Goal: Information Seeking & Learning: Learn about a topic

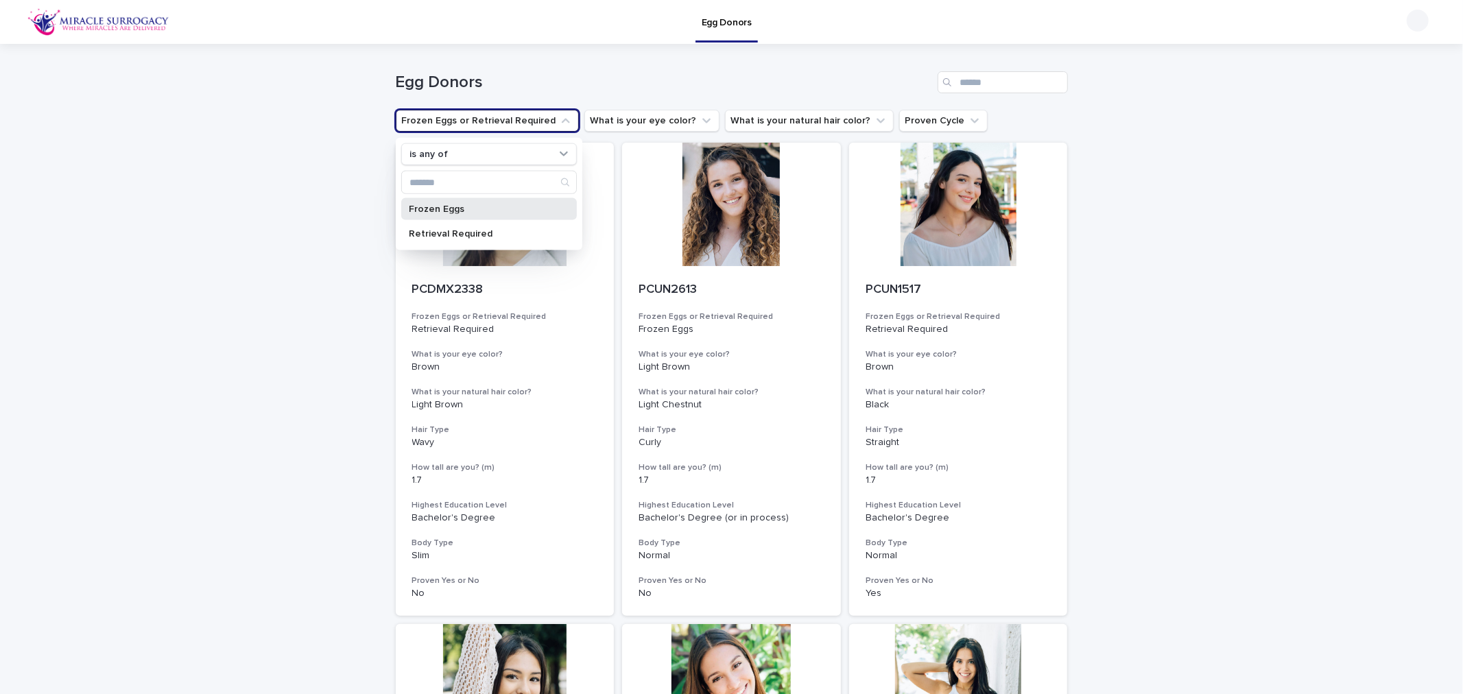
click at [475, 209] on p "Frozen Eggs" at bounding box center [481, 209] width 145 height 10
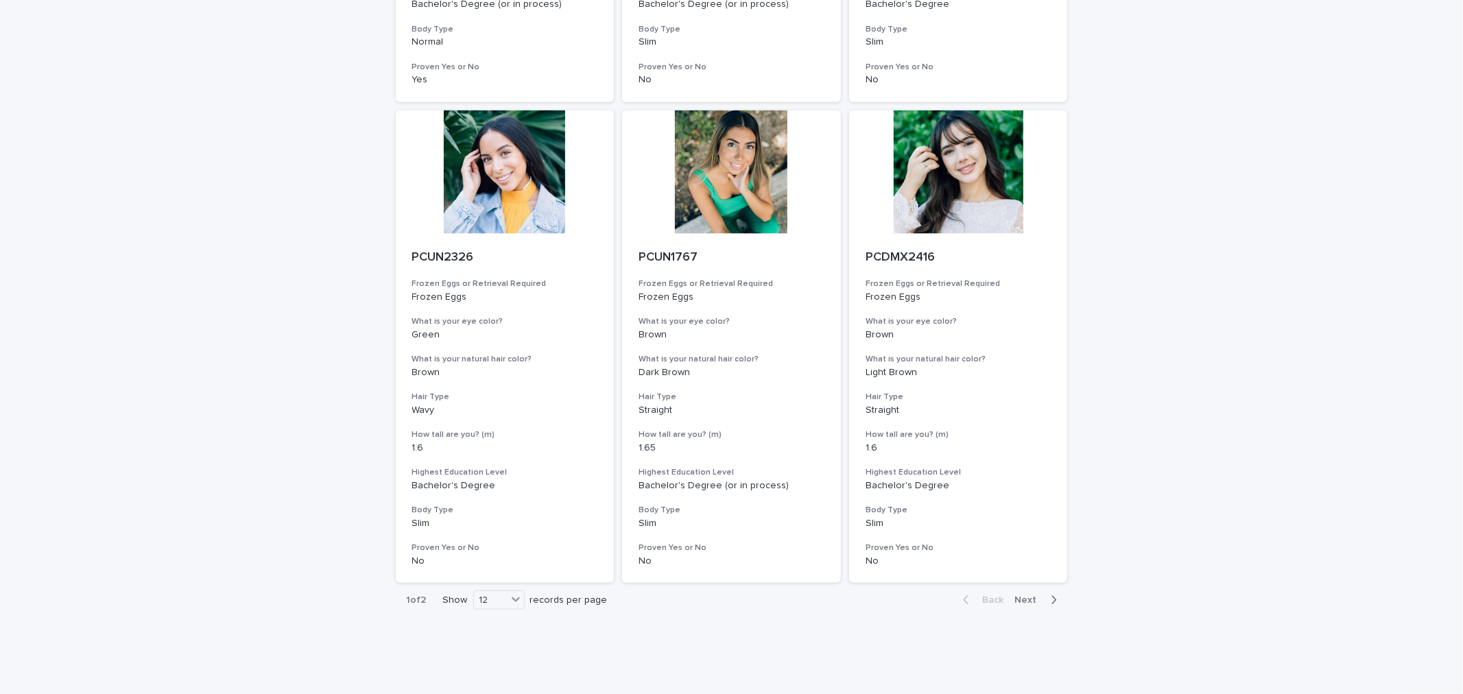
scroll to position [1513, 0]
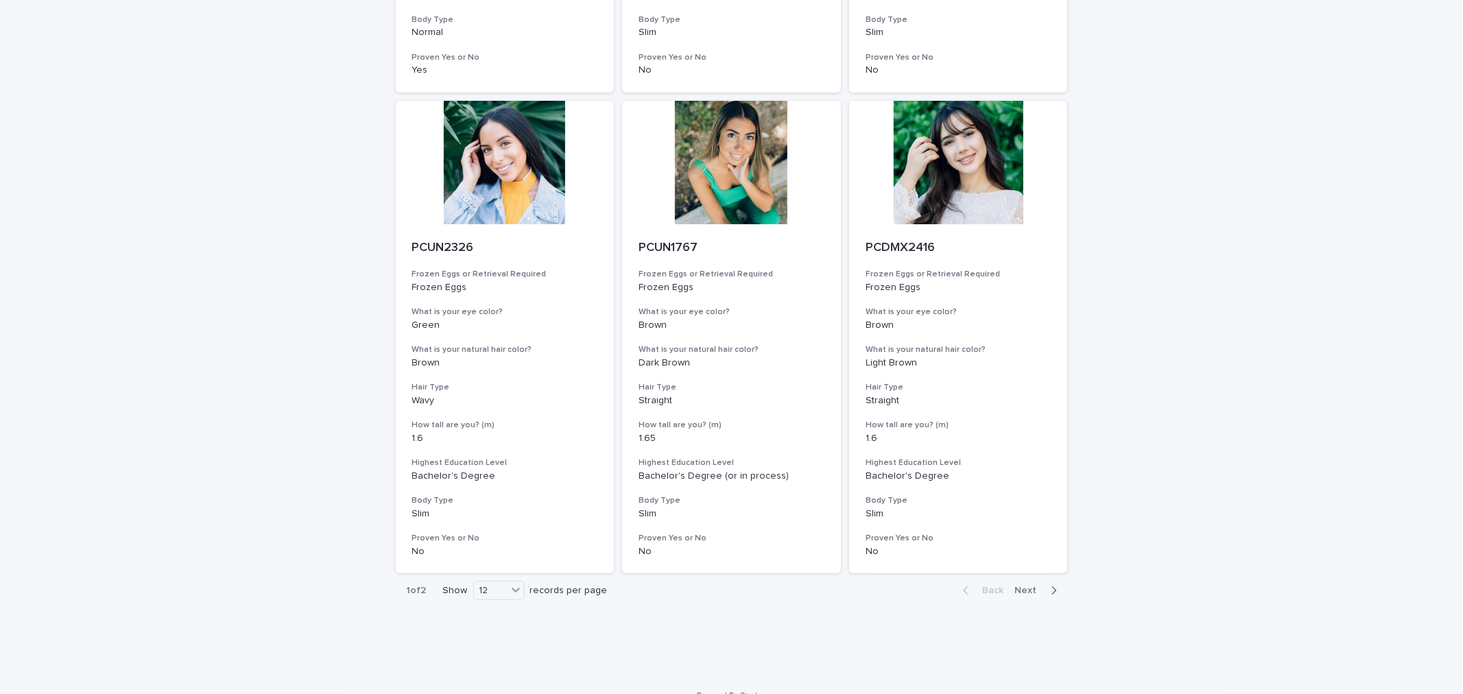
click at [1051, 595] on icon "button" at bounding box center [1054, 590] width 6 height 12
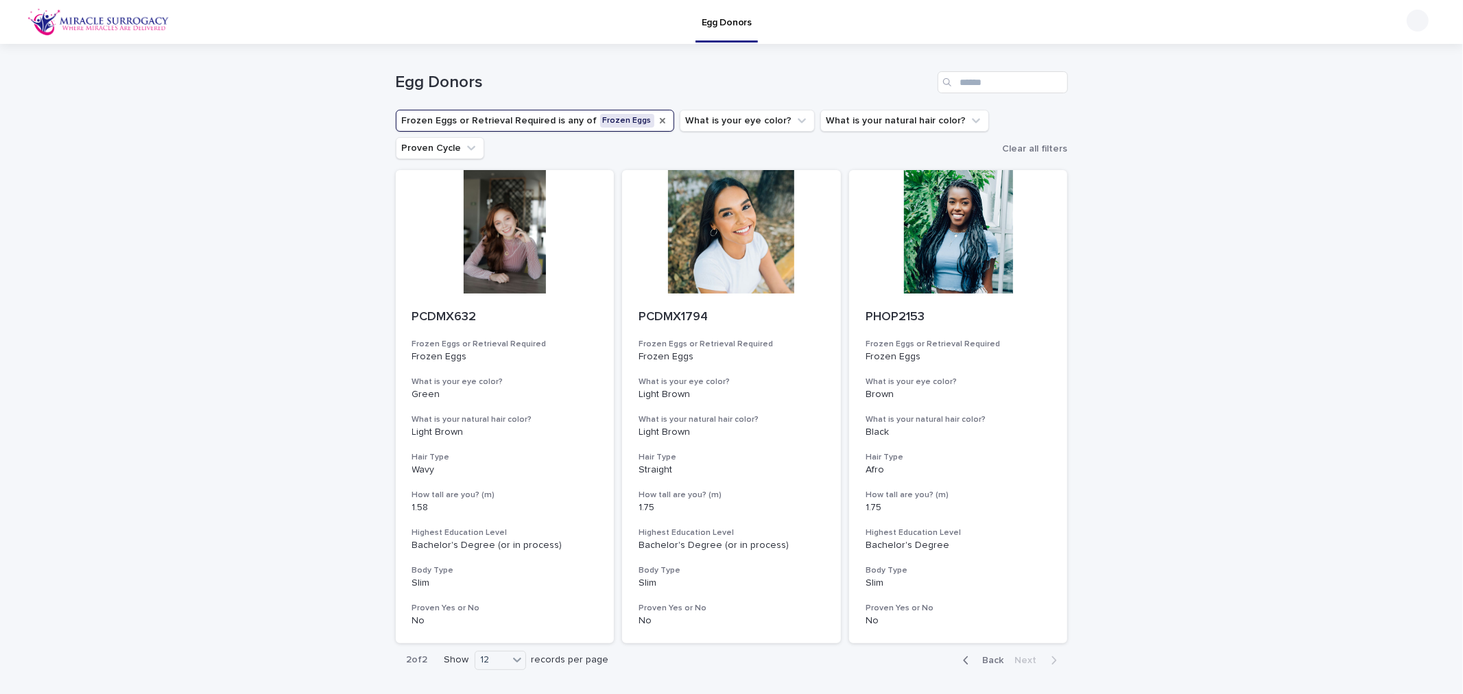
click at [660, 120] on icon "Frozen Eggs or Retrieval Required" at bounding box center [662, 120] width 5 height 5
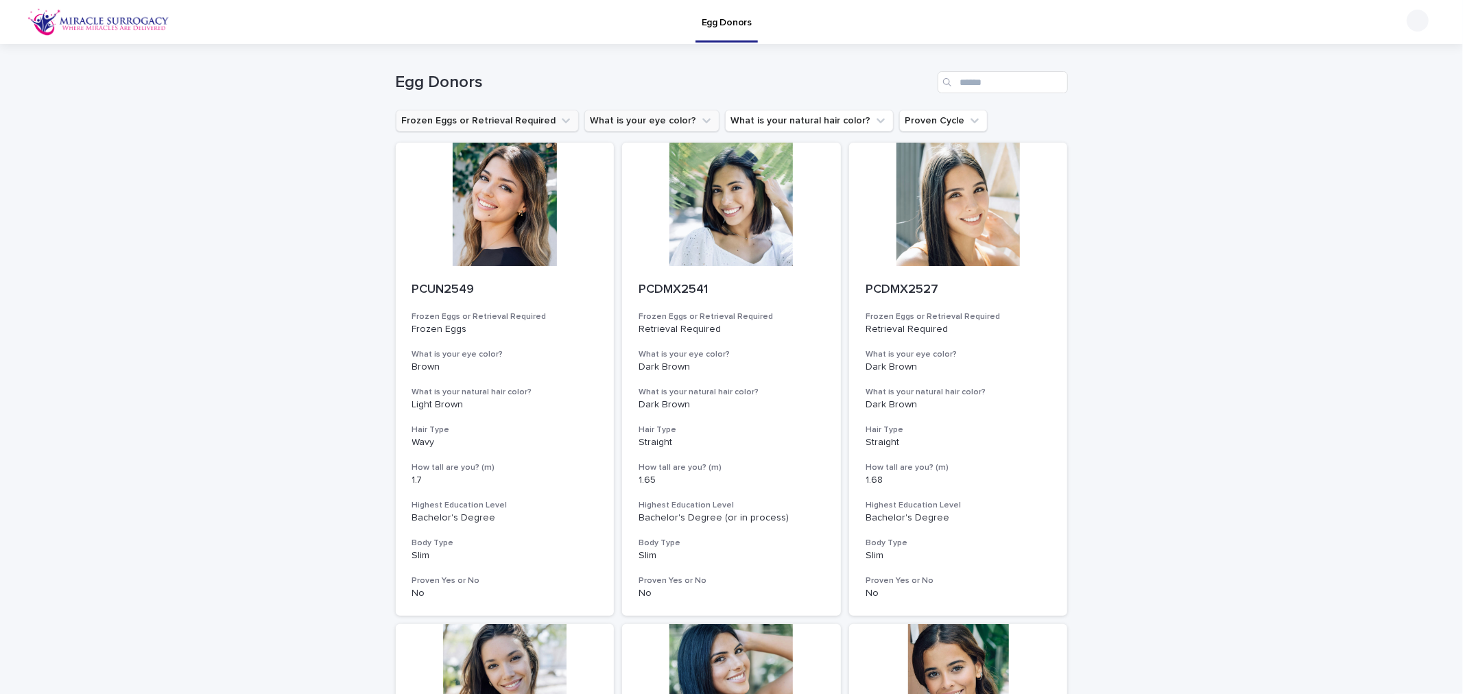
click at [700, 117] on icon "What is your eye color?" at bounding box center [707, 121] width 14 height 14
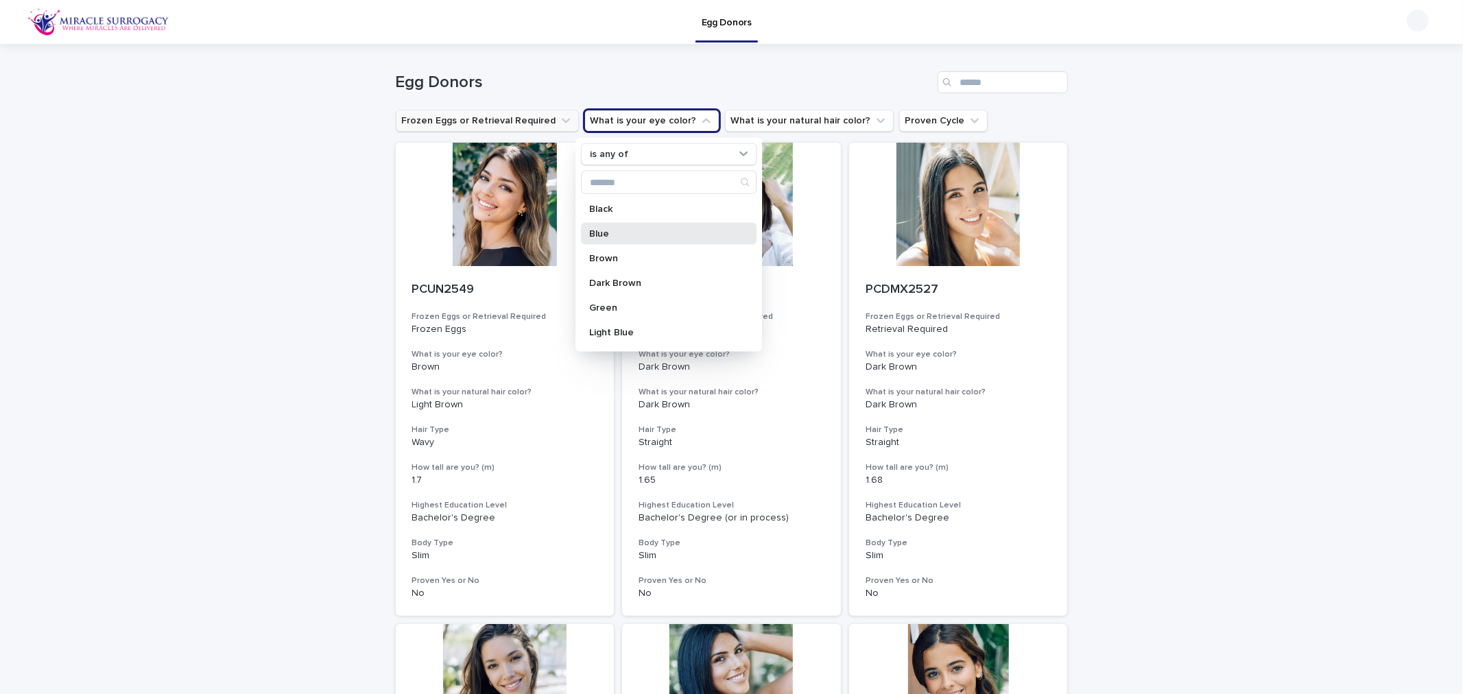
click at [647, 235] on p "Blue" at bounding box center [661, 234] width 145 height 10
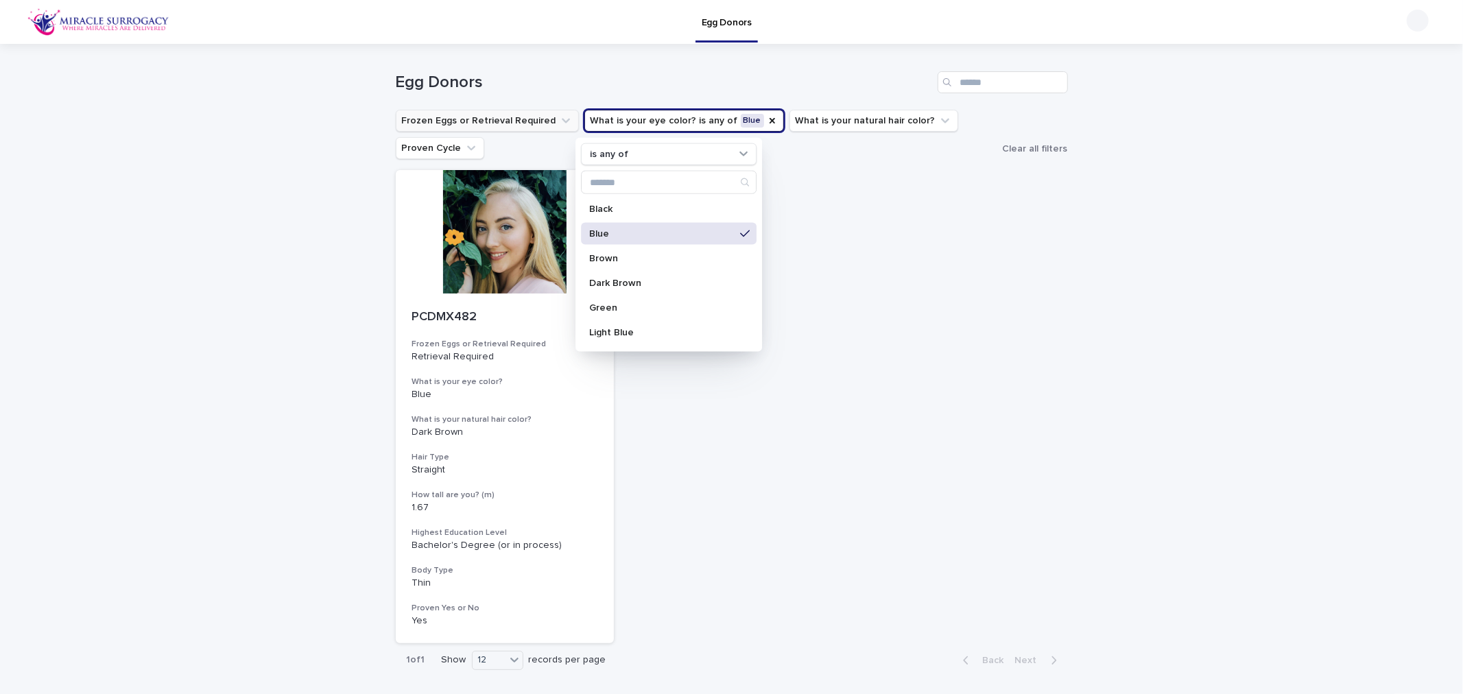
click at [721, 235] on div "Blue" at bounding box center [669, 234] width 176 height 22
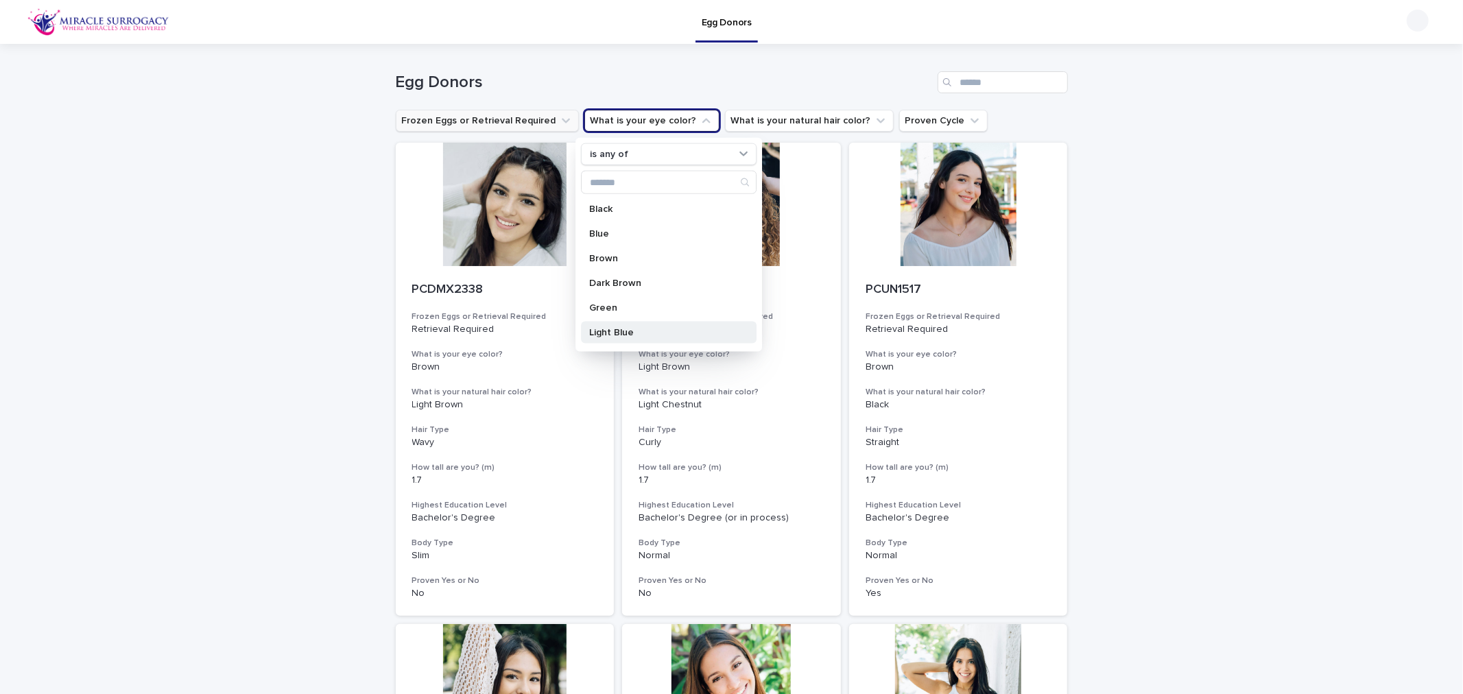
click at [641, 324] on div "Light Blue" at bounding box center [669, 333] width 176 height 22
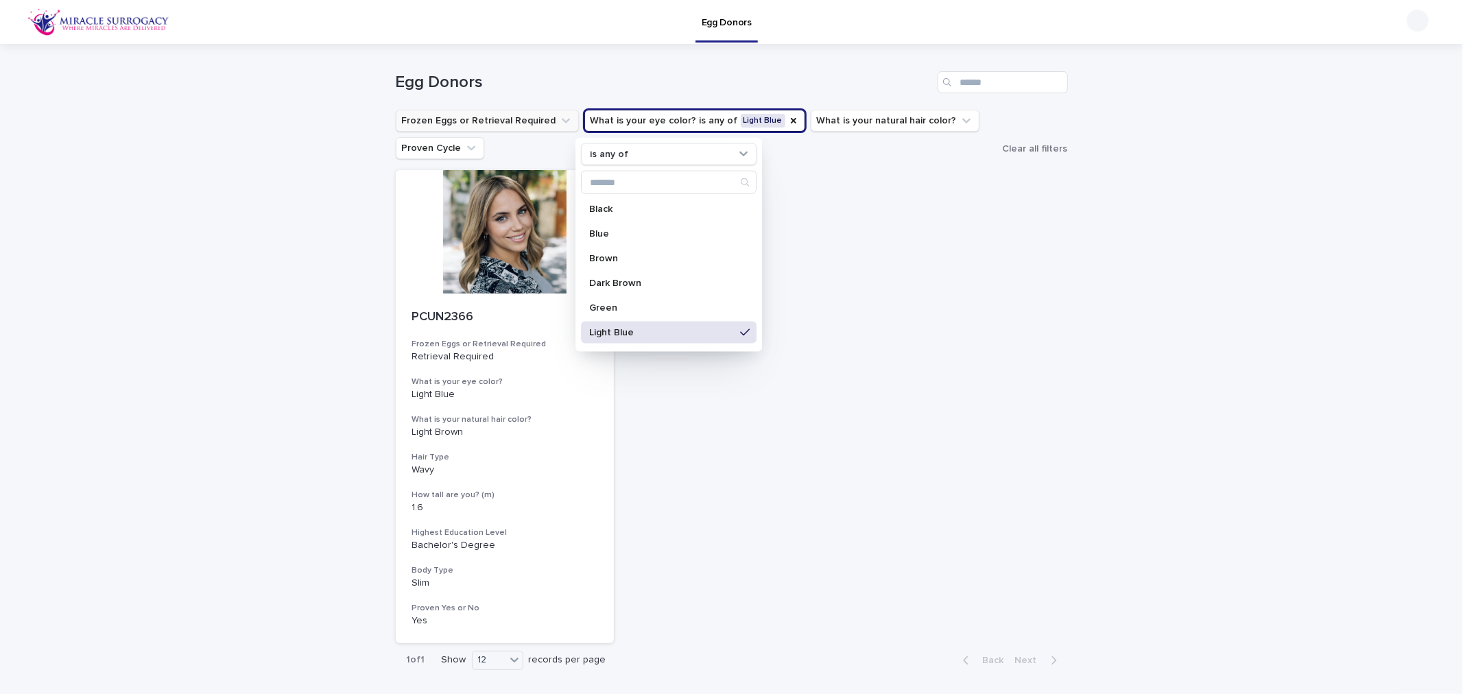
click at [851, 469] on div "PCUN2366 Frozen Eggs or Retrieval Required Retrieval Required What is your eye …" at bounding box center [732, 406] width 672 height 473
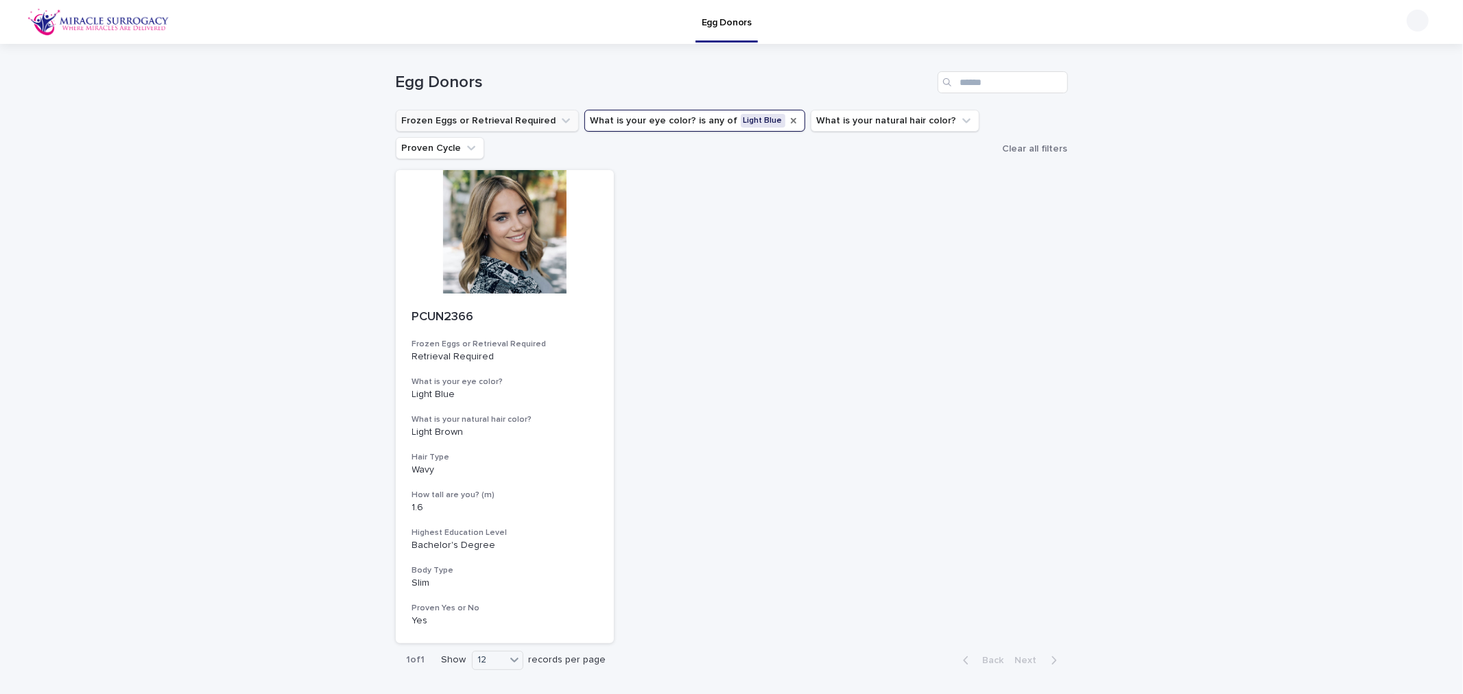
click at [791, 121] on icon "What is your eye color?" at bounding box center [793, 120] width 5 height 5
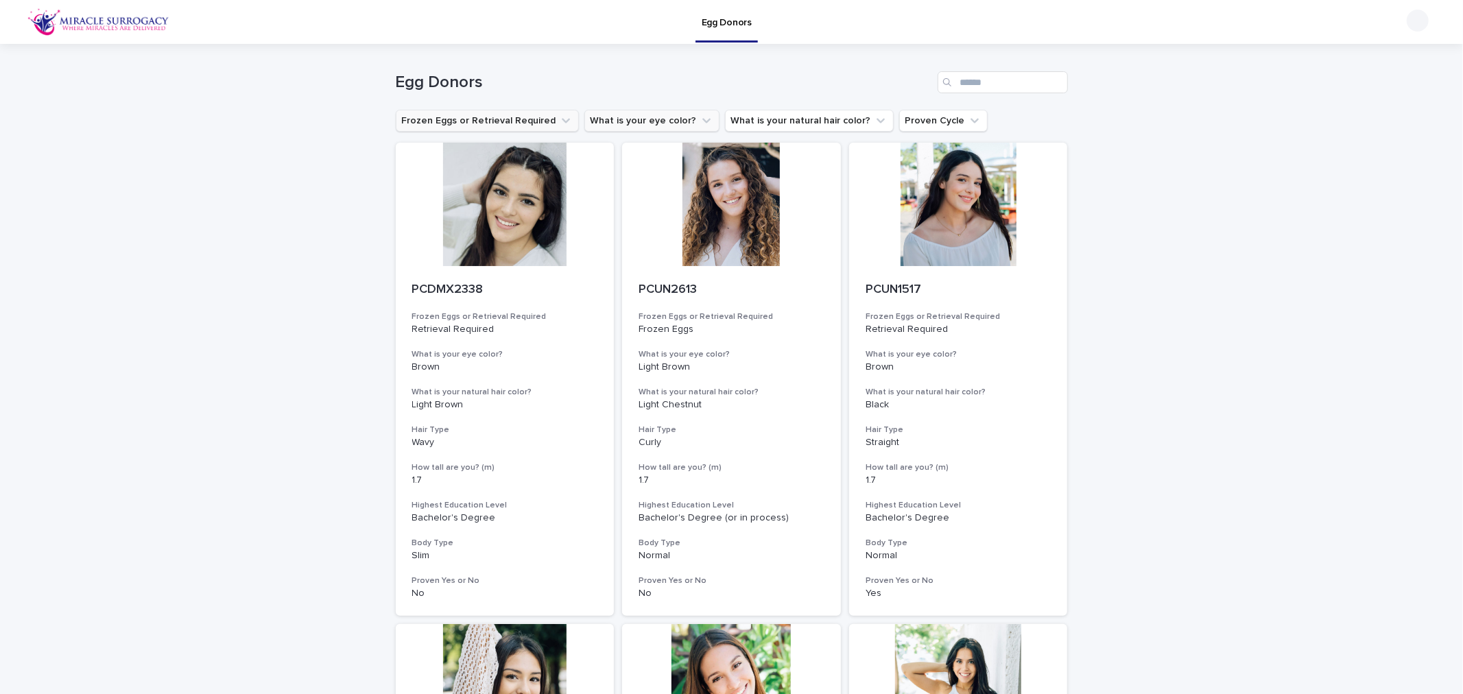
click at [700, 117] on icon "What is your eye color?" at bounding box center [707, 121] width 14 height 14
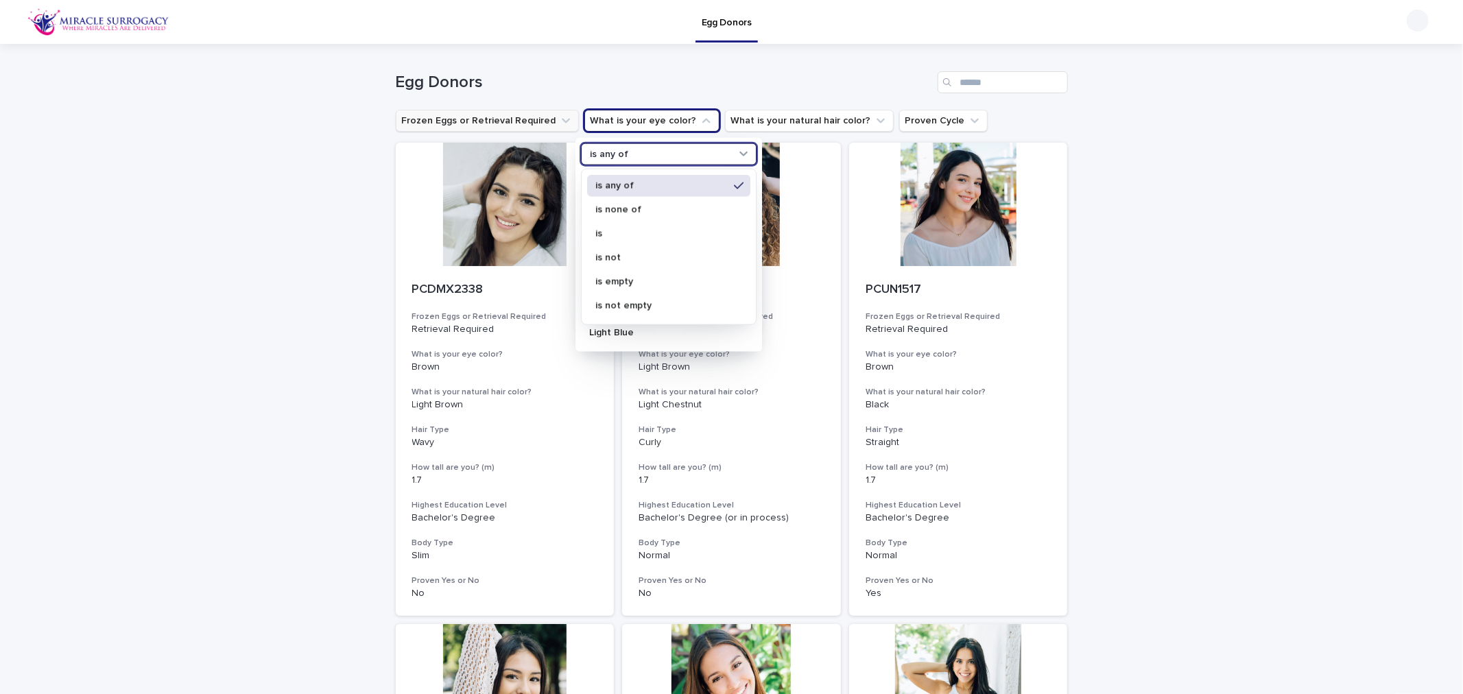
click at [739, 155] on icon at bounding box center [744, 154] width 14 height 14
click at [769, 58] on div "Egg Donors" at bounding box center [732, 77] width 672 height 66
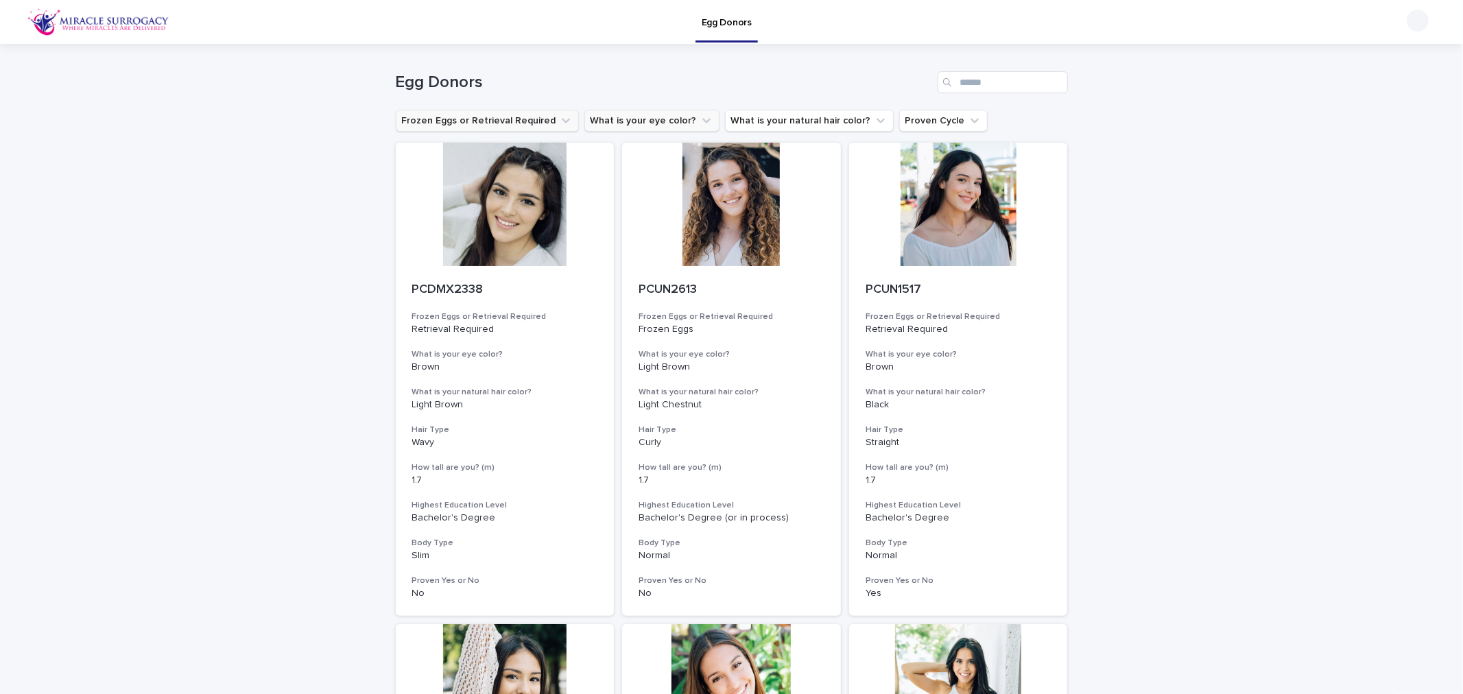
click at [700, 118] on icon "What is your eye color?" at bounding box center [707, 121] width 14 height 14
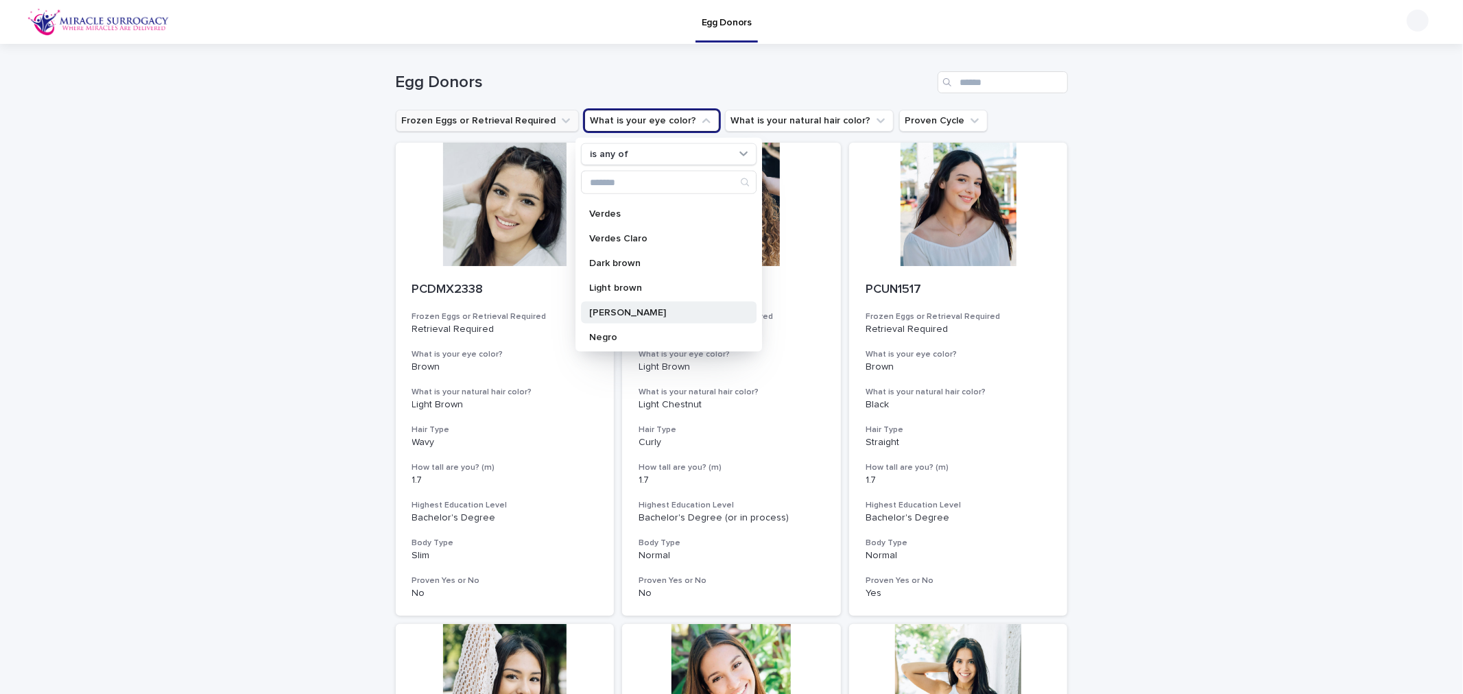
scroll to position [317, 0]
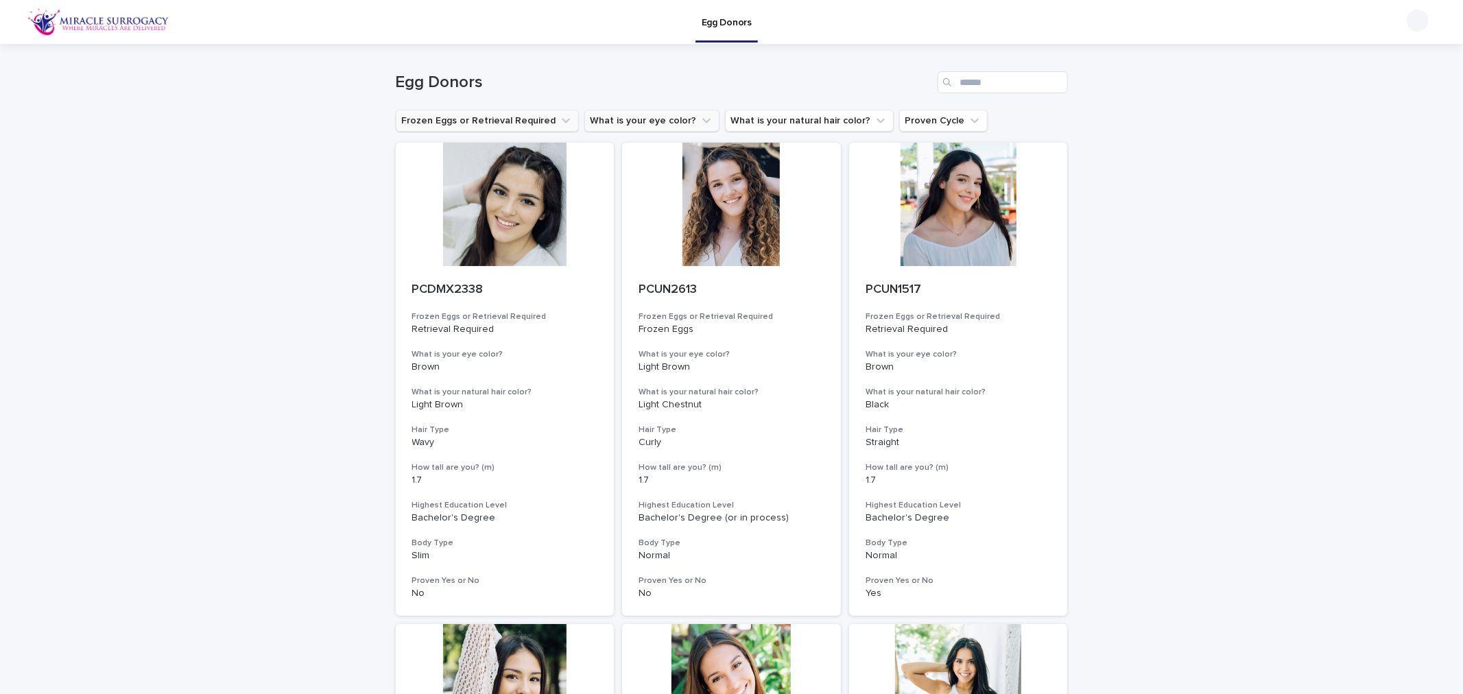
click at [700, 125] on icon "What is your eye color?" at bounding box center [707, 121] width 14 height 14
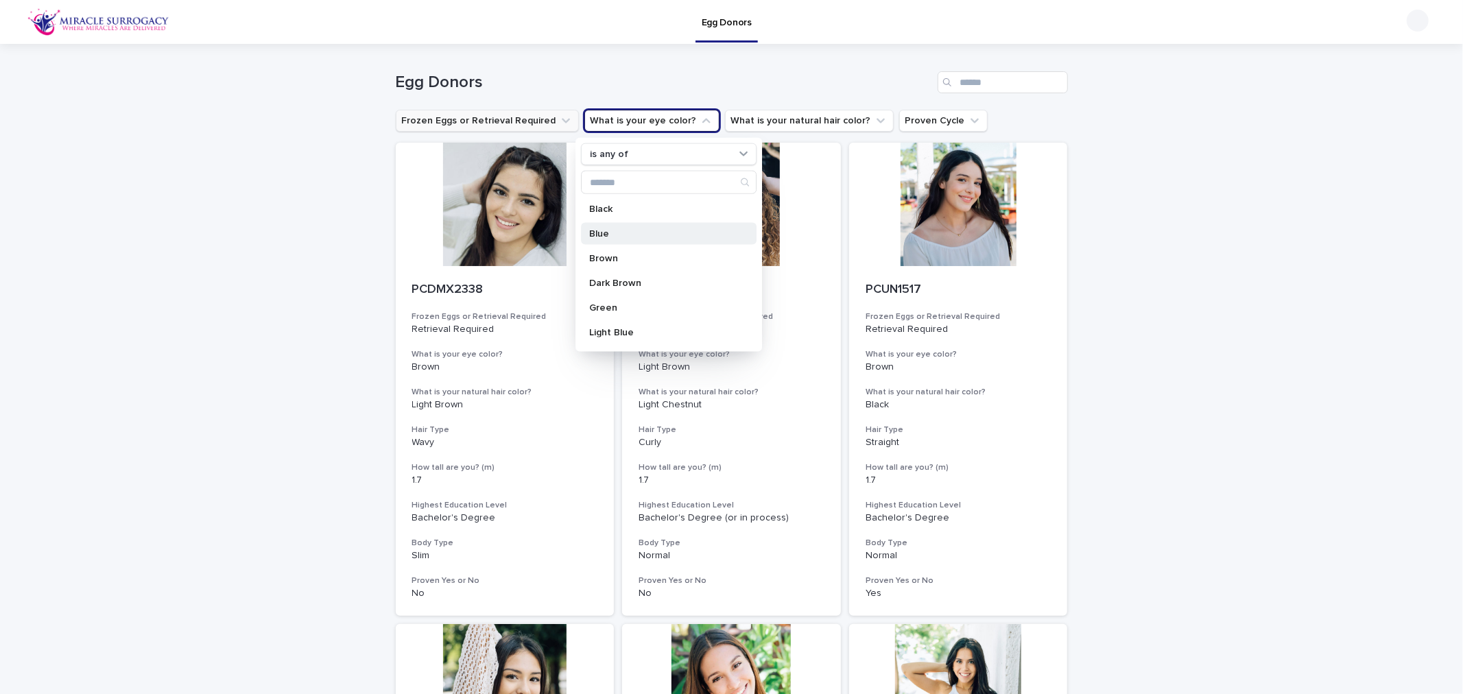
click at [632, 235] on p "Blue" at bounding box center [661, 234] width 145 height 10
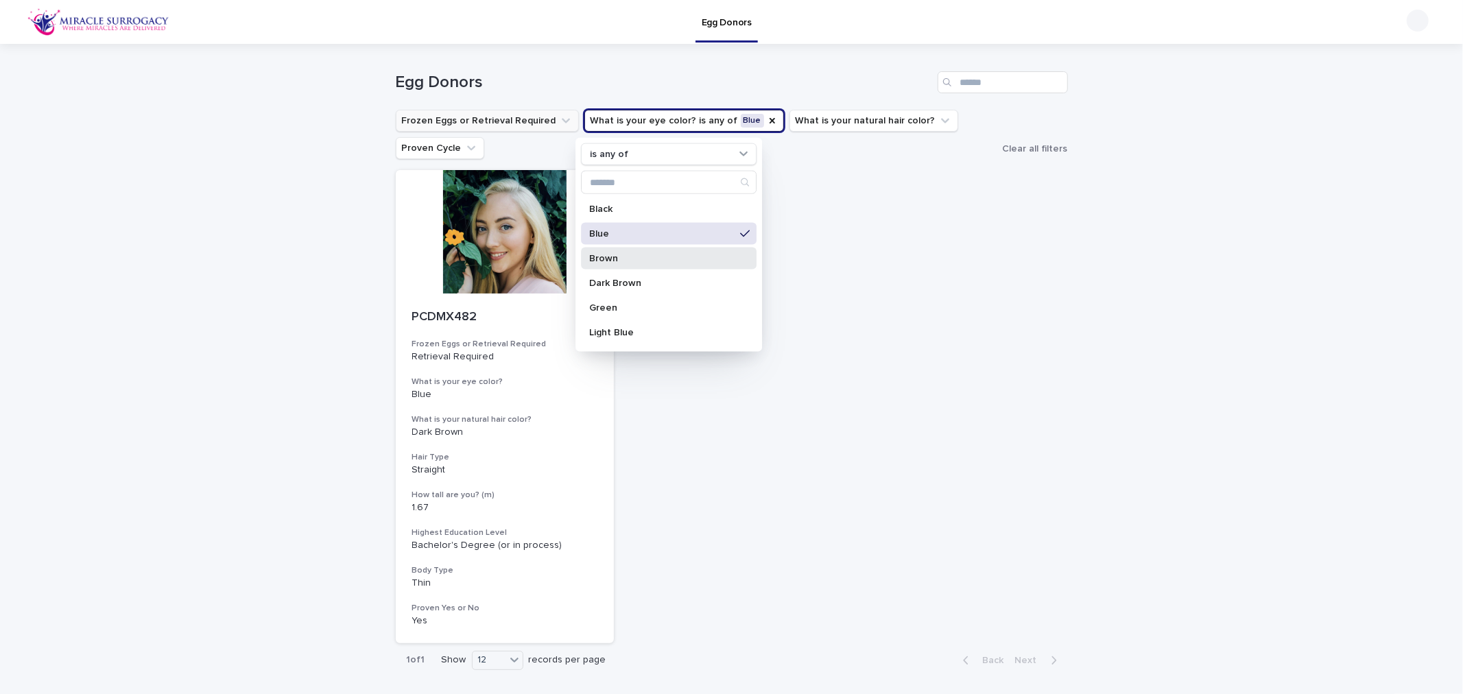
click at [634, 261] on p "Brown" at bounding box center [661, 259] width 145 height 10
click at [636, 285] on p "Dark Brown" at bounding box center [661, 283] width 145 height 10
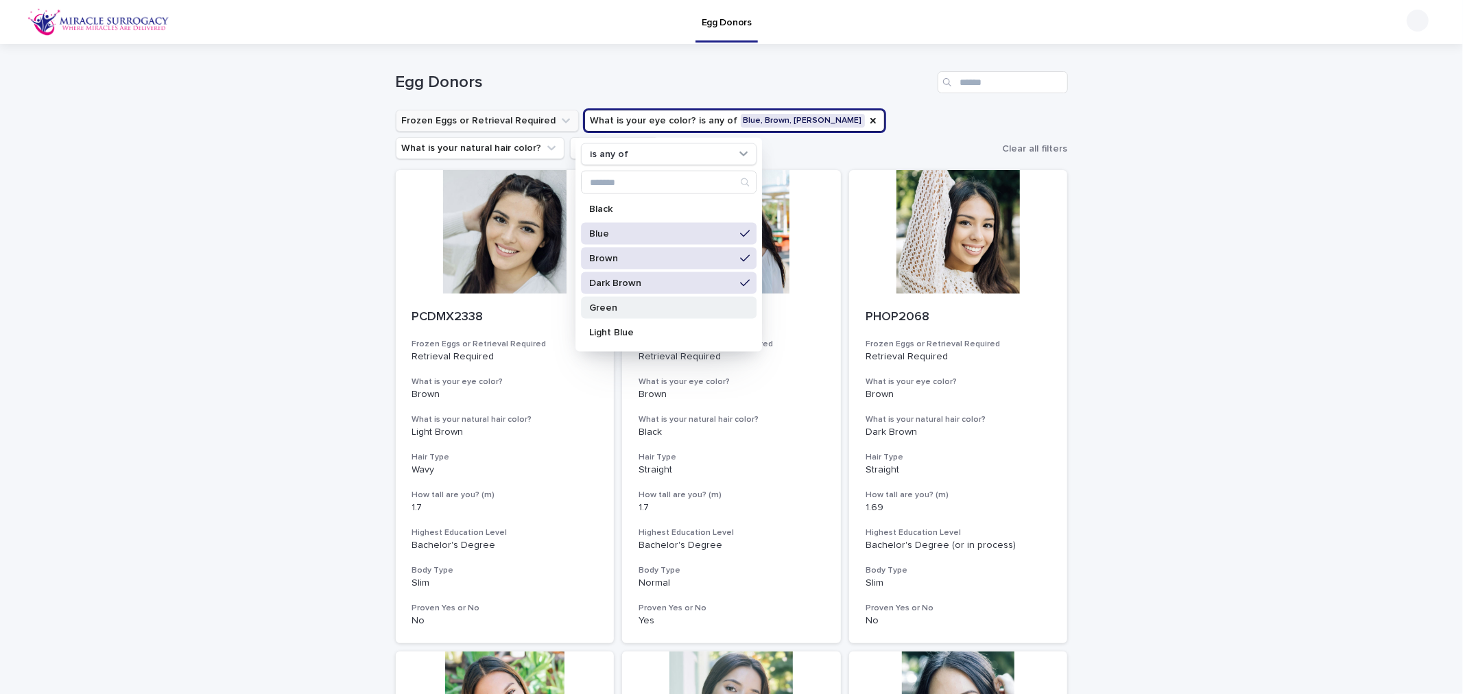
click at [634, 304] on p "Green" at bounding box center [661, 308] width 145 height 10
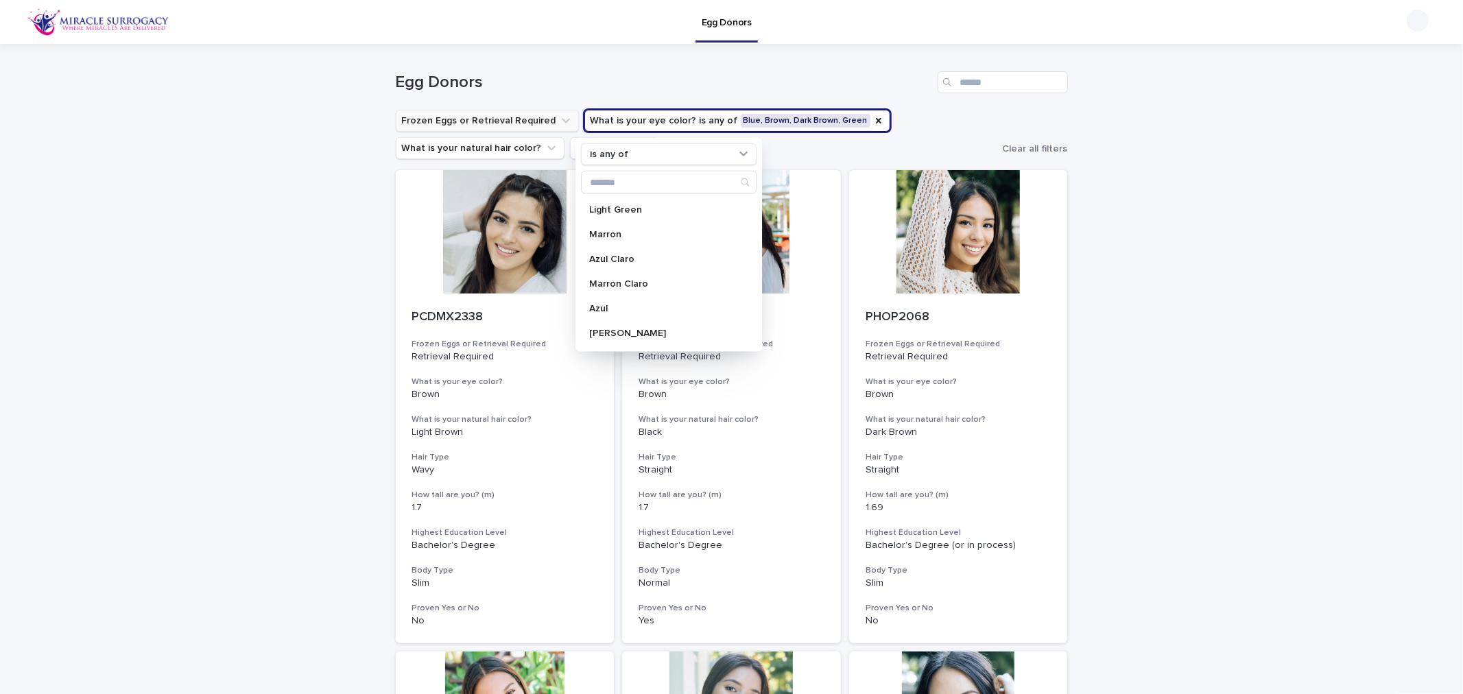
scroll to position [192, 0]
click at [647, 243] on p "Azul Claro" at bounding box center [661, 240] width 145 height 10
click at [645, 261] on p "Marron Claro" at bounding box center [661, 264] width 145 height 10
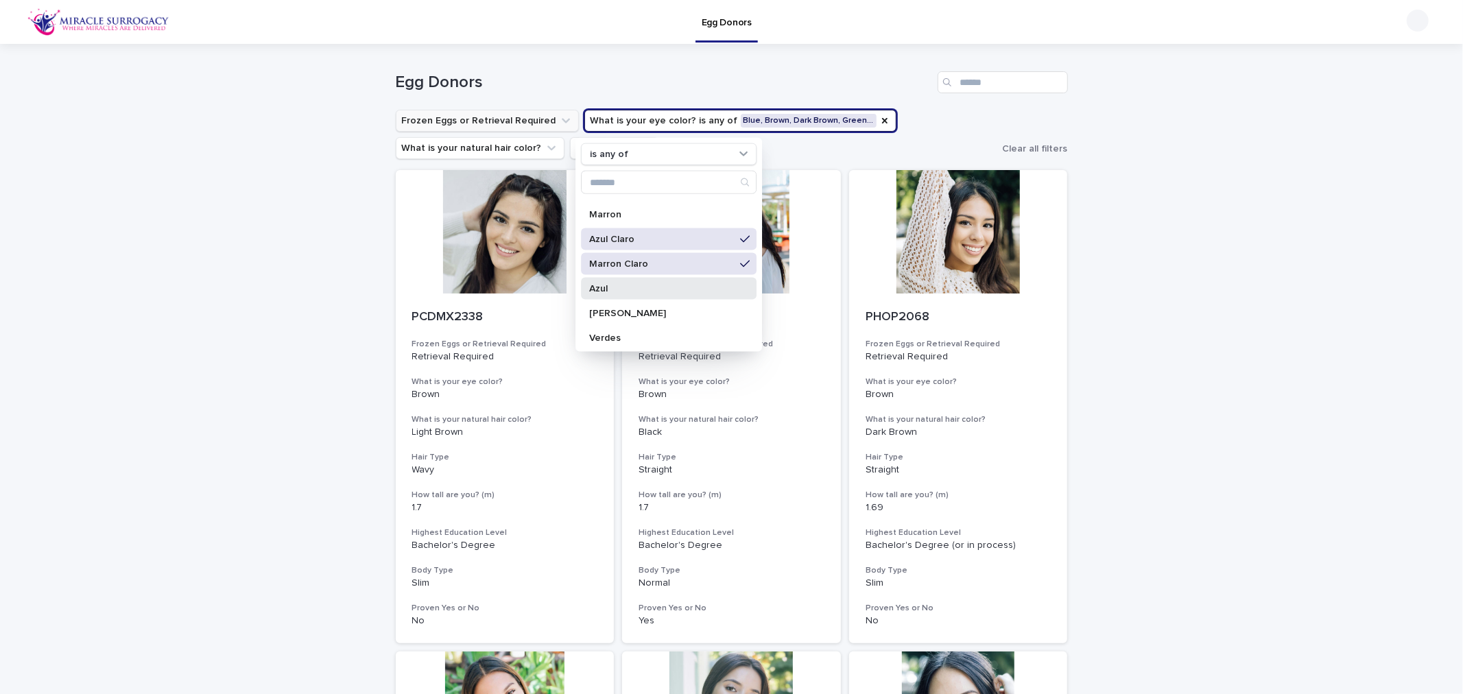
click at [636, 289] on p "Azul" at bounding box center [661, 289] width 145 height 10
click at [643, 309] on p "Marron Obscuro" at bounding box center [661, 314] width 145 height 10
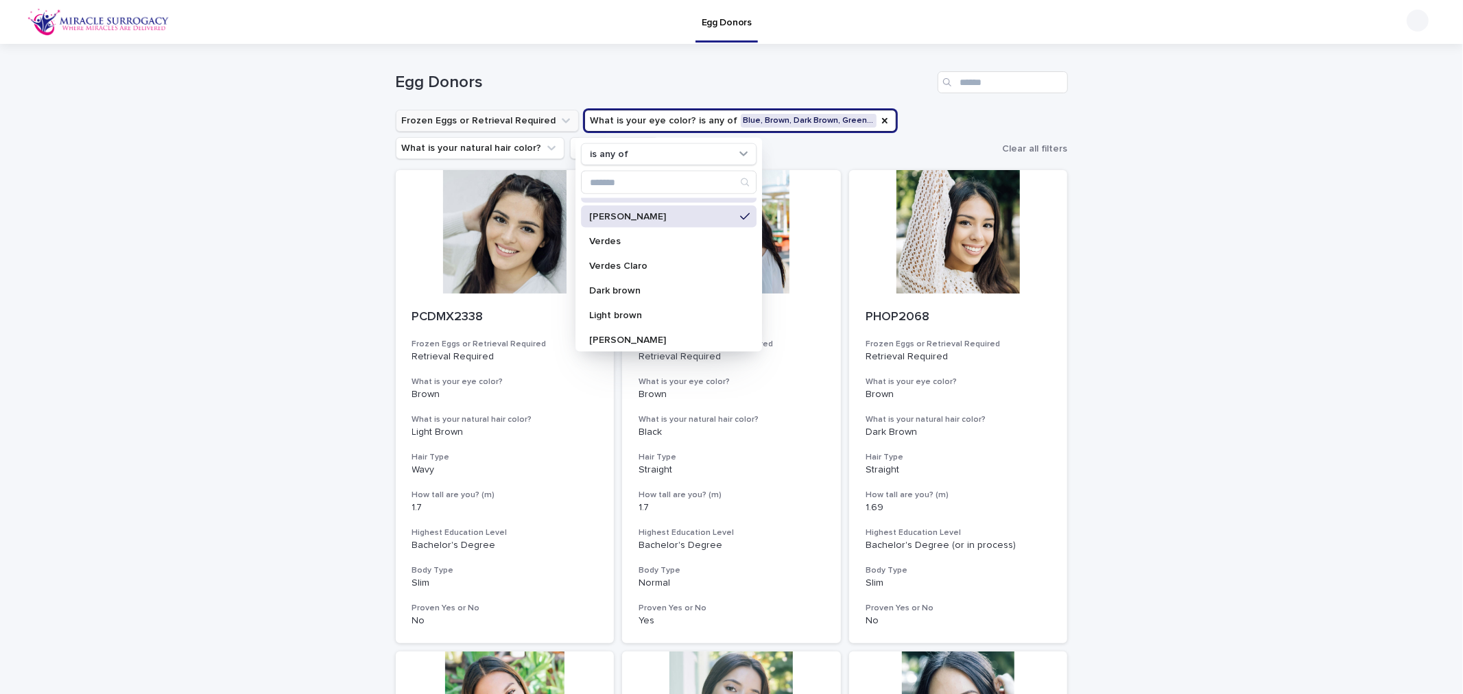
scroll to position [311, 0]
click at [608, 245] on p "Verdes Claro" at bounding box center [661, 244] width 145 height 10
click at [608, 221] on p "Verdes" at bounding box center [661, 219] width 145 height 10
click at [625, 288] on p "Light brown" at bounding box center [661, 293] width 145 height 10
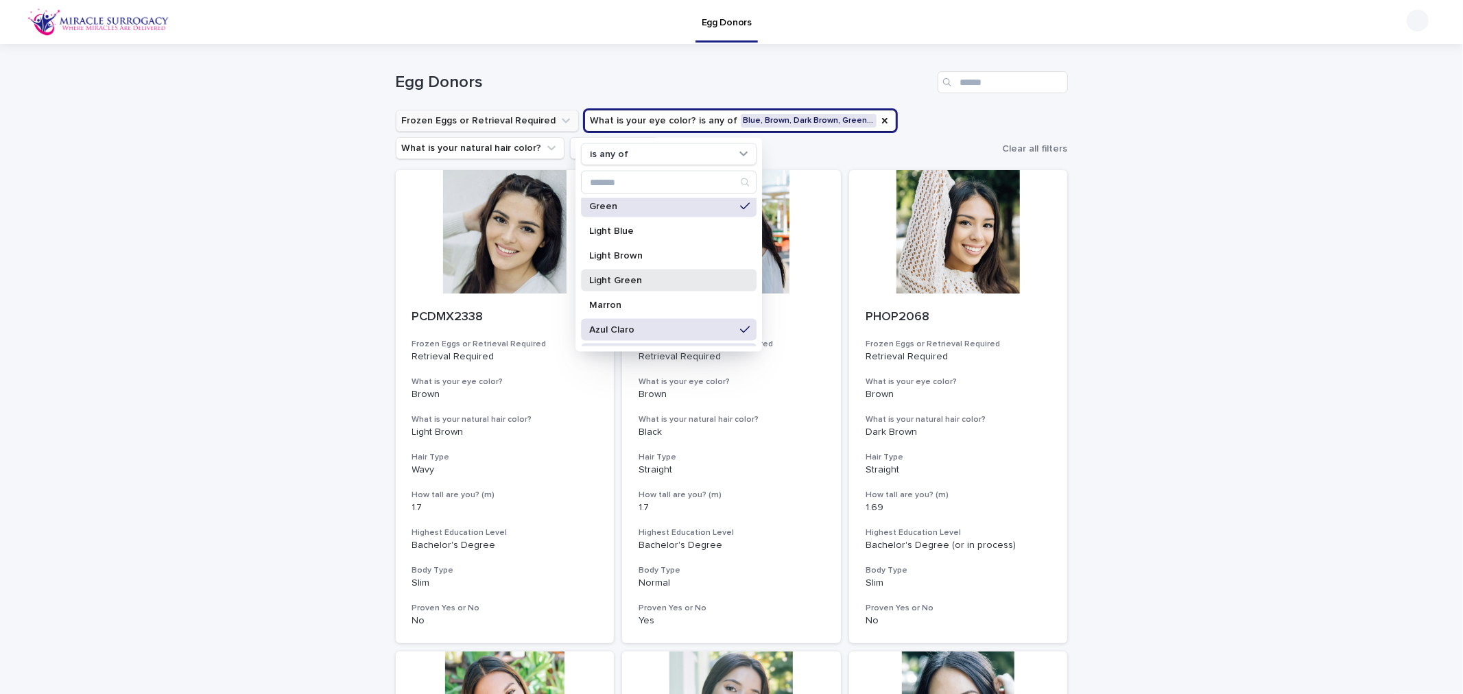
click at [632, 282] on p "Light Green" at bounding box center [661, 281] width 145 height 10
click at [630, 235] on p "Light Blue" at bounding box center [661, 231] width 145 height 10
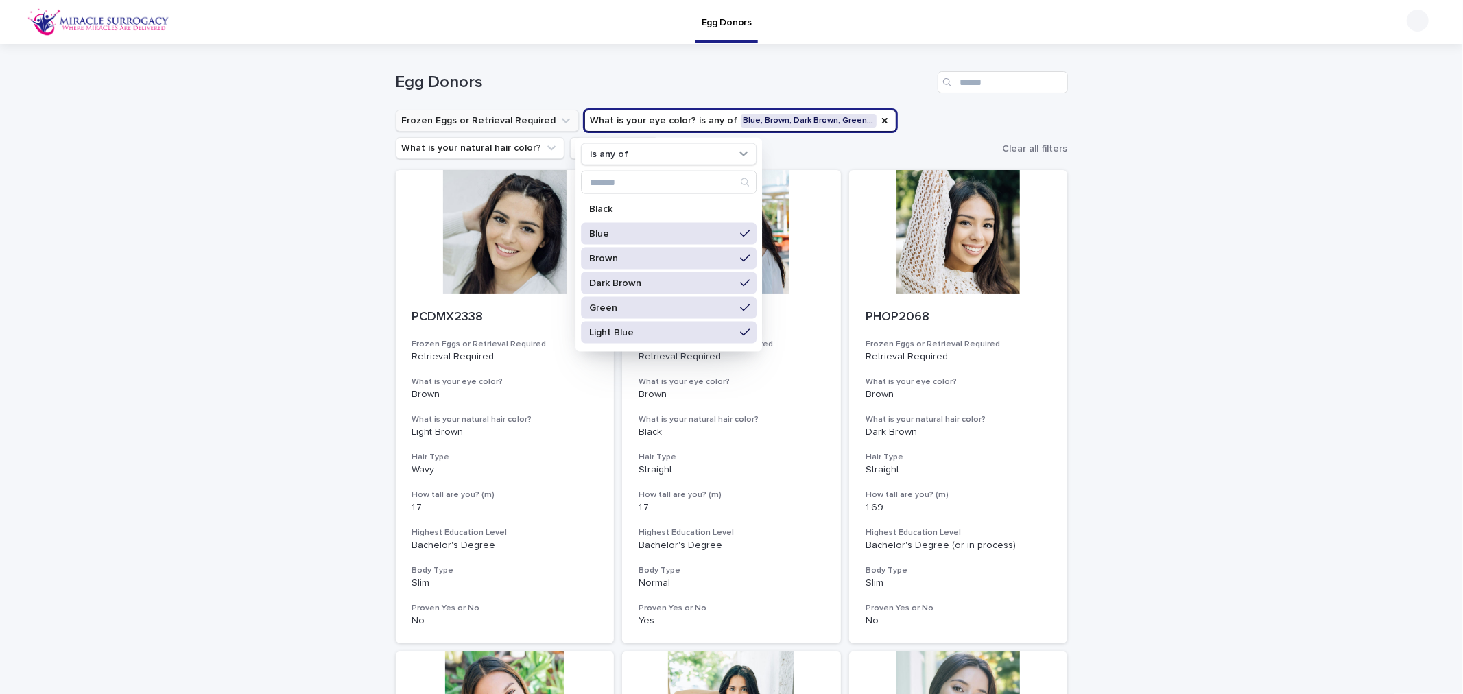
click at [871, 62] on div "Egg Donors" at bounding box center [732, 77] width 672 height 66
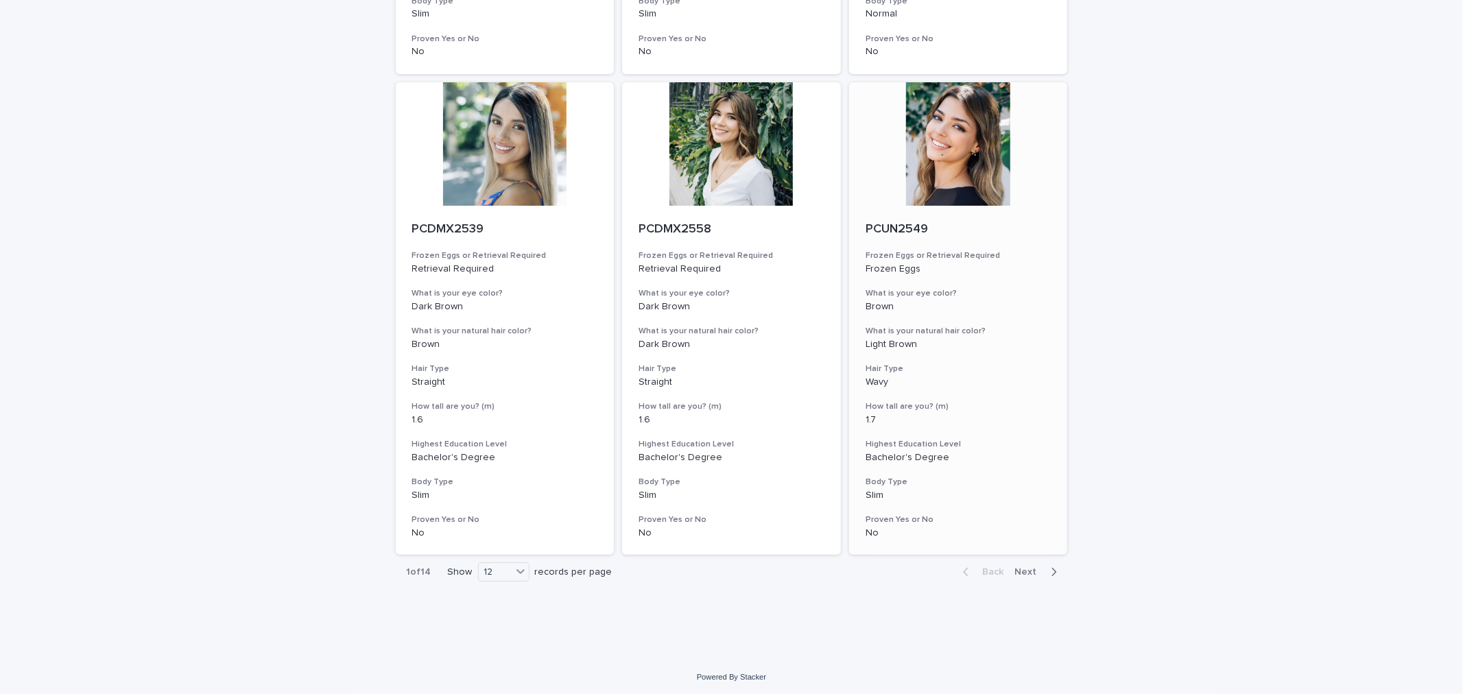
scroll to position [1533, 0]
click at [1045, 564] on div "button" at bounding box center [1051, 570] width 12 height 12
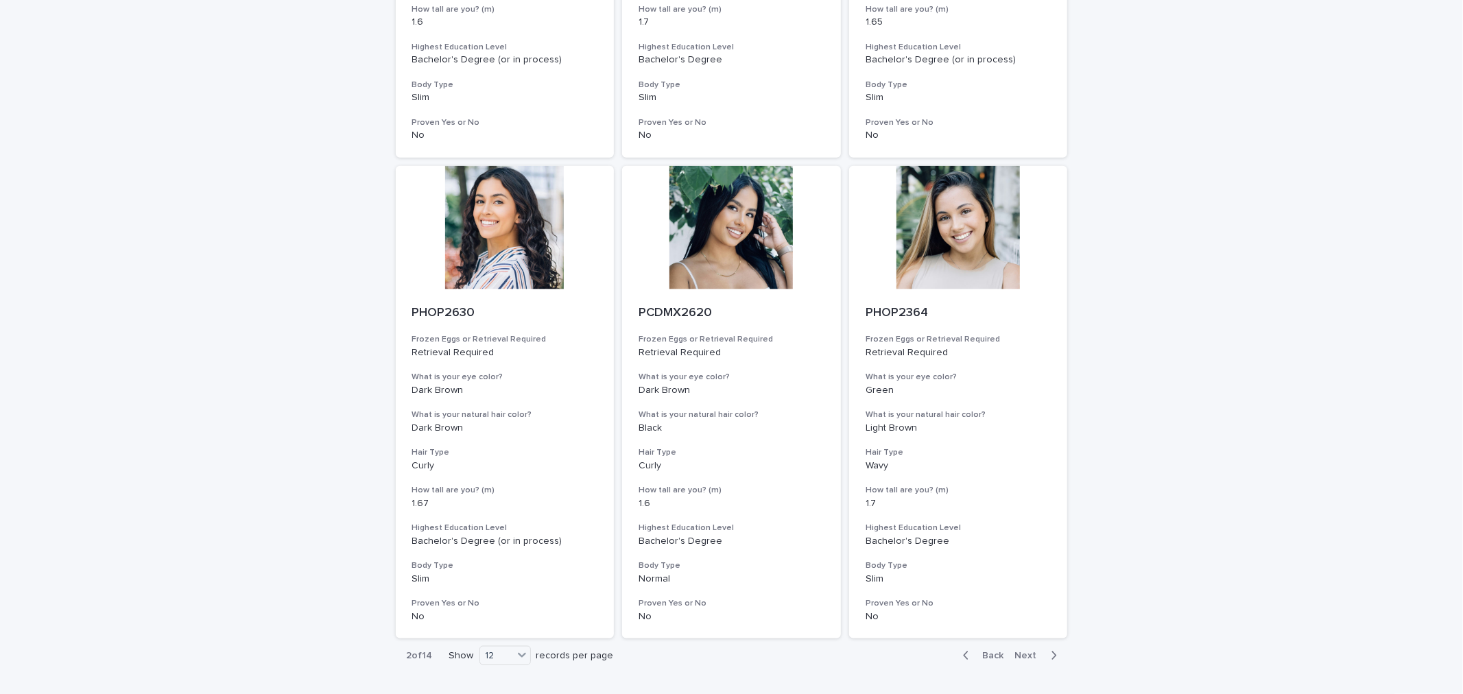
scroll to position [1533, 0]
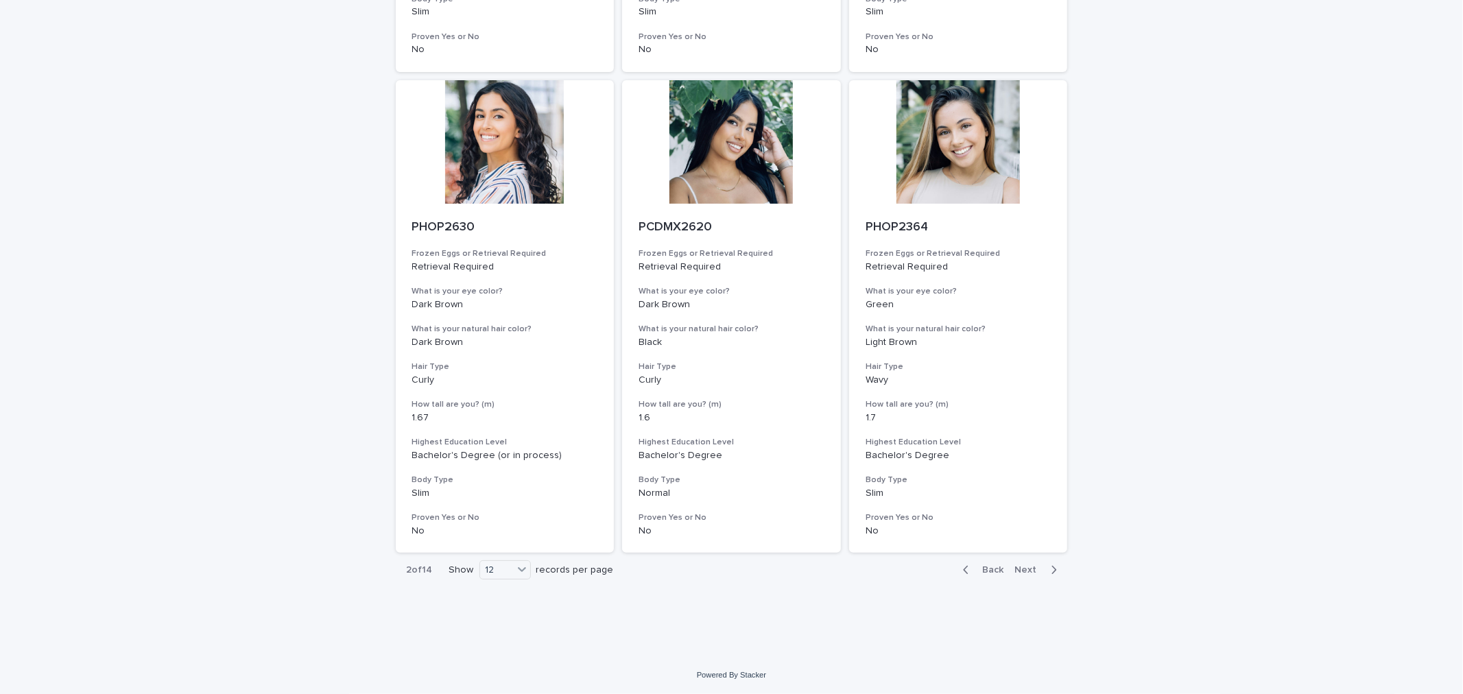
click at [1051, 570] on icon "button" at bounding box center [1053, 570] width 5 height 8
click at [1051, 569] on icon "button" at bounding box center [1053, 570] width 5 height 8
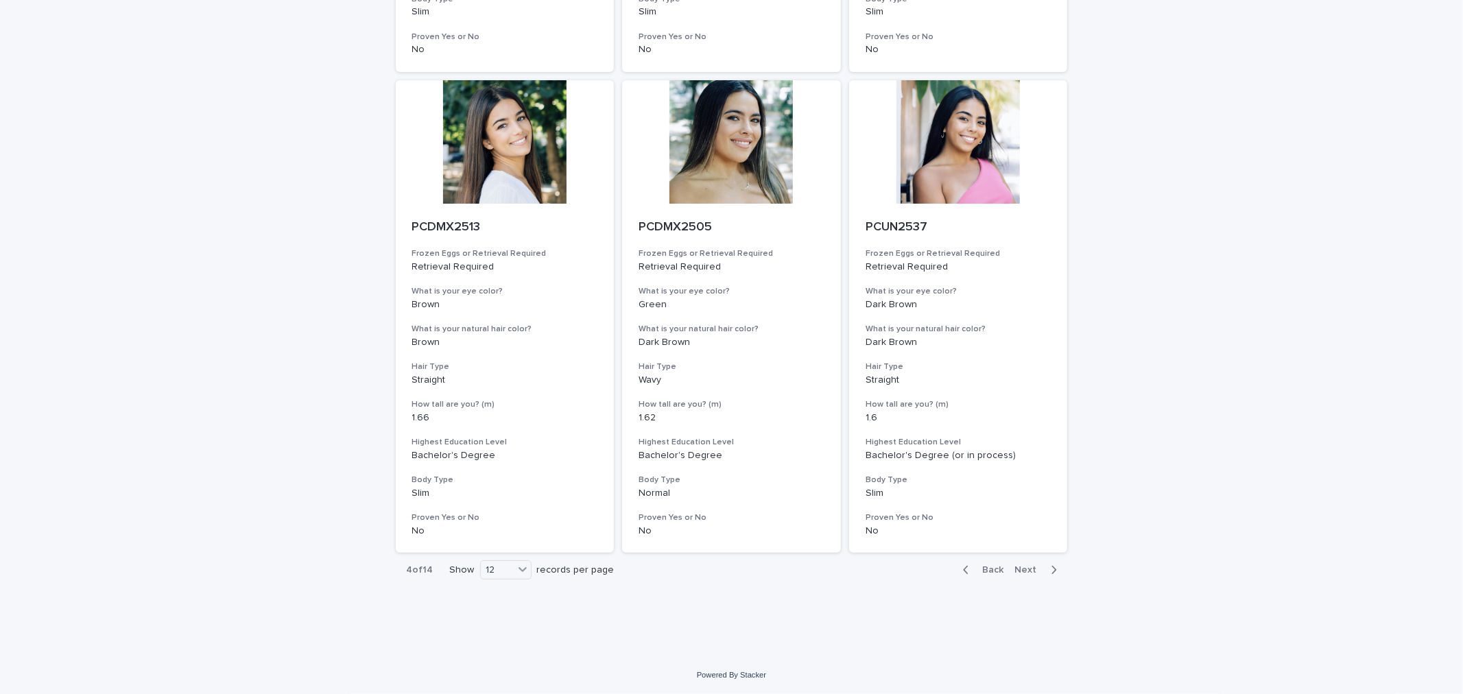
click at [964, 571] on icon "button" at bounding box center [966, 570] width 6 height 12
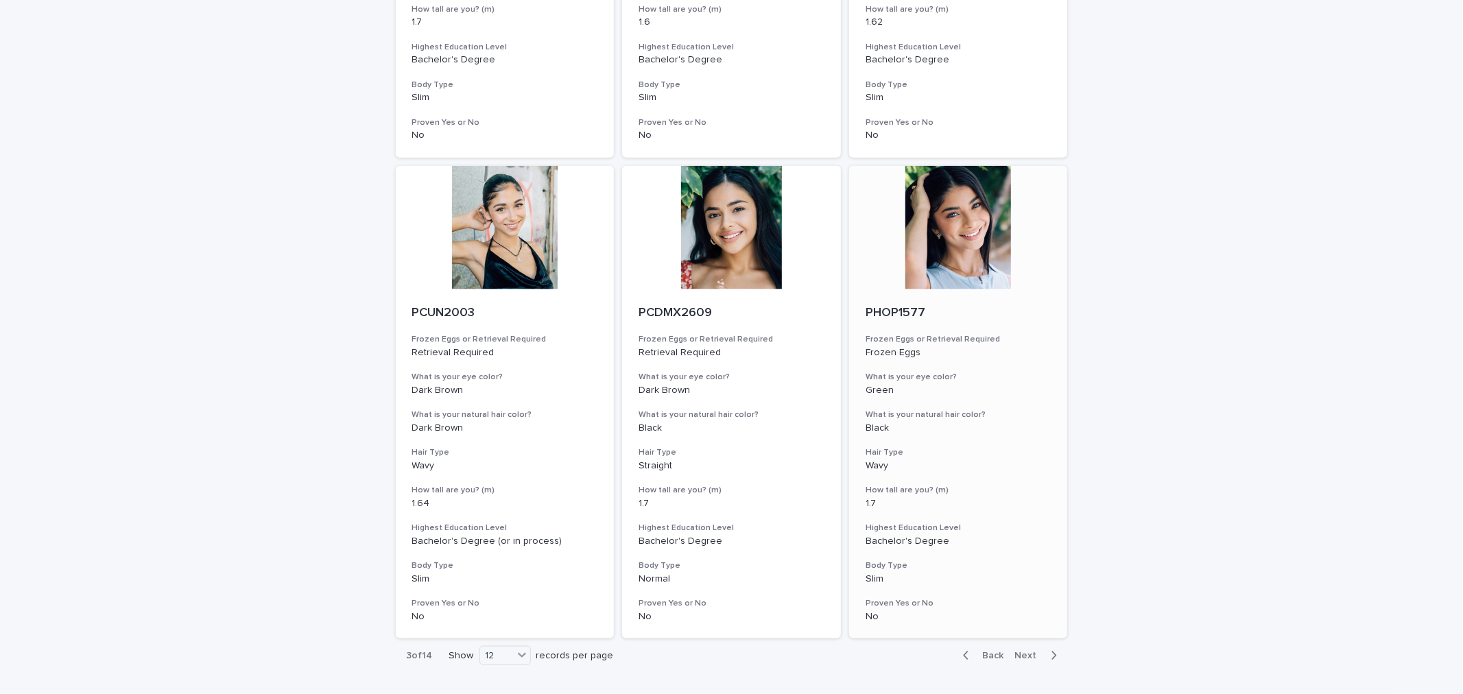
scroll to position [1533, 0]
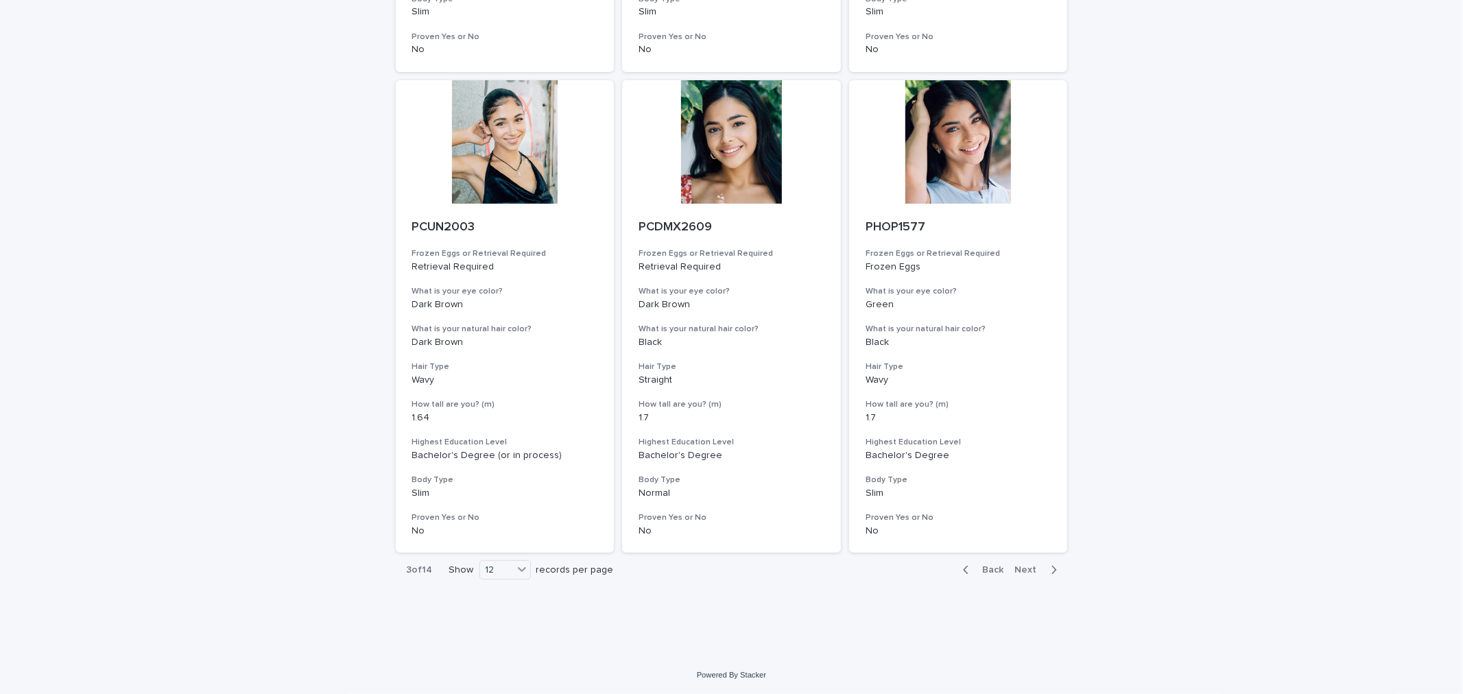
click at [1027, 567] on span "Next" at bounding box center [1030, 570] width 30 height 10
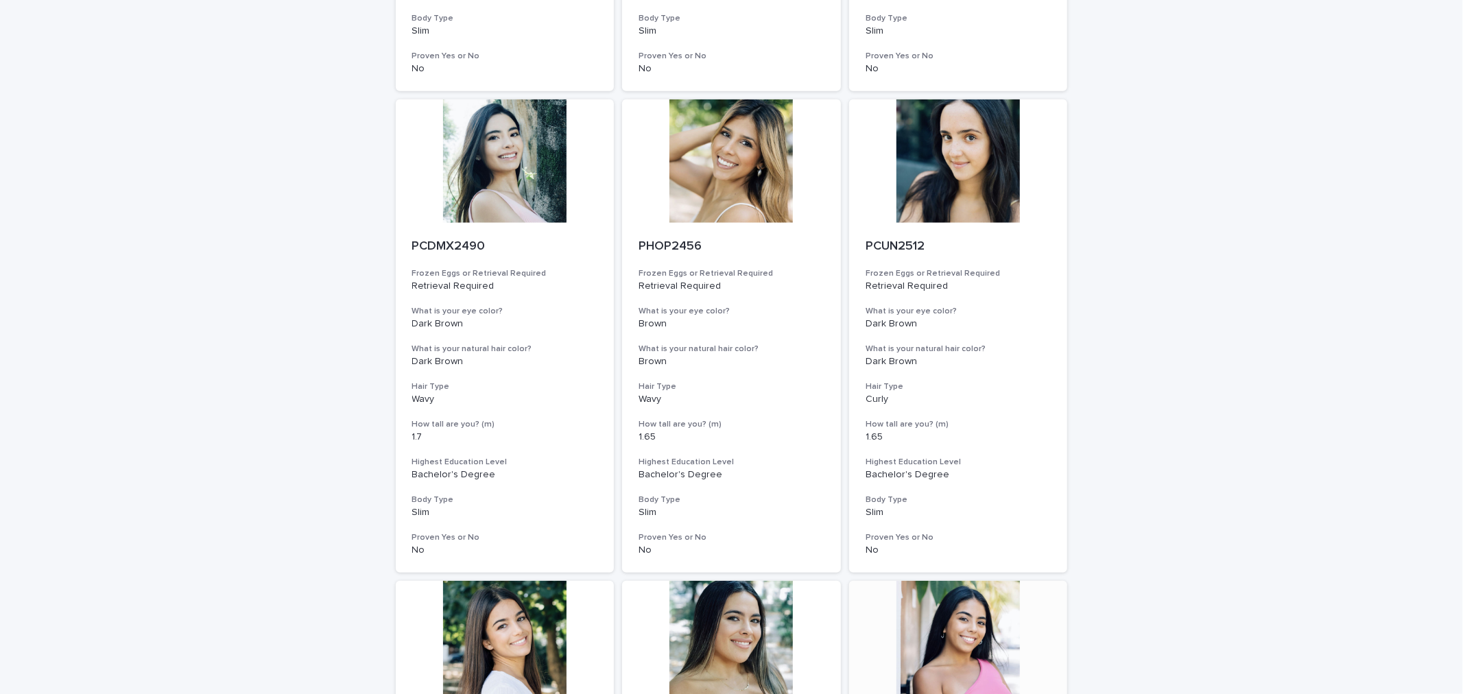
scroll to position [848, 0]
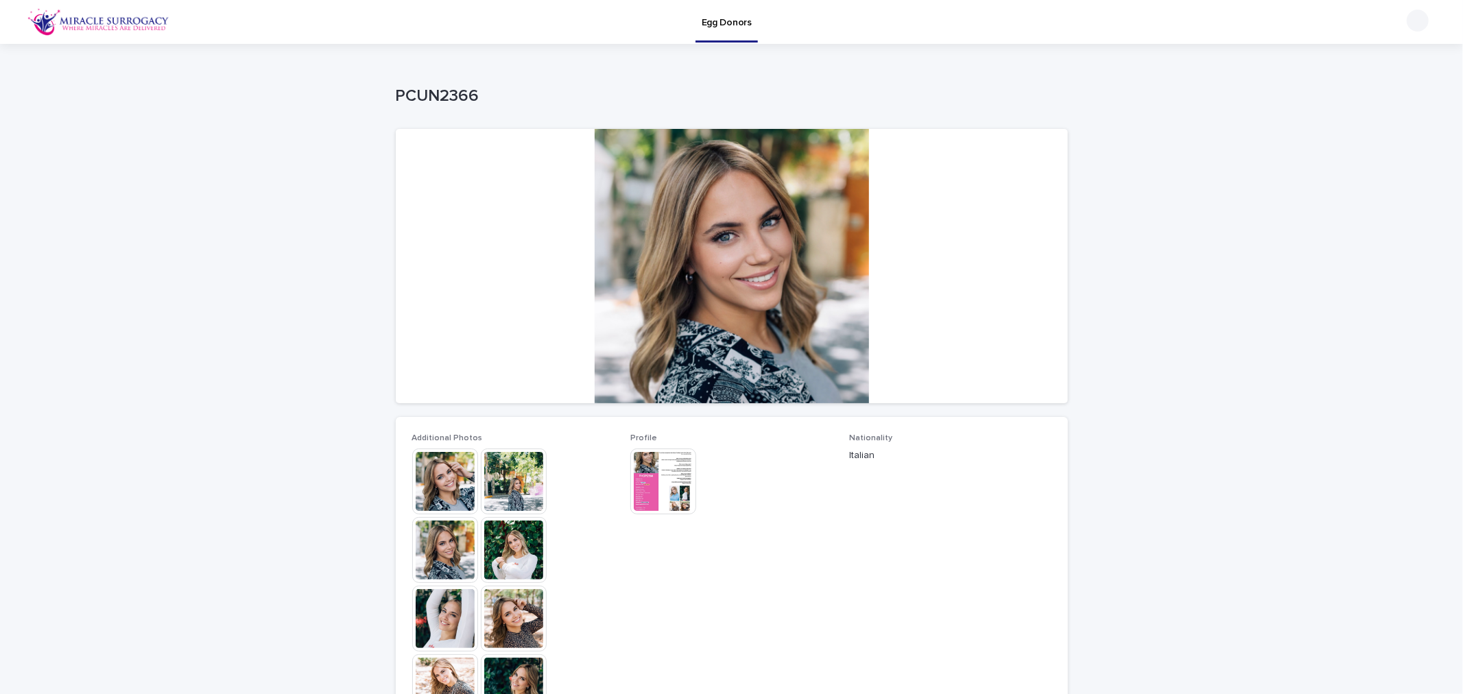
click at [444, 477] on img at bounding box center [445, 482] width 66 height 66
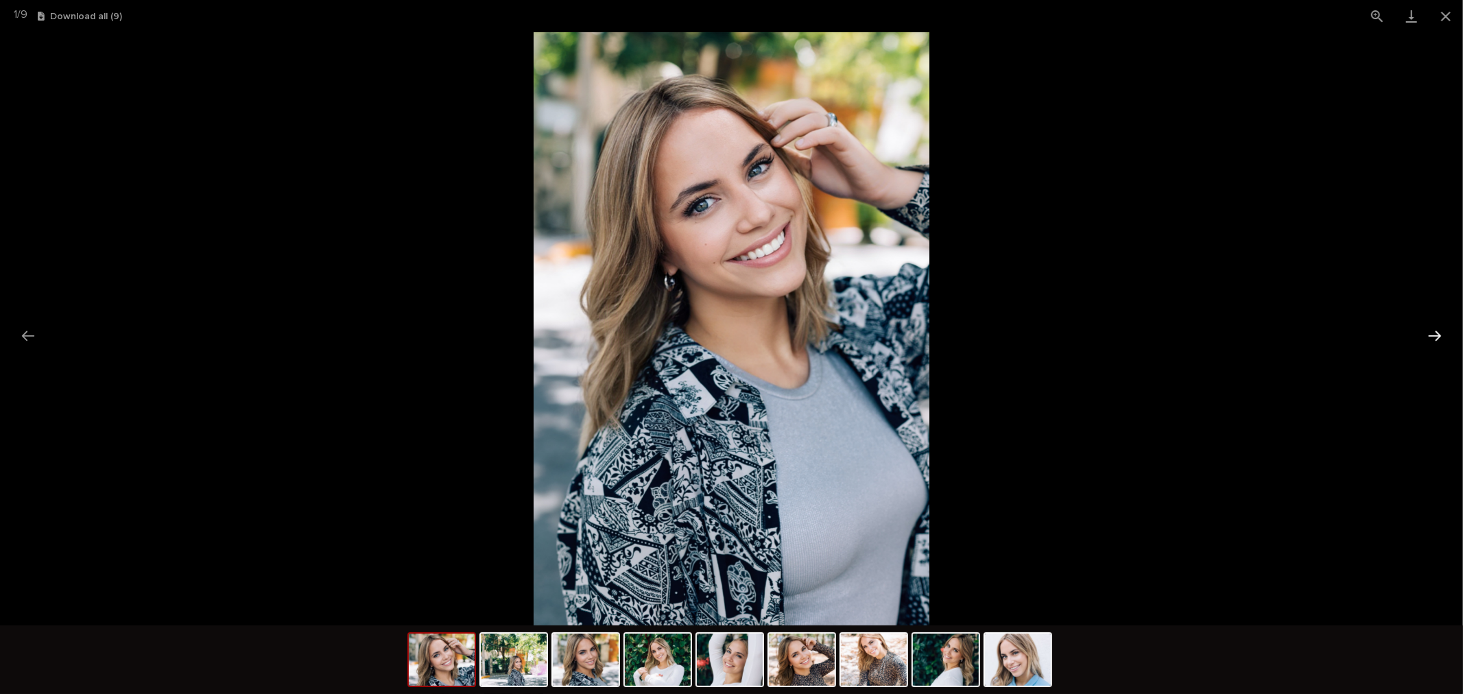
click at [1433, 333] on button "Next slide" at bounding box center [1434, 335] width 29 height 27
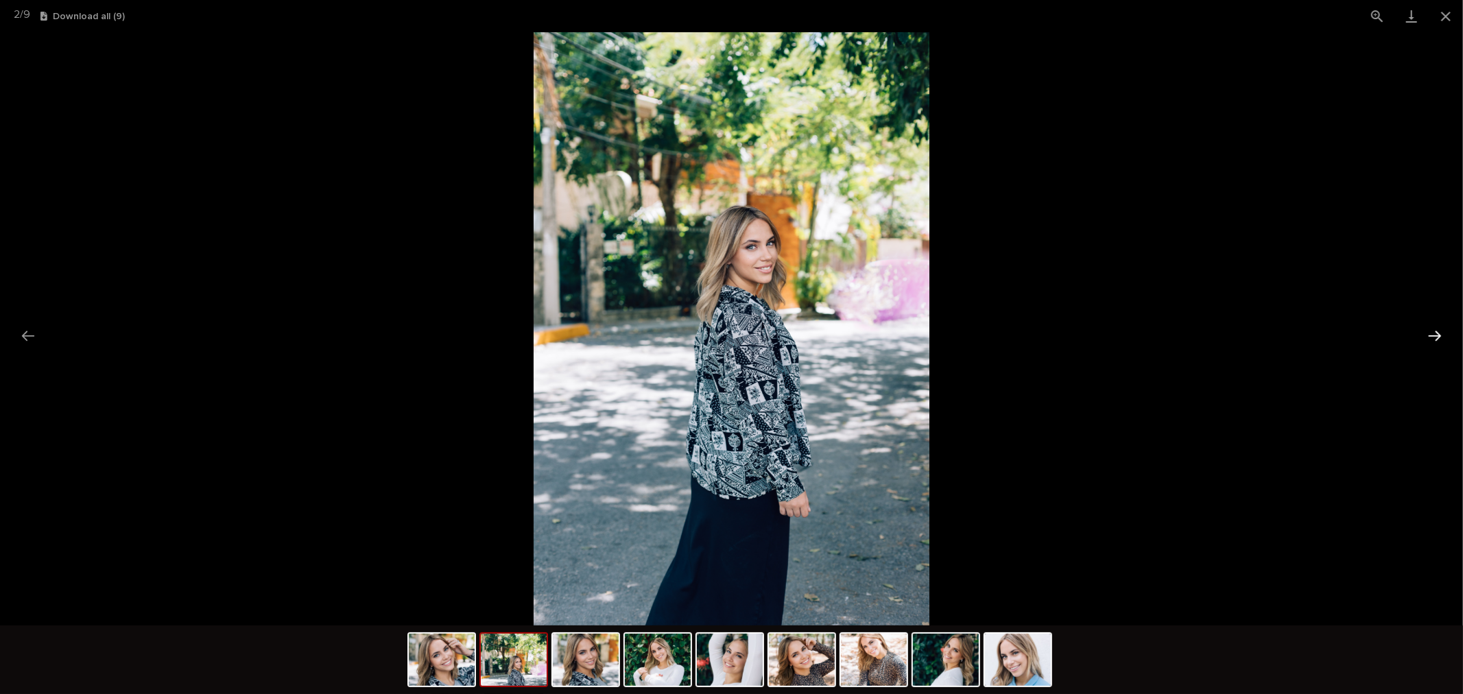
click at [1433, 333] on button "Next slide" at bounding box center [1434, 335] width 29 height 27
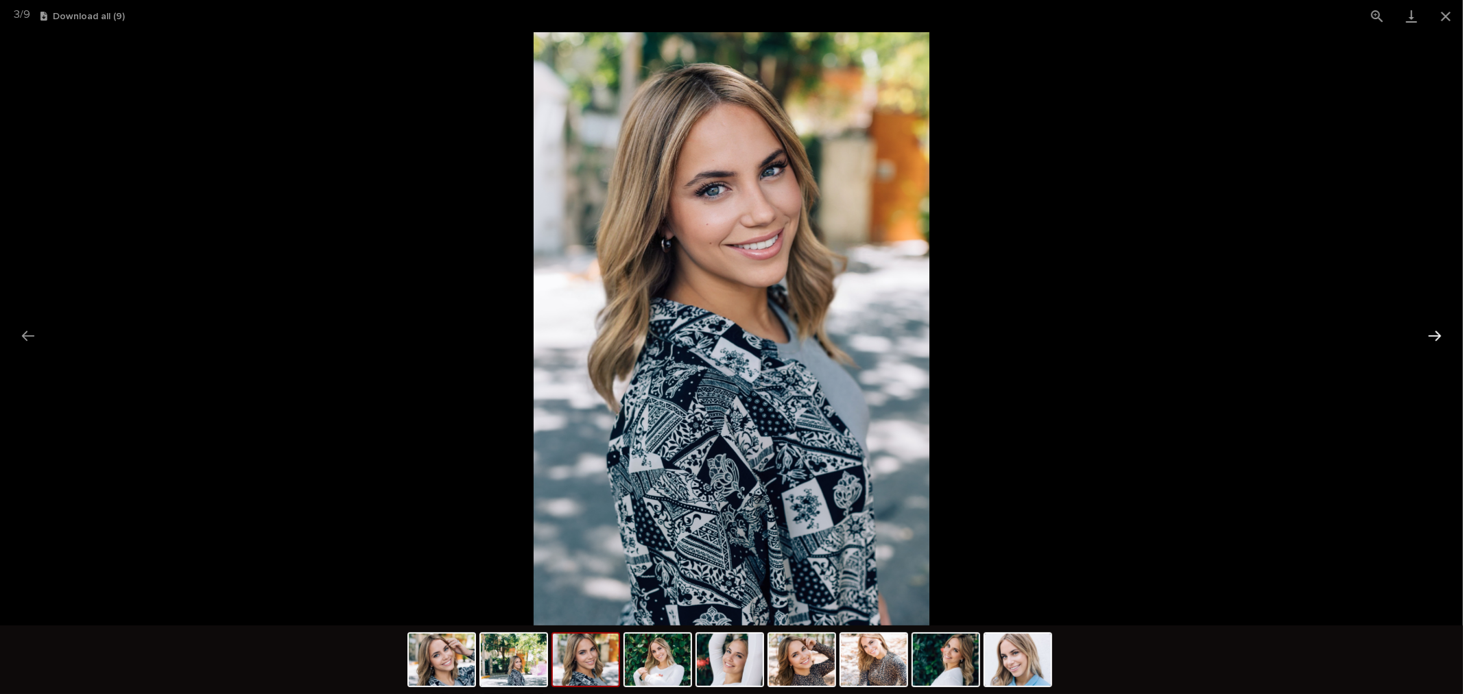
click at [1433, 333] on button "Next slide" at bounding box center [1434, 335] width 29 height 27
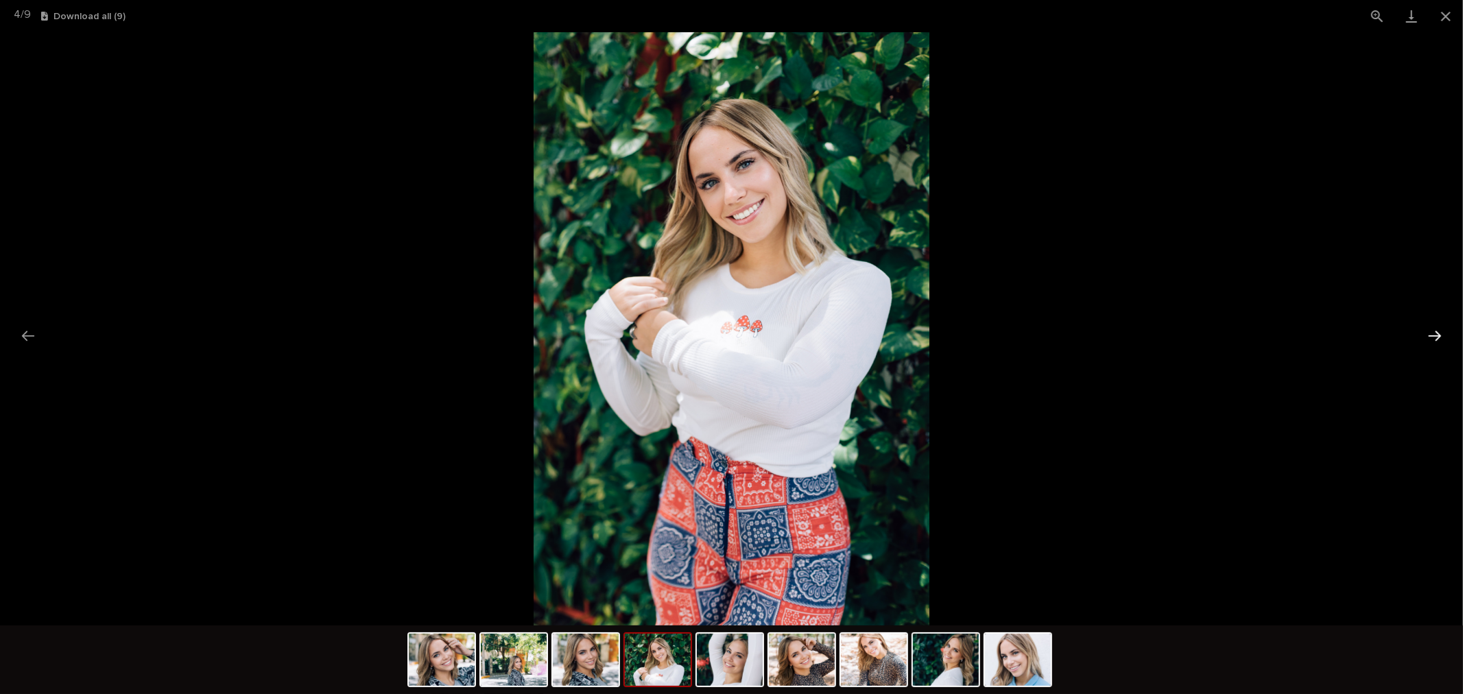
click at [1433, 333] on button "Next slide" at bounding box center [1434, 335] width 29 height 27
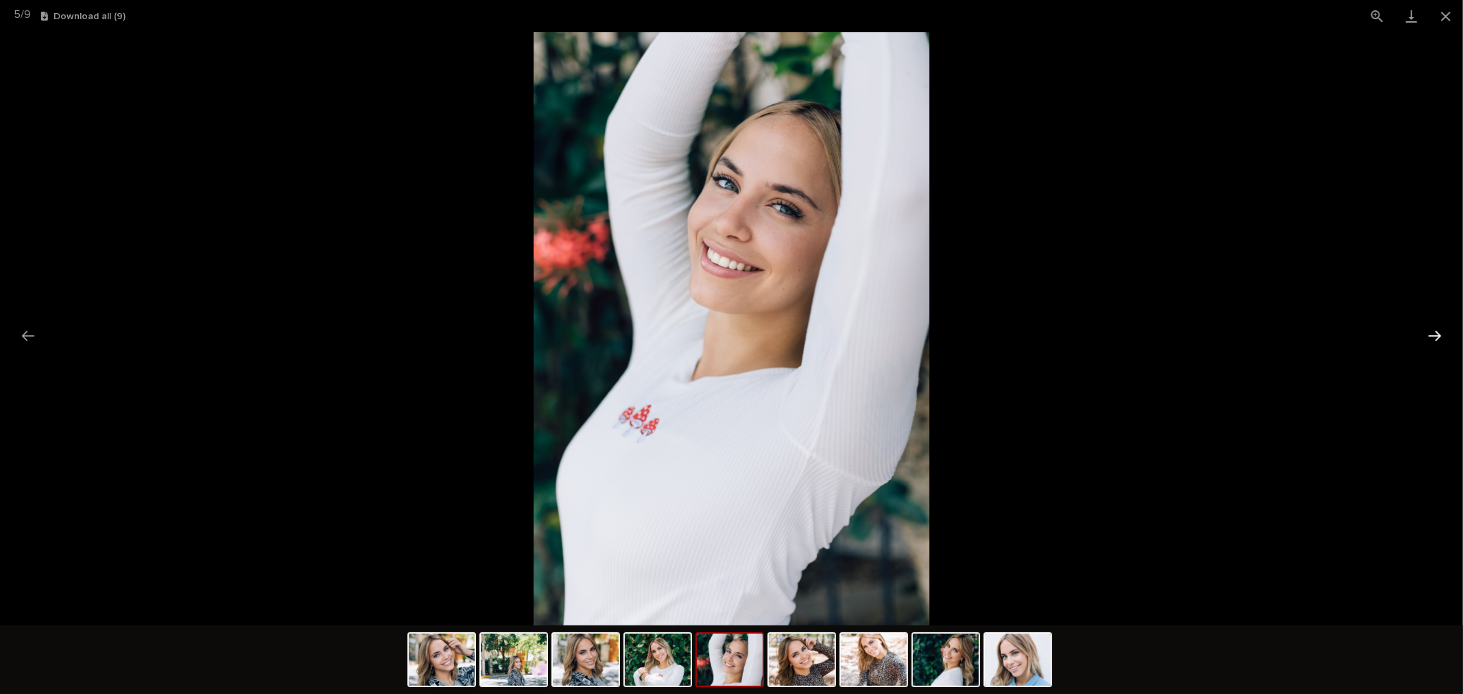
click at [1433, 333] on button "Next slide" at bounding box center [1434, 335] width 29 height 27
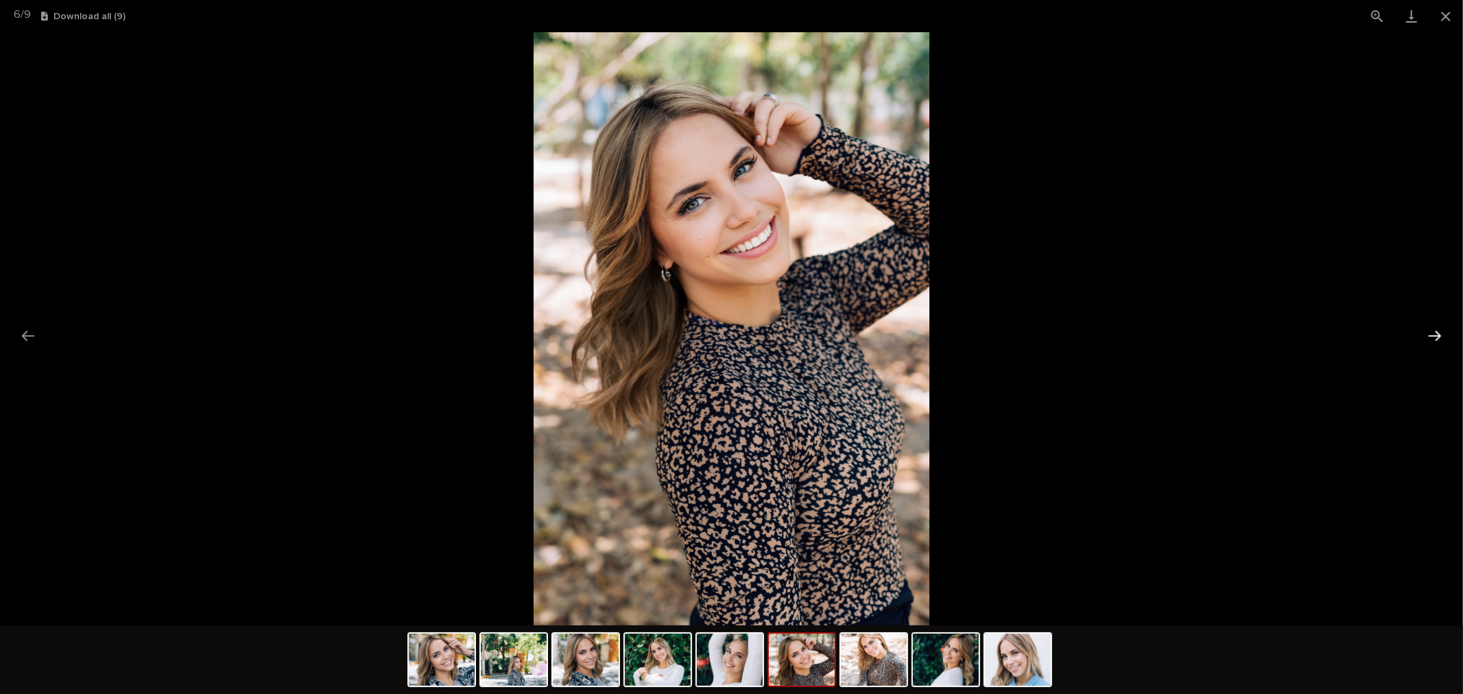
click at [1433, 333] on button "Next slide" at bounding box center [1434, 335] width 29 height 27
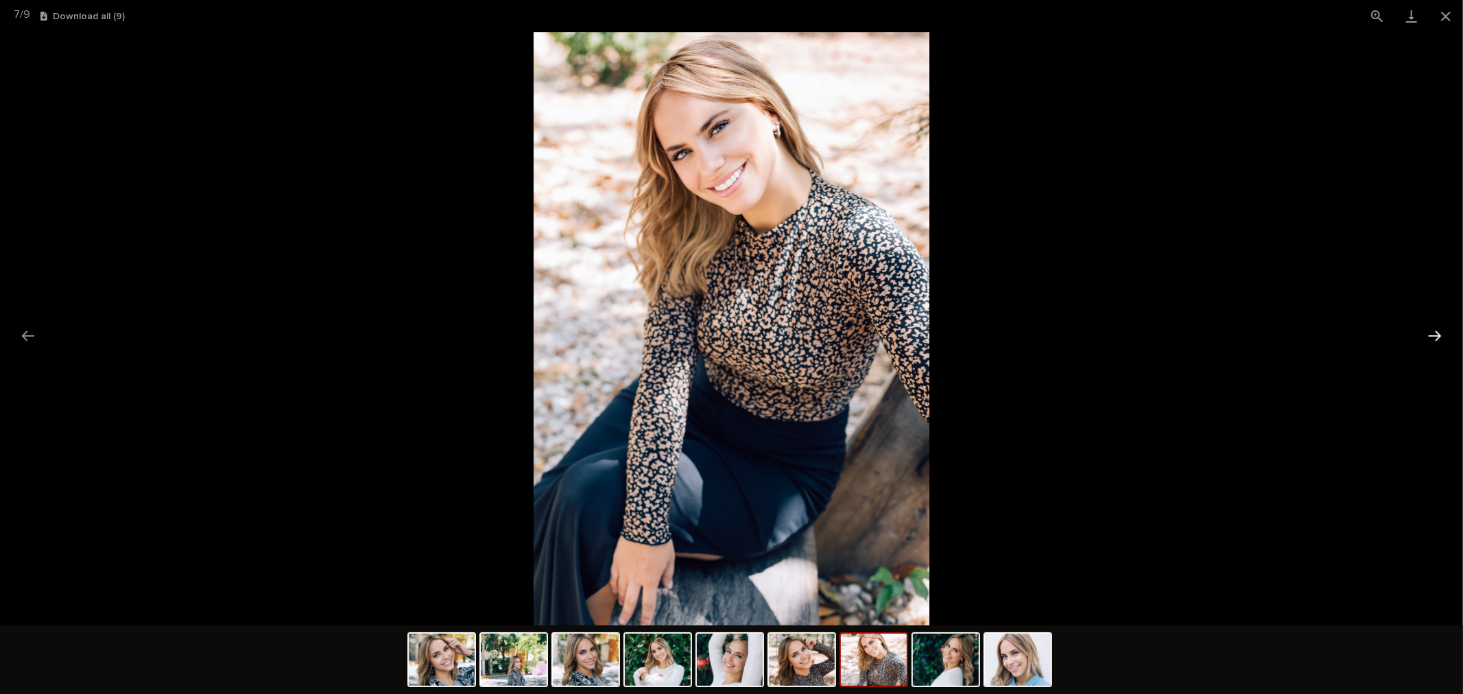
click at [1433, 333] on button "Next slide" at bounding box center [1434, 335] width 29 height 27
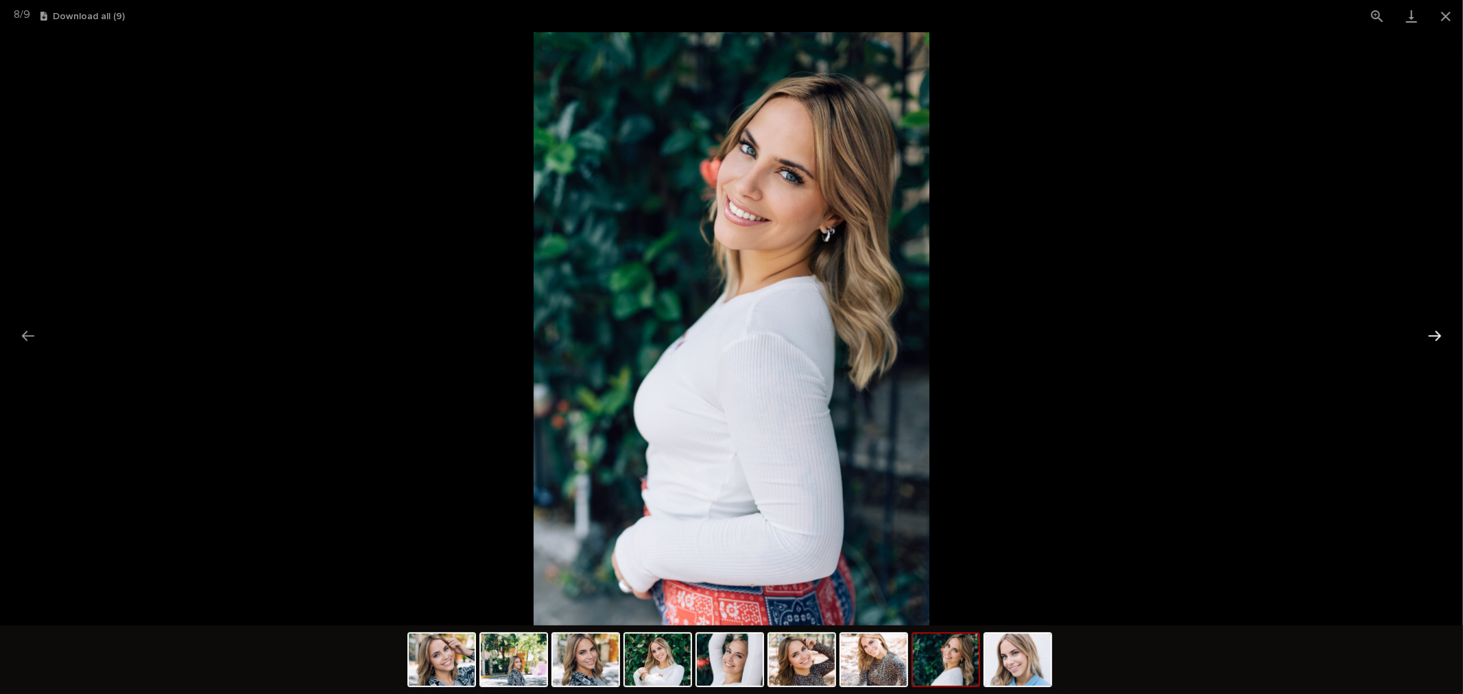
click at [1433, 333] on button "Next slide" at bounding box center [1434, 335] width 29 height 27
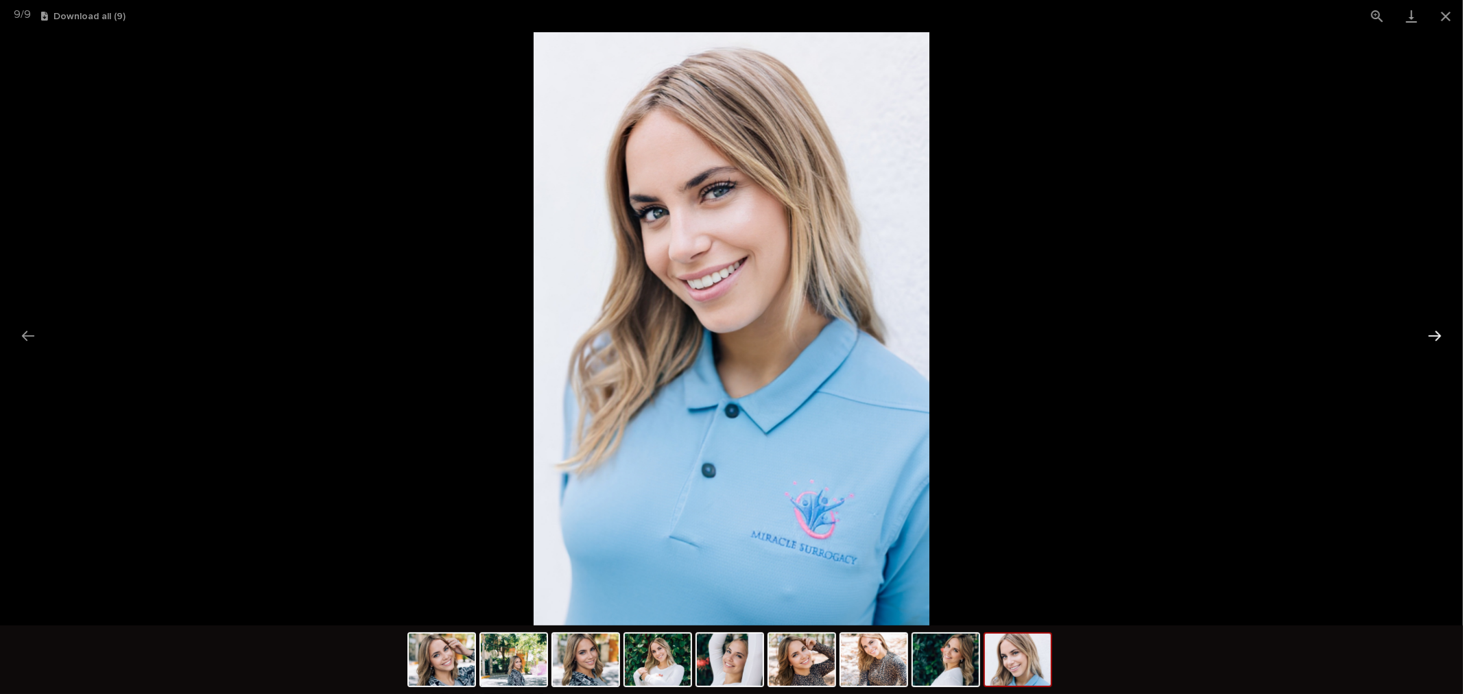
click at [1433, 333] on button "Next slide" at bounding box center [1434, 335] width 29 height 27
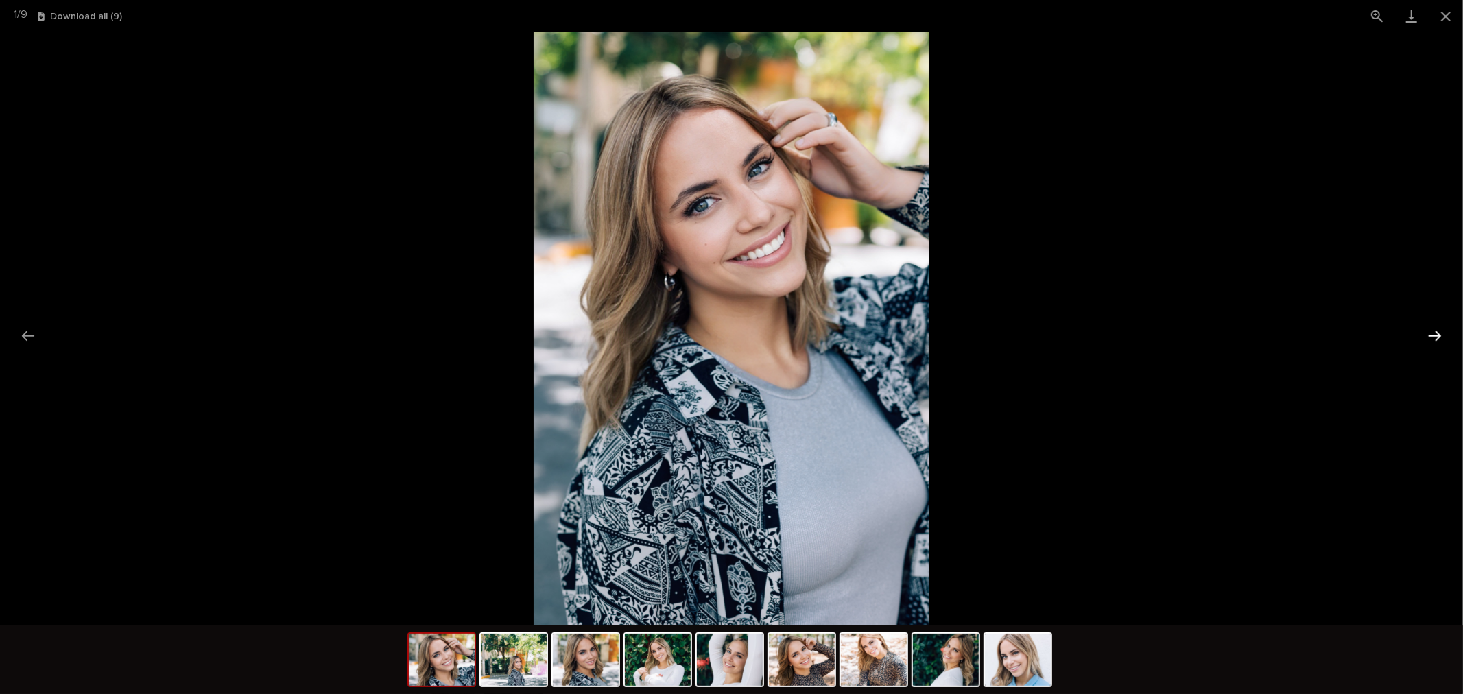
click at [1433, 333] on button "Next slide" at bounding box center [1434, 335] width 29 height 27
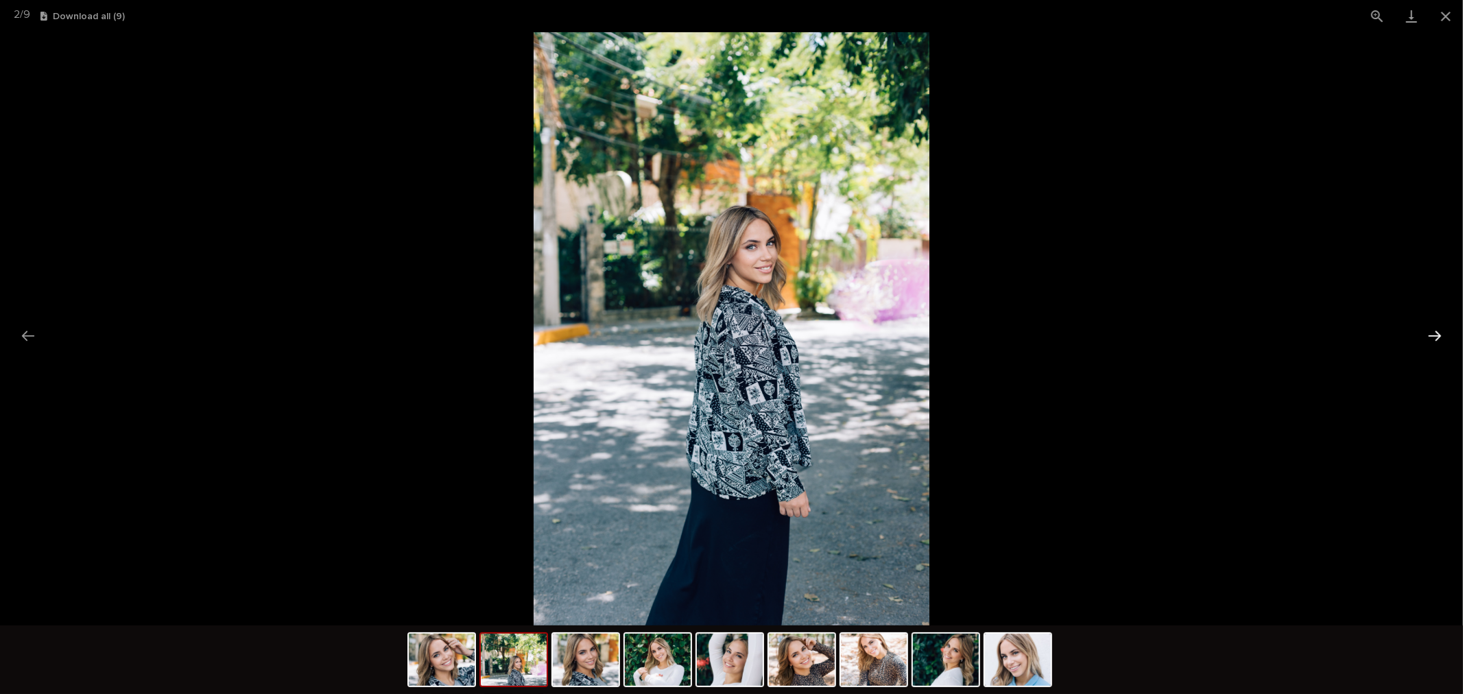
click at [1433, 333] on button "Next slide" at bounding box center [1434, 335] width 29 height 27
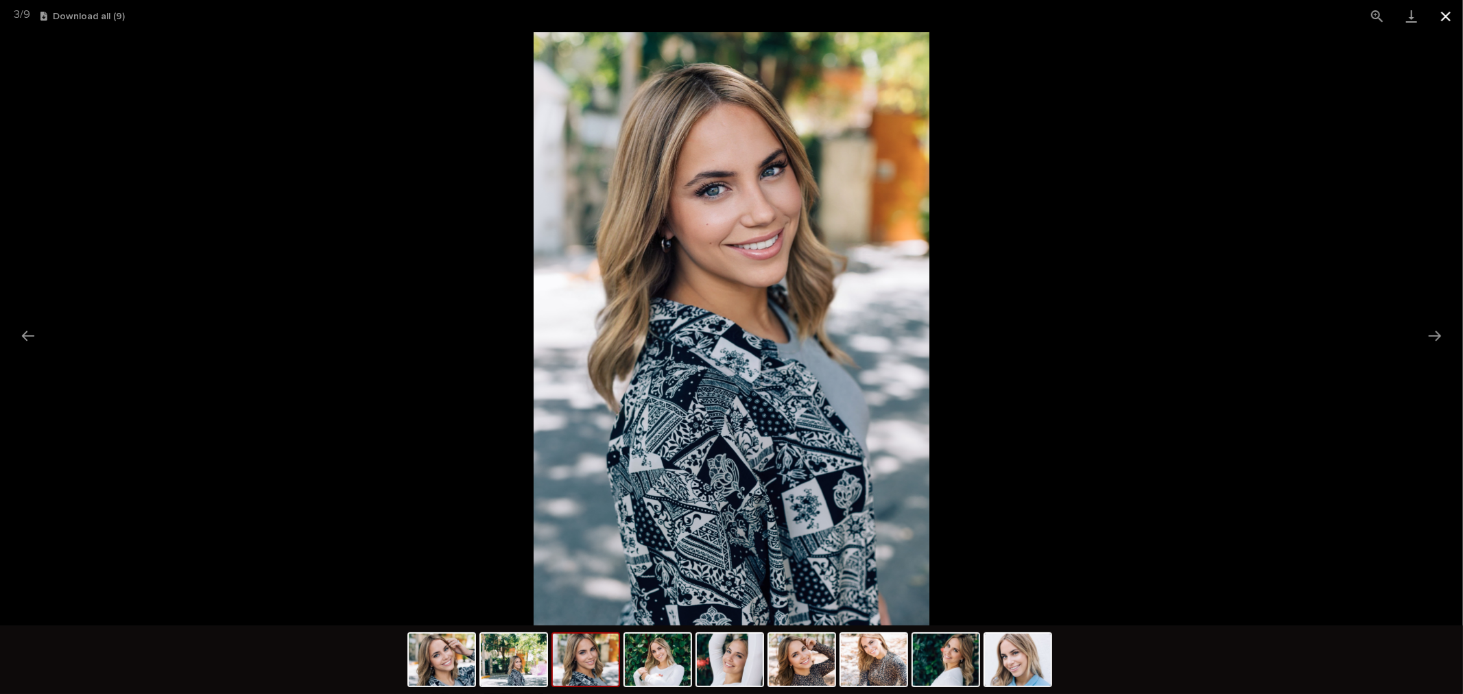
click at [1448, 12] on button "Close gallery" at bounding box center [1446, 16] width 34 height 32
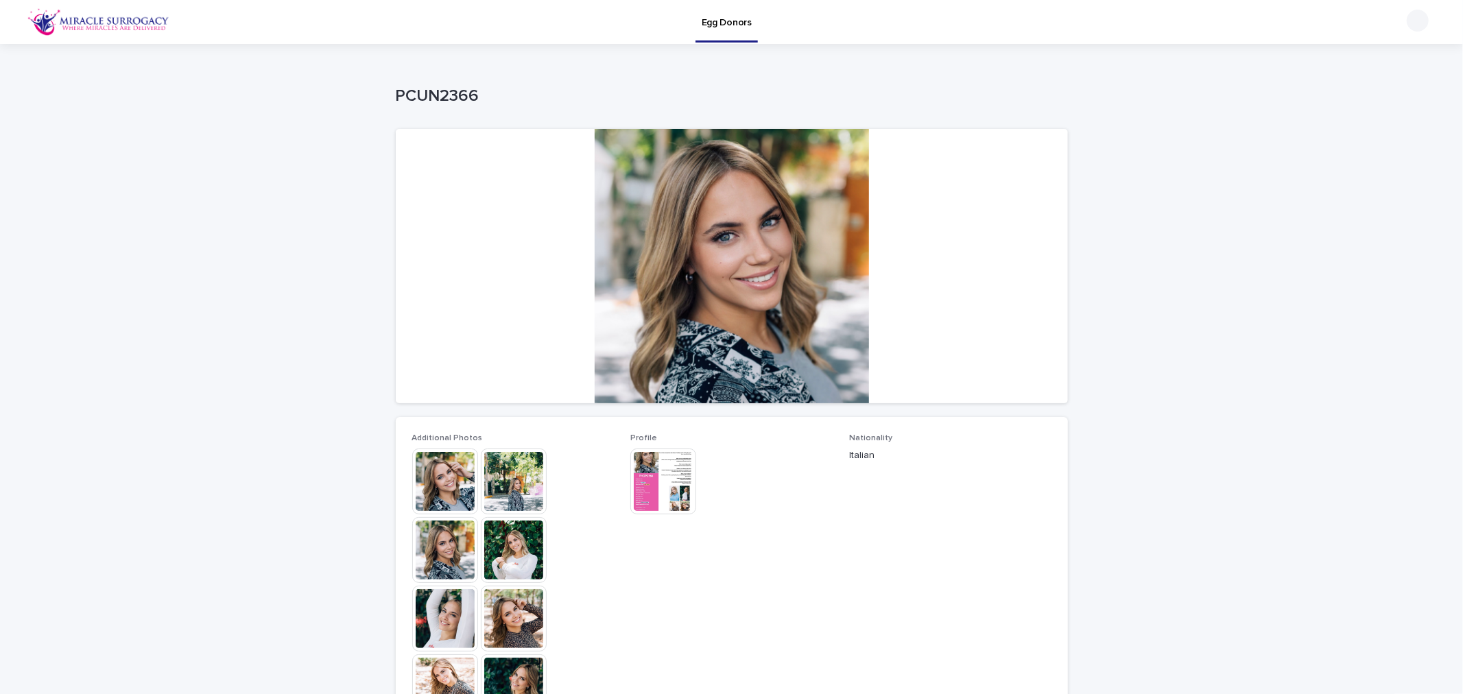
click at [672, 492] on img at bounding box center [663, 482] width 66 height 66
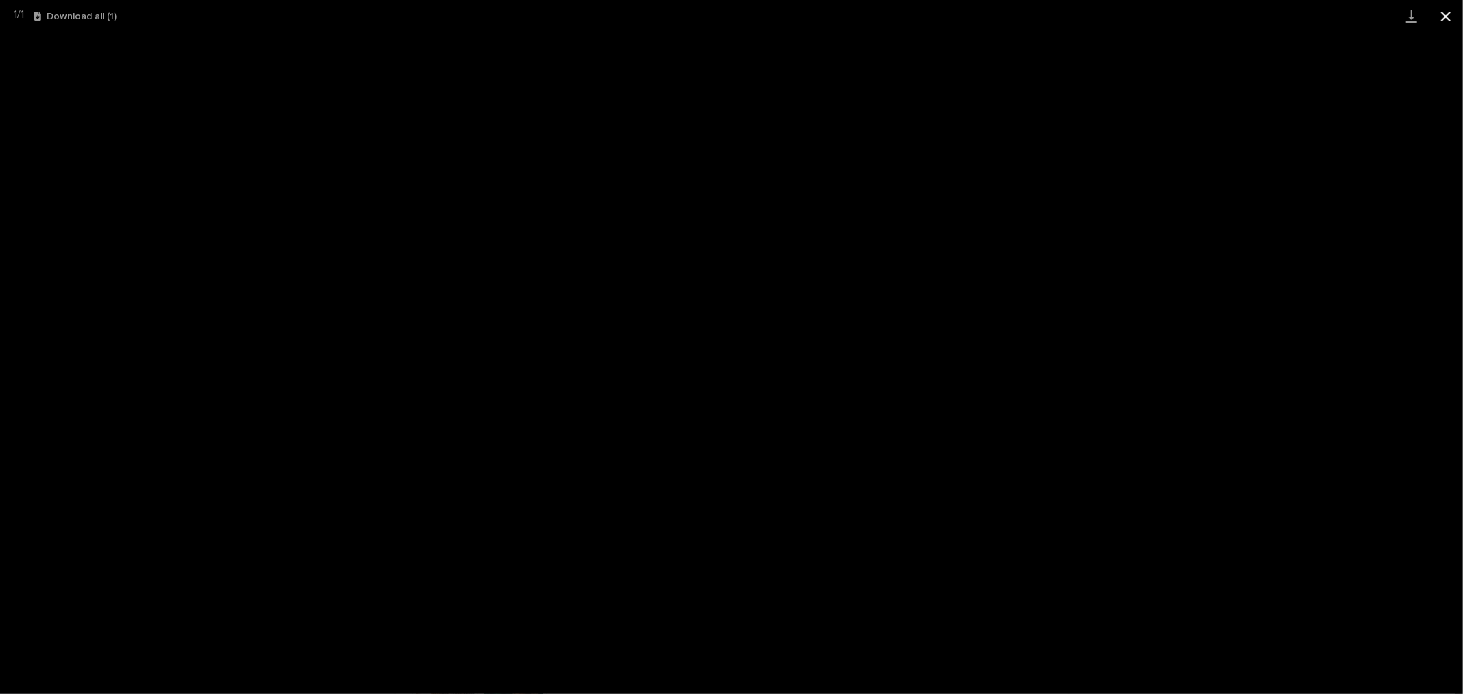
click at [1452, 12] on button "Close gallery" at bounding box center [1446, 16] width 34 height 32
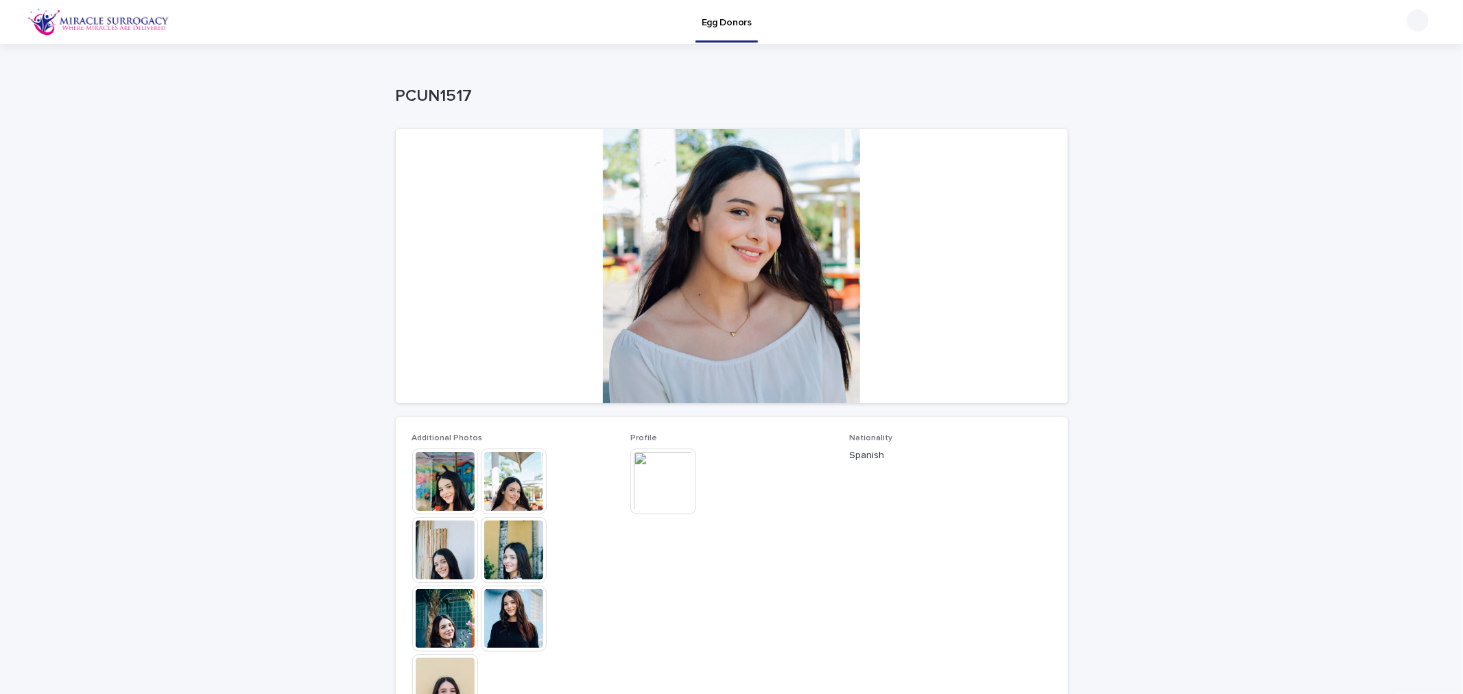
click at [462, 479] on img at bounding box center [445, 482] width 66 height 66
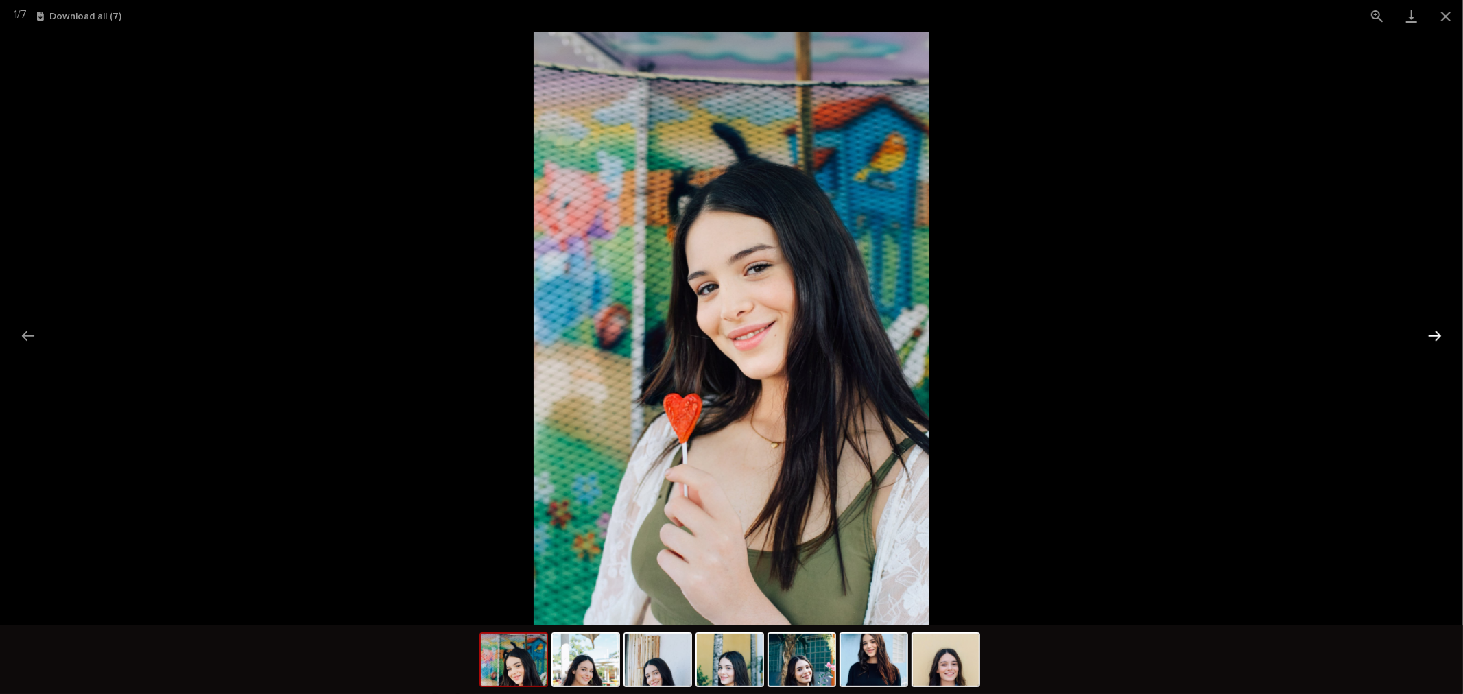
click at [1432, 336] on button "Next slide" at bounding box center [1434, 335] width 29 height 27
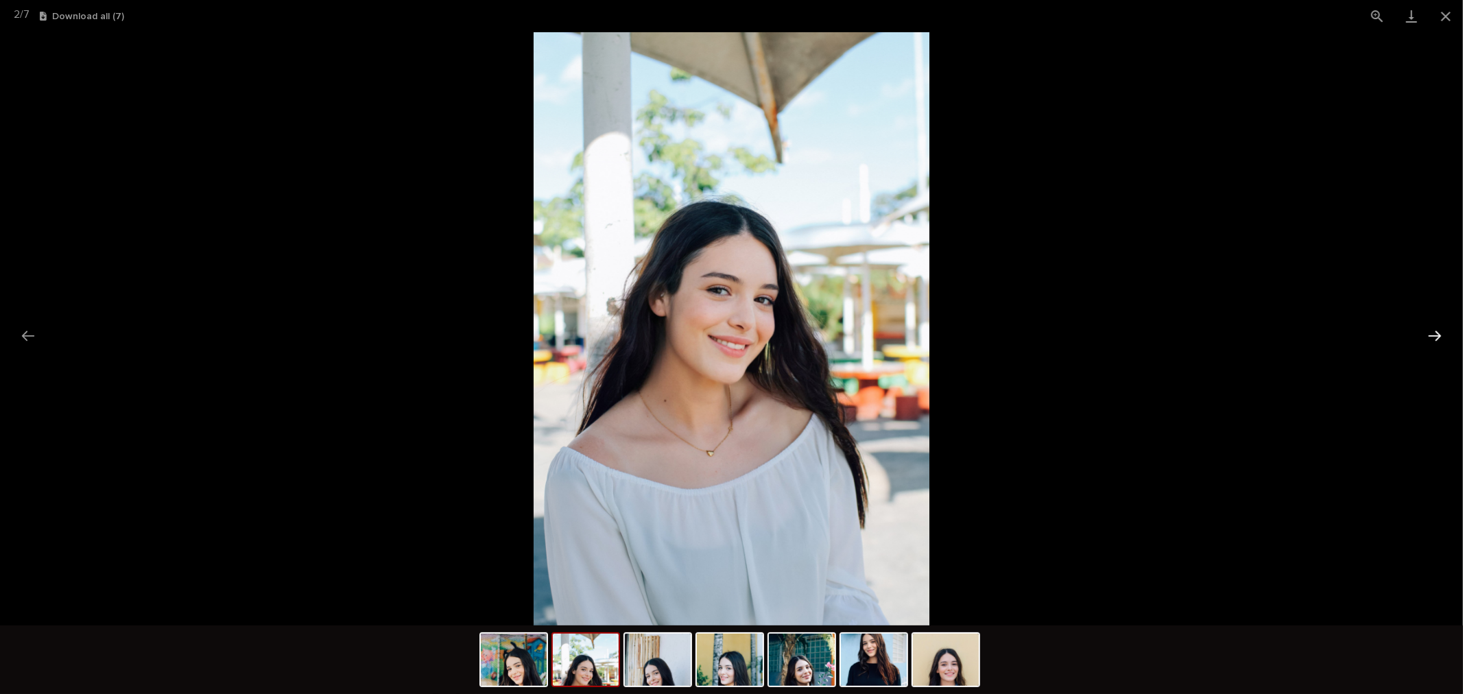
click at [1432, 336] on button "Next slide" at bounding box center [1434, 335] width 29 height 27
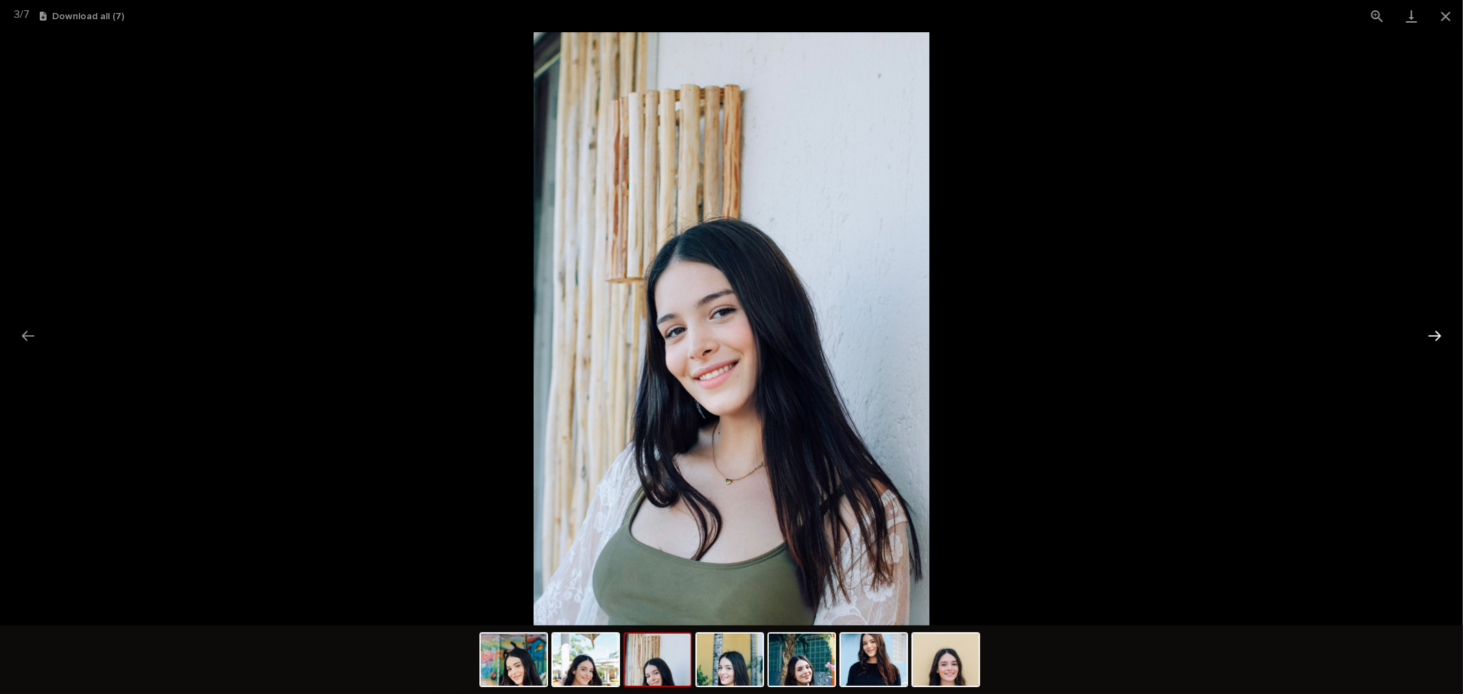
click at [1432, 336] on button "Next slide" at bounding box center [1434, 335] width 29 height 27
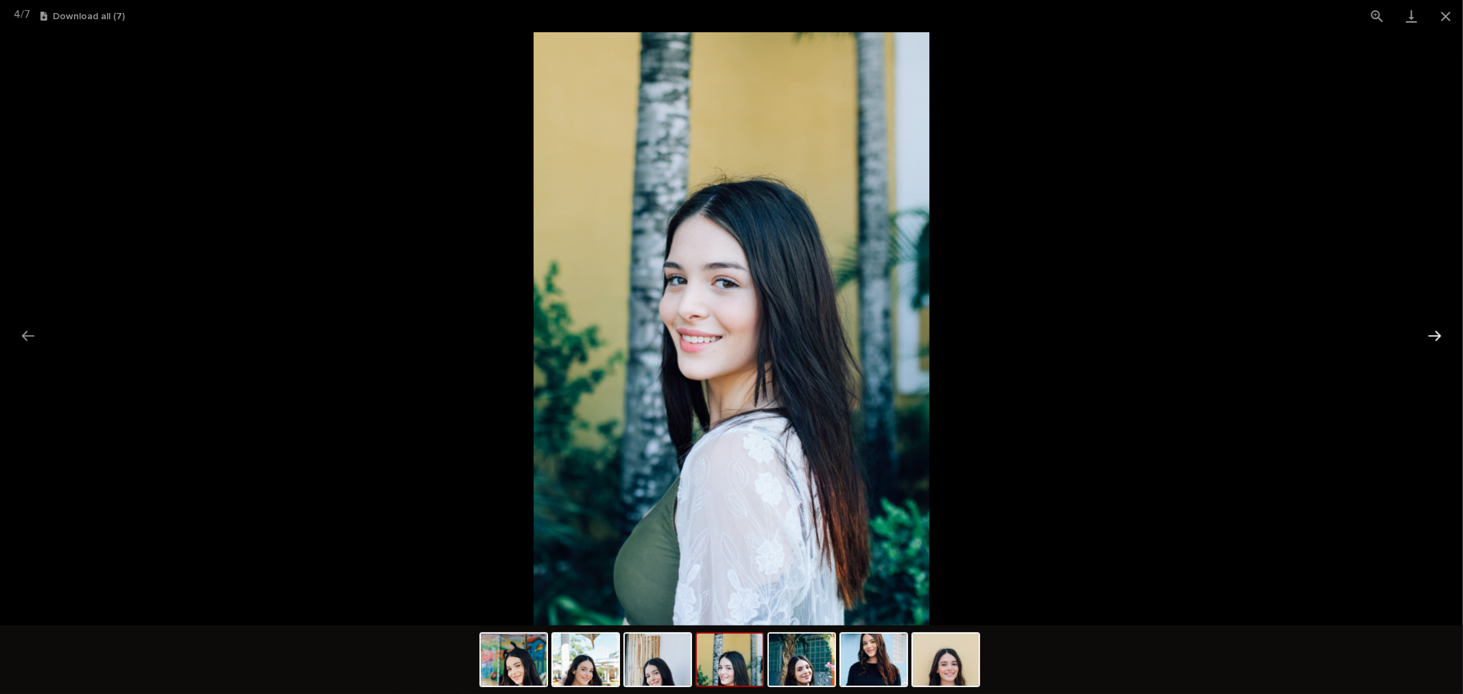
click at [1432, 336] on button "Next slide" at bounding box center [1434, 335] width 29 height 27
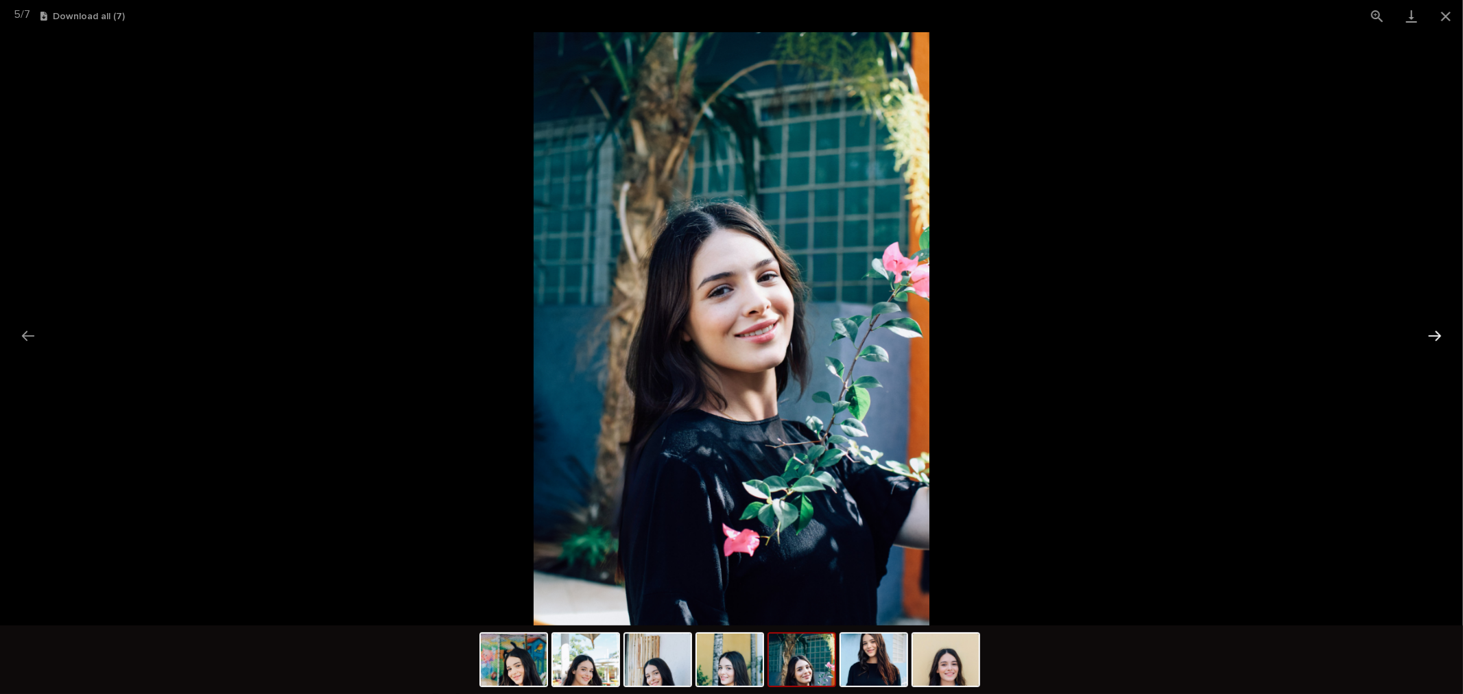
click at [1432, 336] on button "Next slide" at bounding box center [1434, 335] width 29 height 27
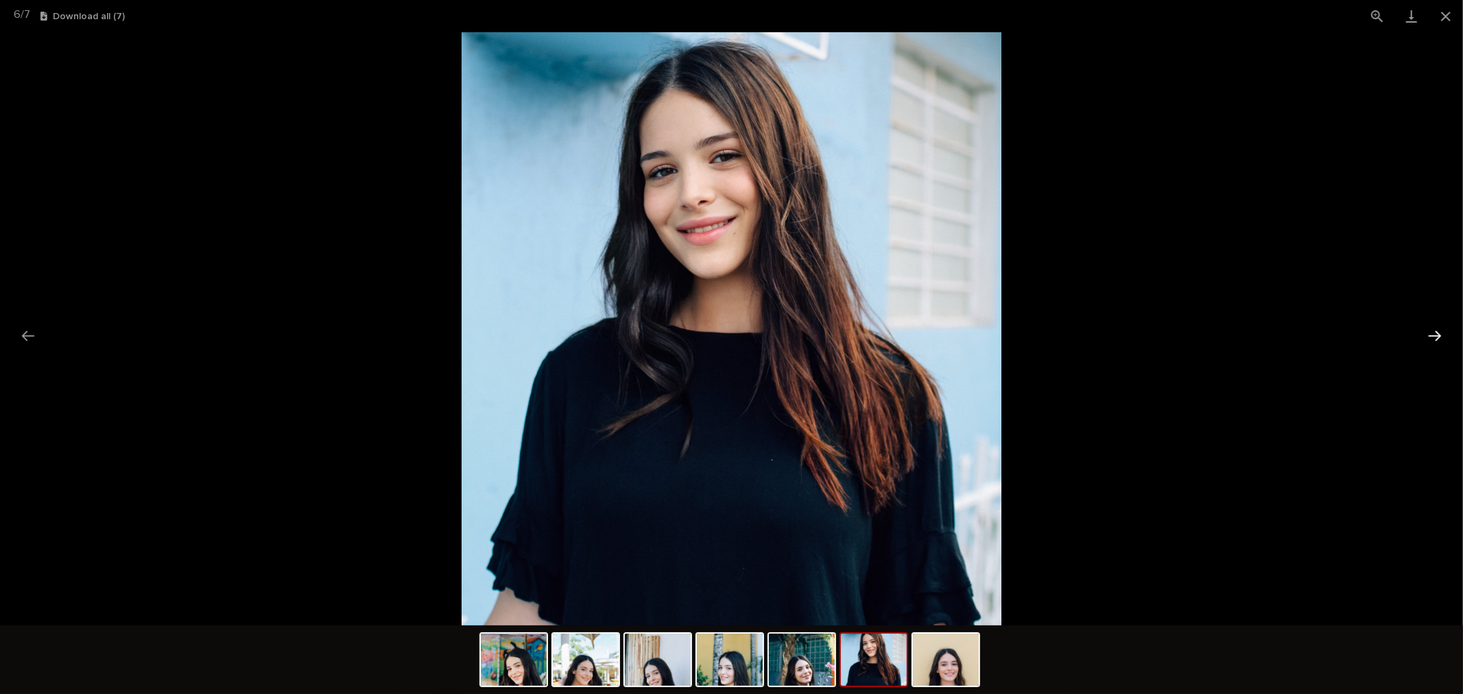
click at [1432, 336] on button "Next slide" at bounding box center [1434, 335] width 29 height 27
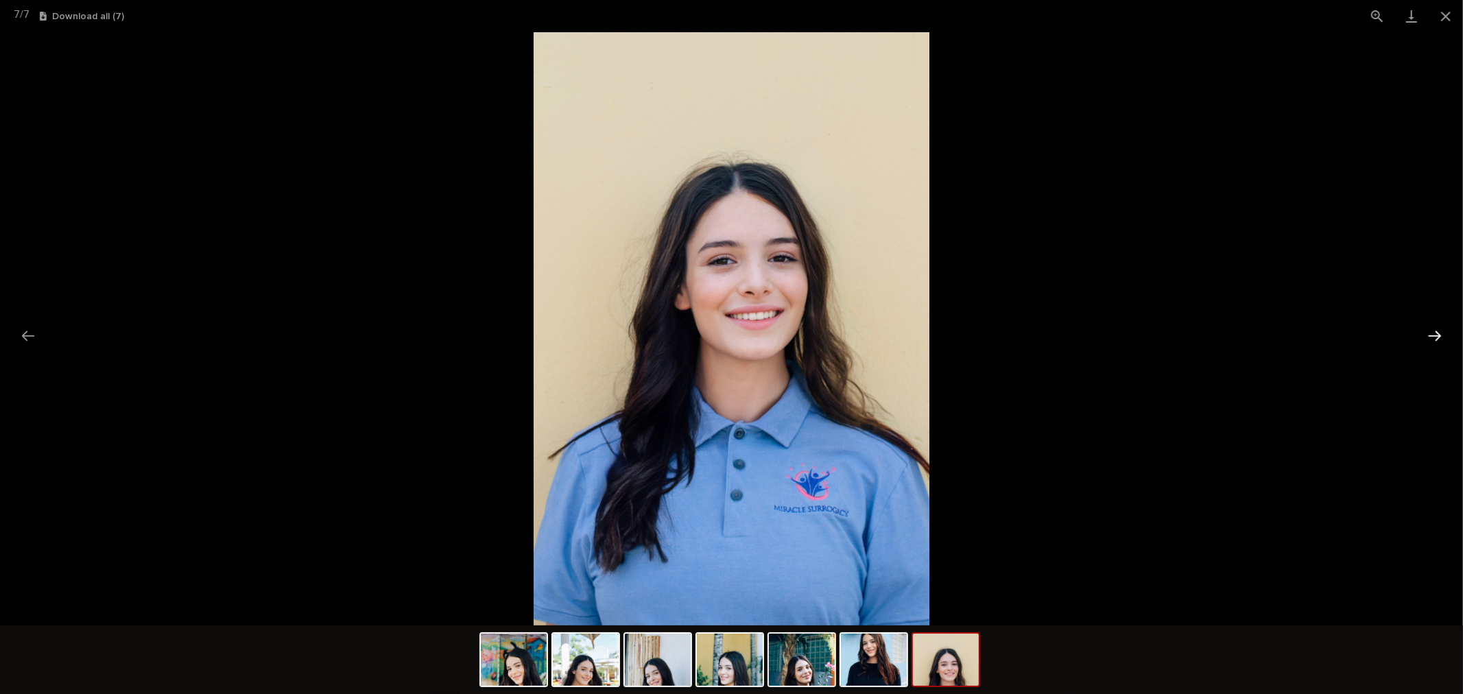
click at [1432, 336] on button "Next slide" at bounding box center [1434, 335] width 29 height 27
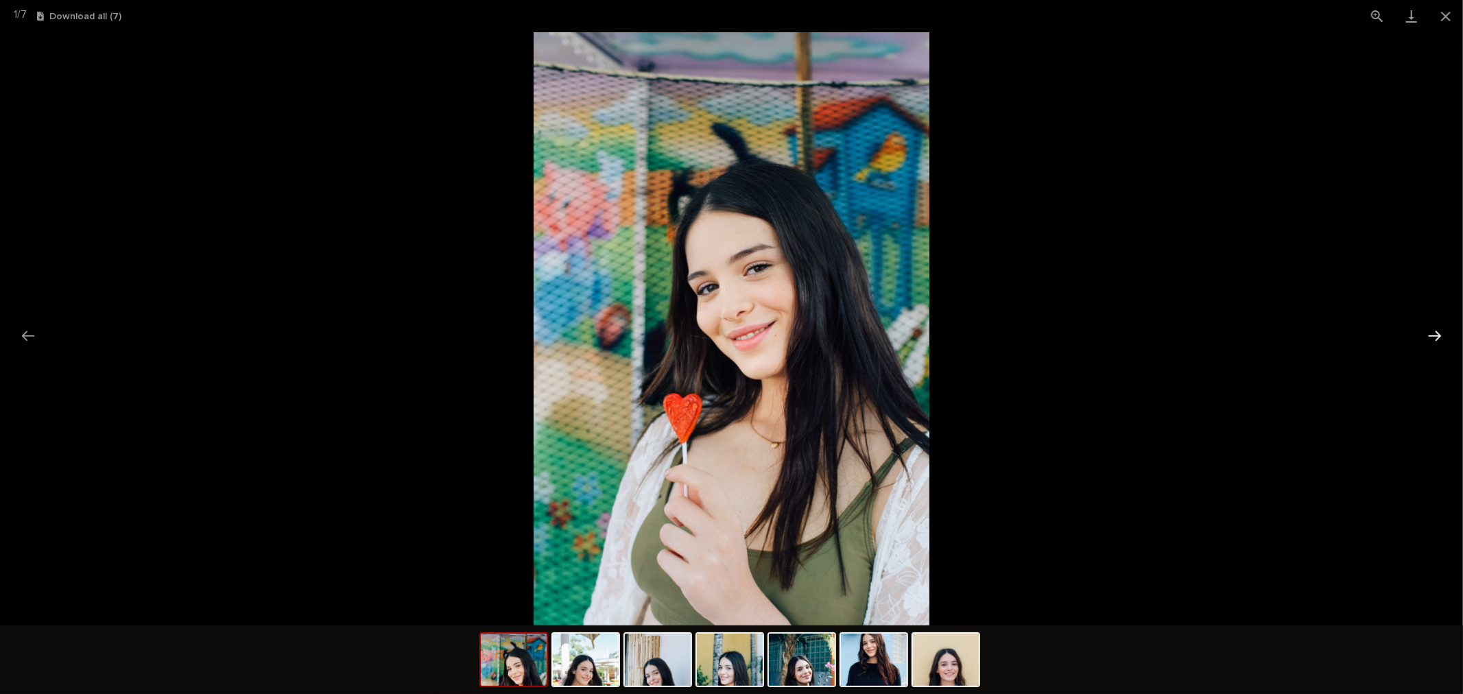
click at [1432, 336] on button "Next slide" at bounding box center [1434, 335] width 29 height 27
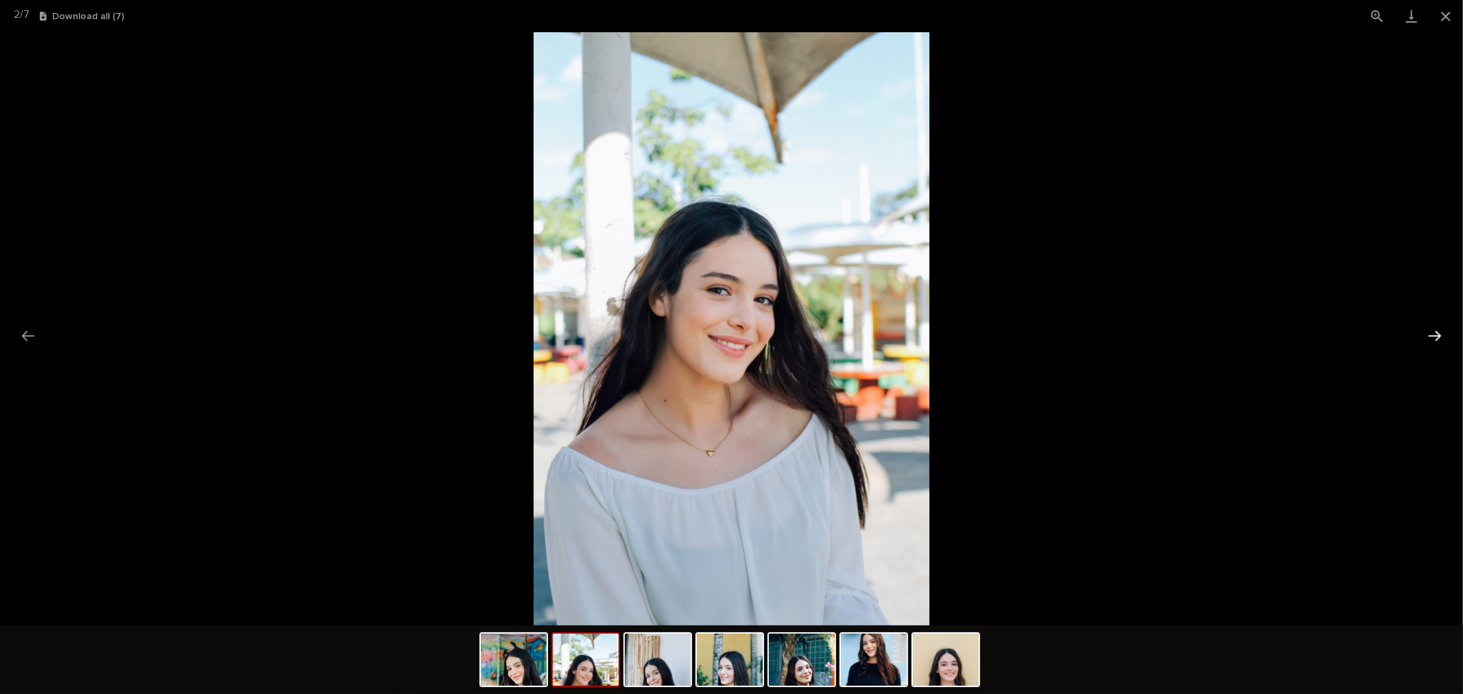
click at [1432, 336] on button "Next slide" at bounding box center [1434, 335] width 29 height 27
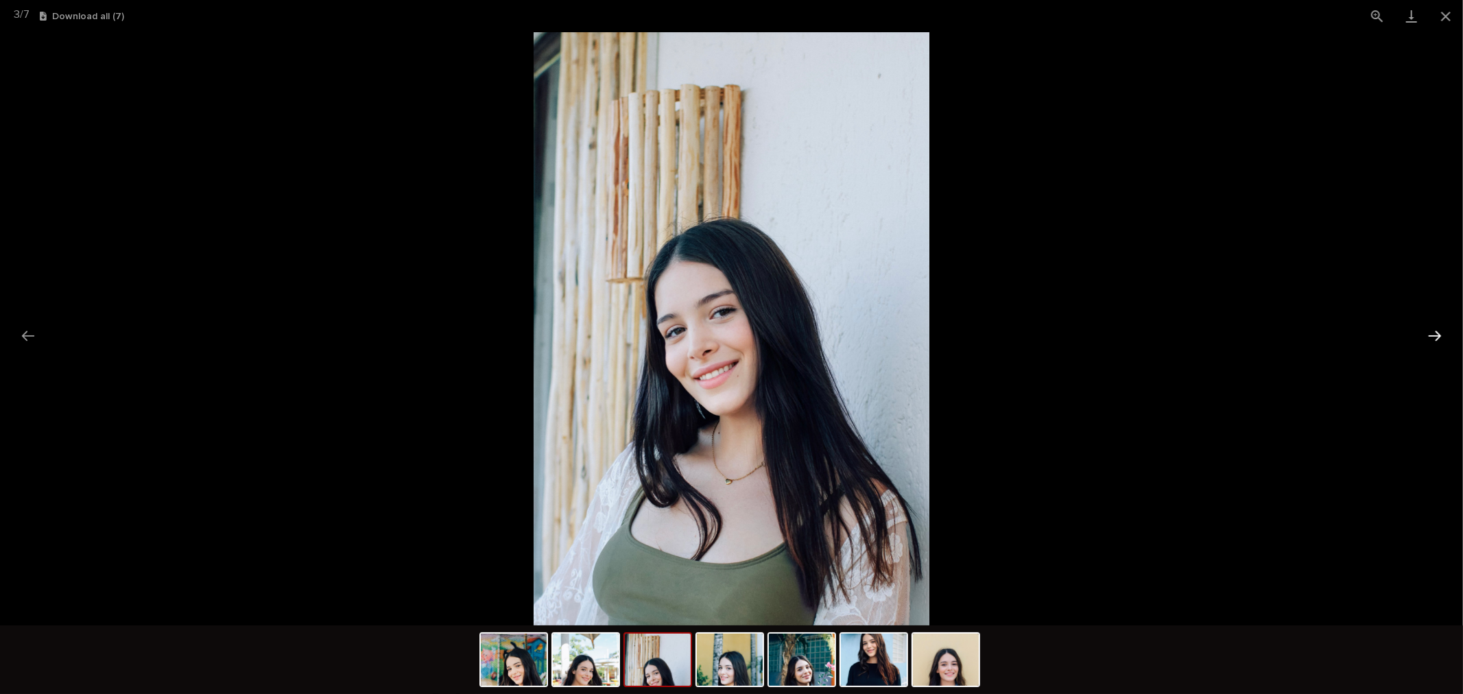
click at [1432, 336] on button "Next slide" at bounding box center [1434, 335] width 29 height 27
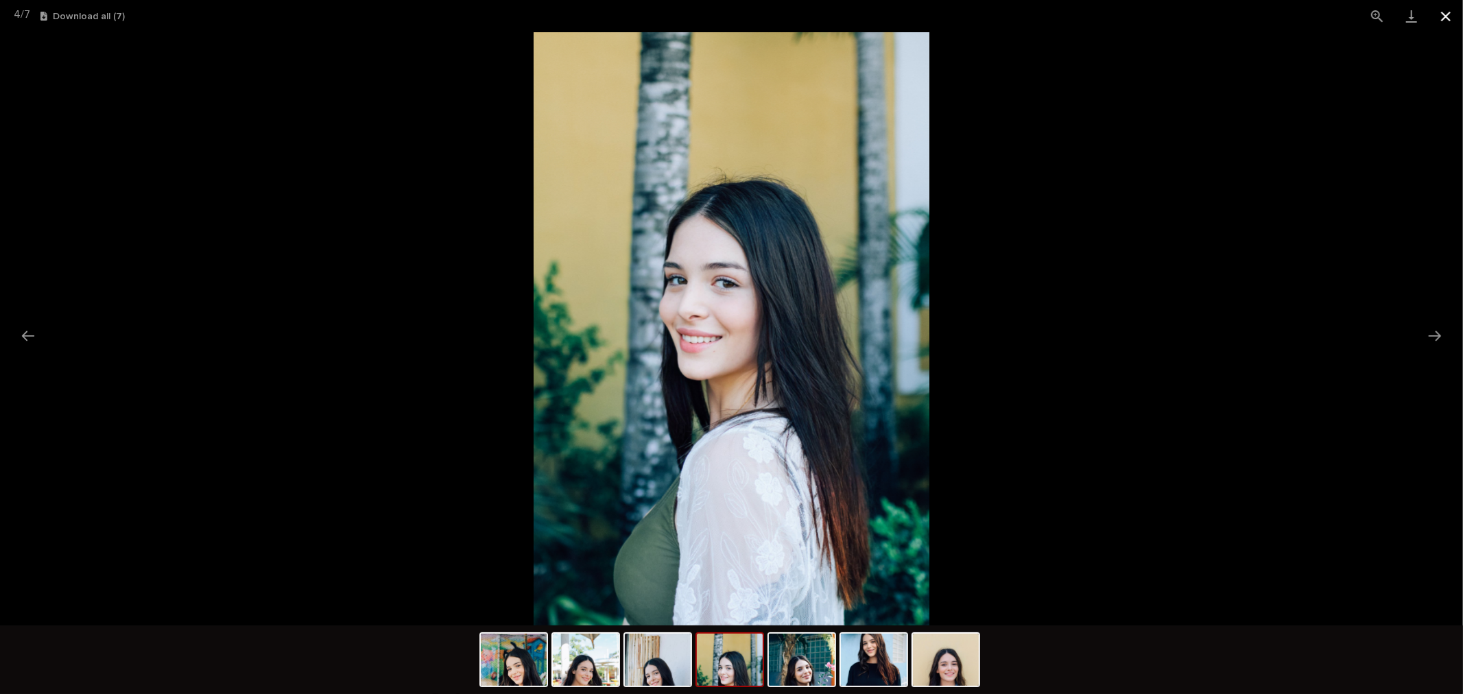
click at [1445, 19] on button "Close gallery" at bounding box center [1446, 16] width 34 height 32
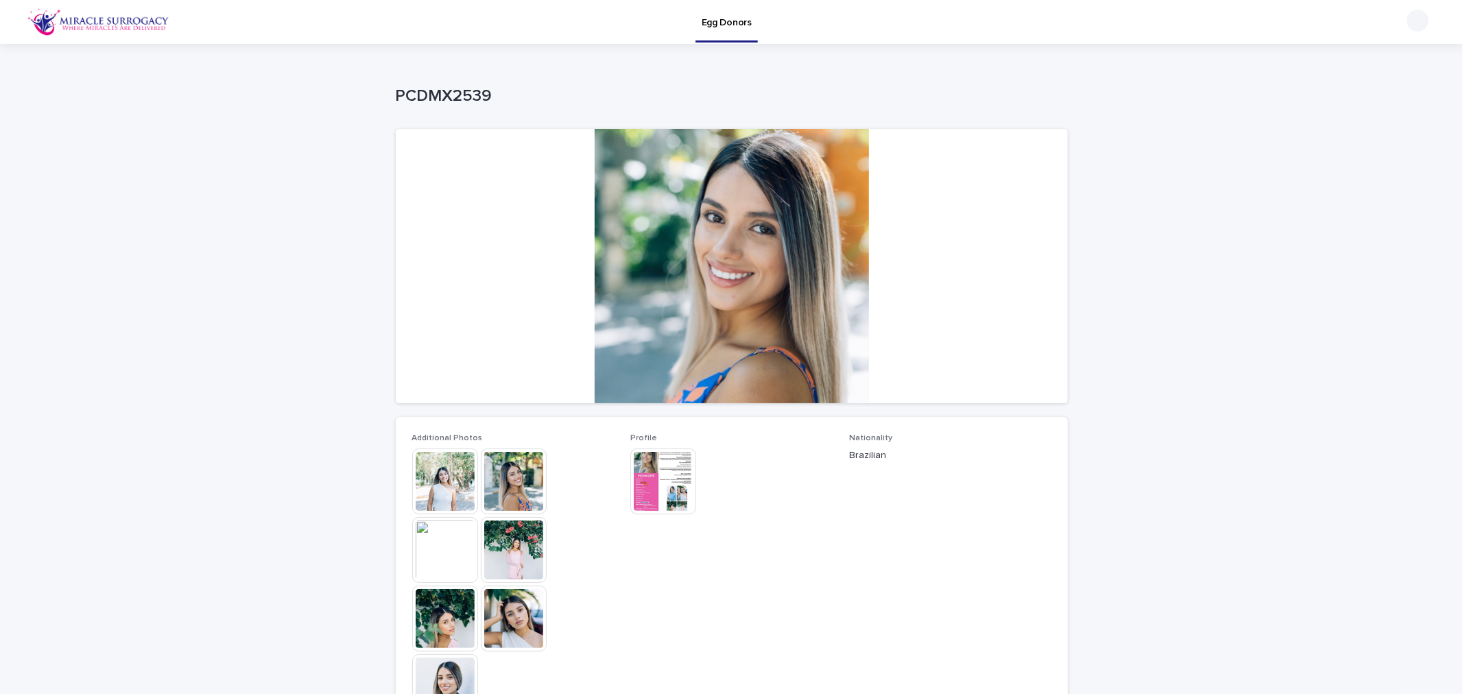
click at [430, 476] on img at bounding box center [445, 482] width 66 height 66
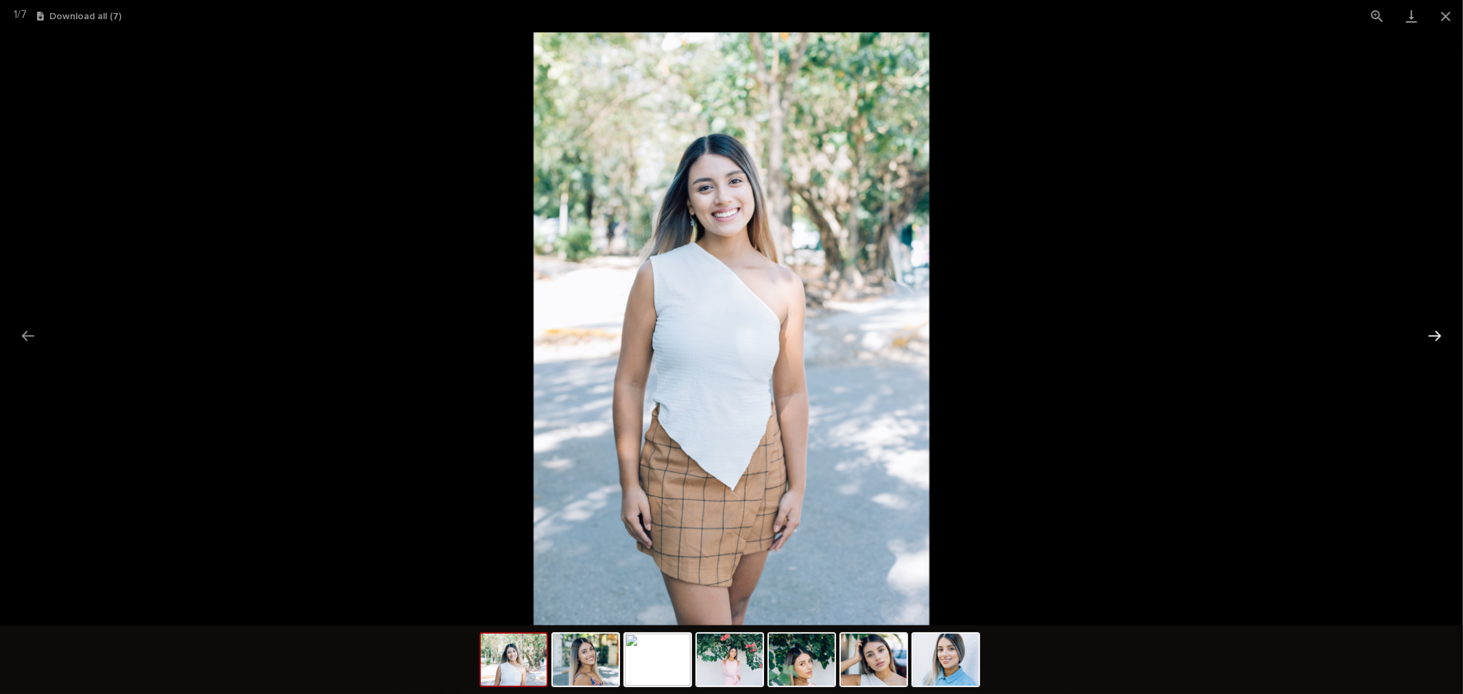
click at [1424, 333] on button "Next slide" at bounding box center [1434, 335] width 29 height 27
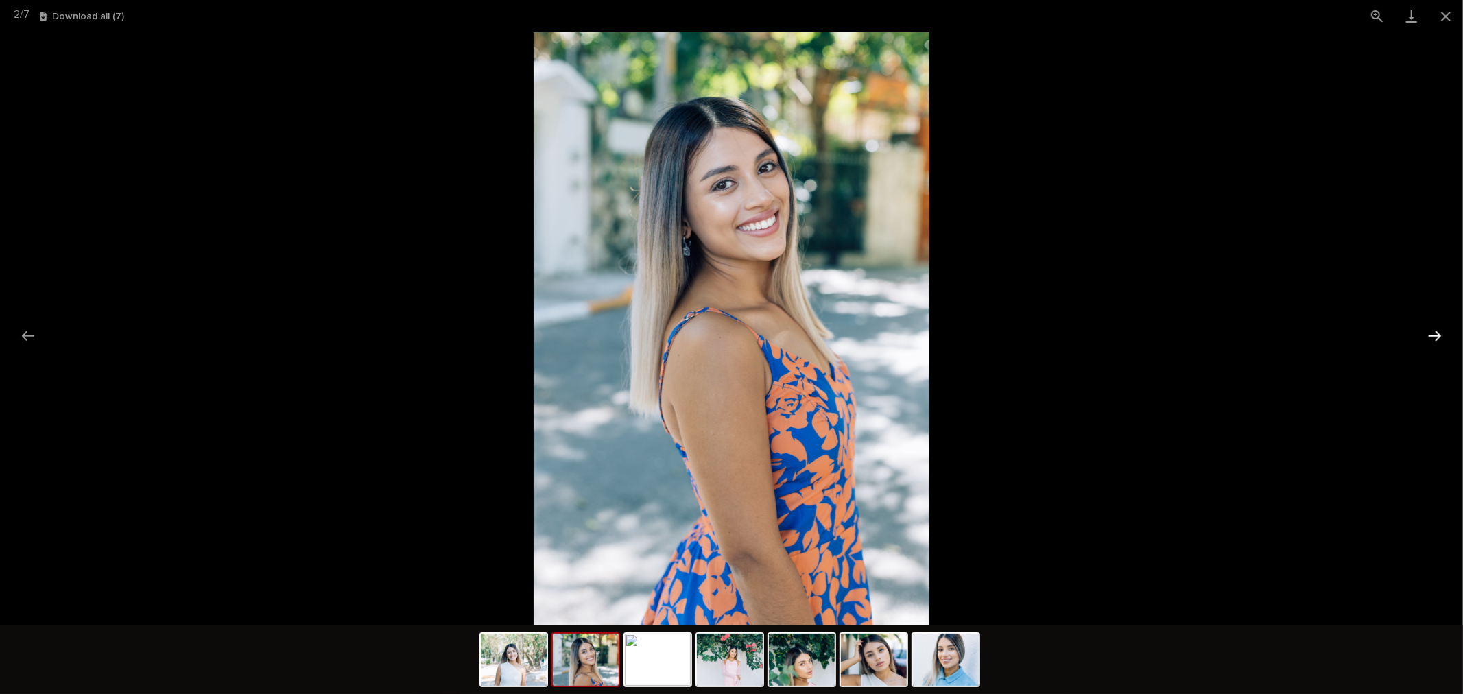
click at [1424, 333] on button "Next slide" at bounding box center [1434, 335] width 29 height 27
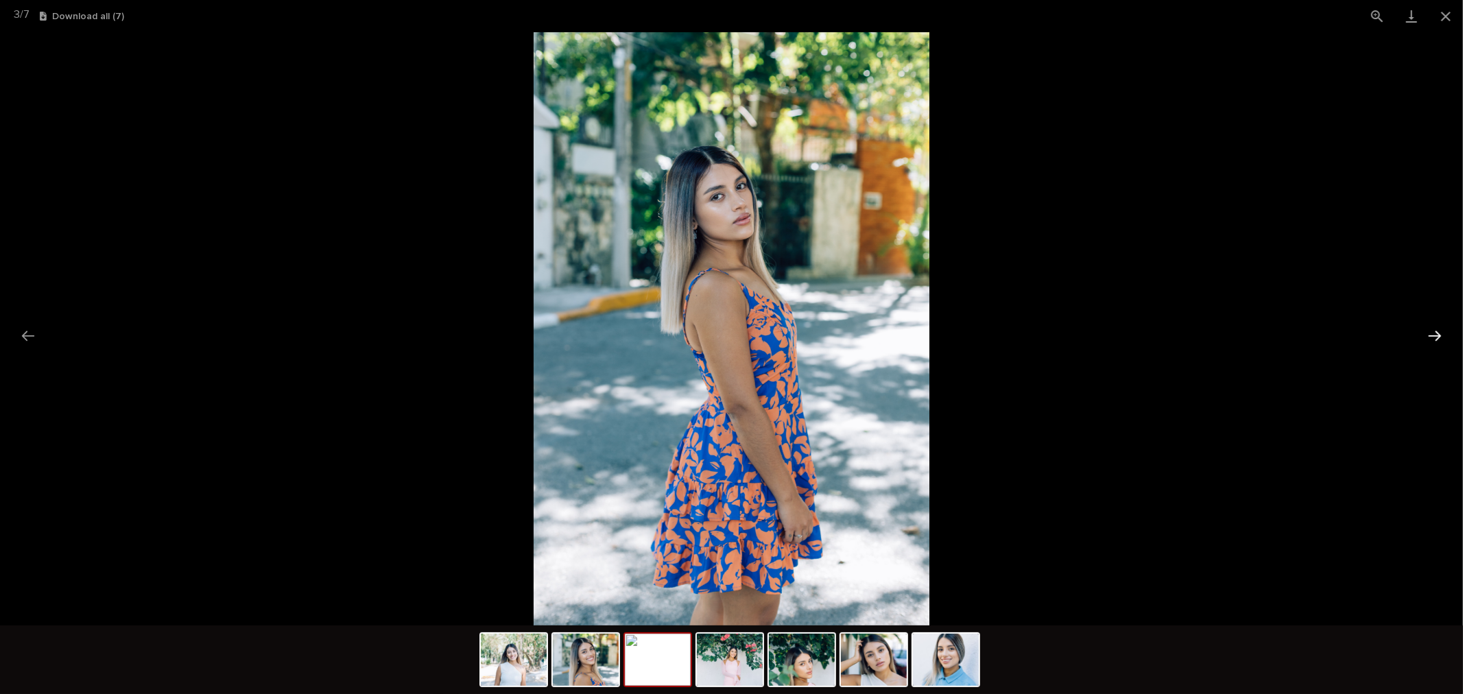
click at [1424, 333] on button "Next slide" at bounding box center [1434, 335] width 29 height 27
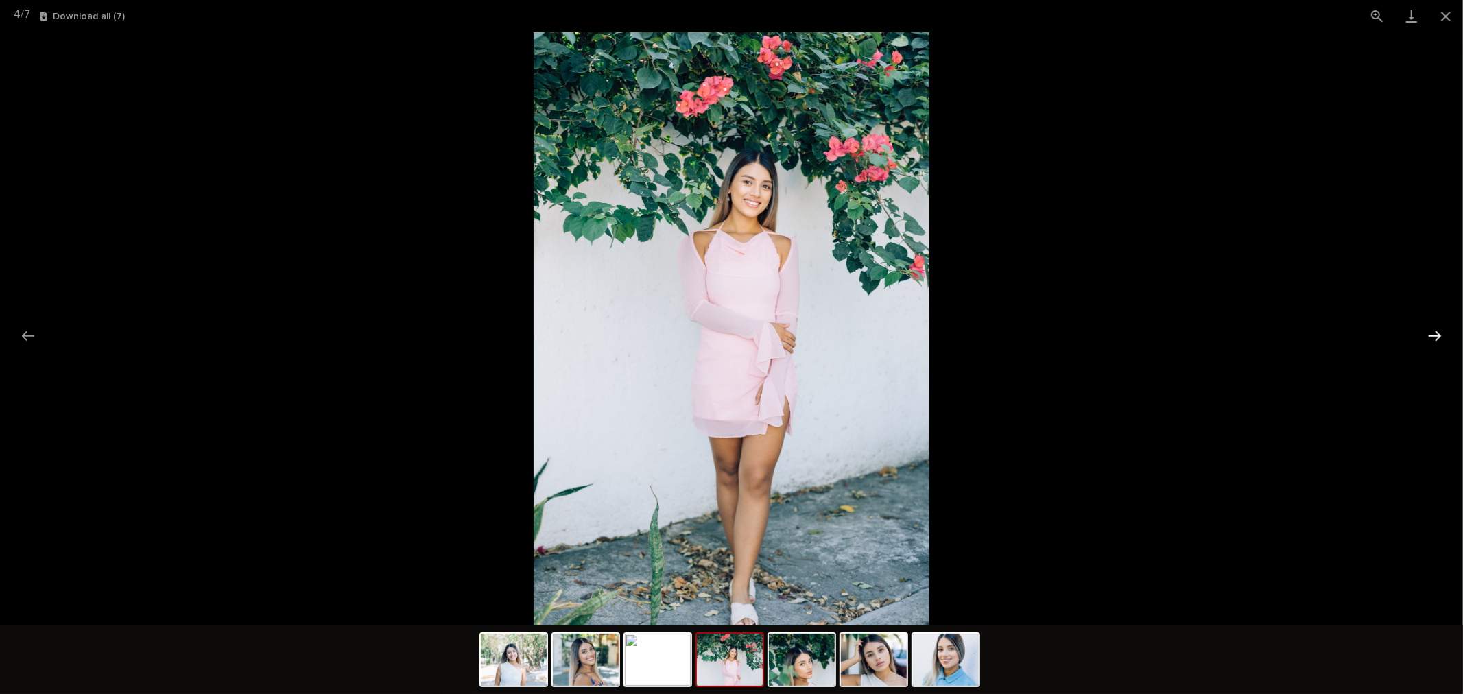
click at [1425, 331] on button "Next slide" at bounding box center [1434, 335] width 29 height 27
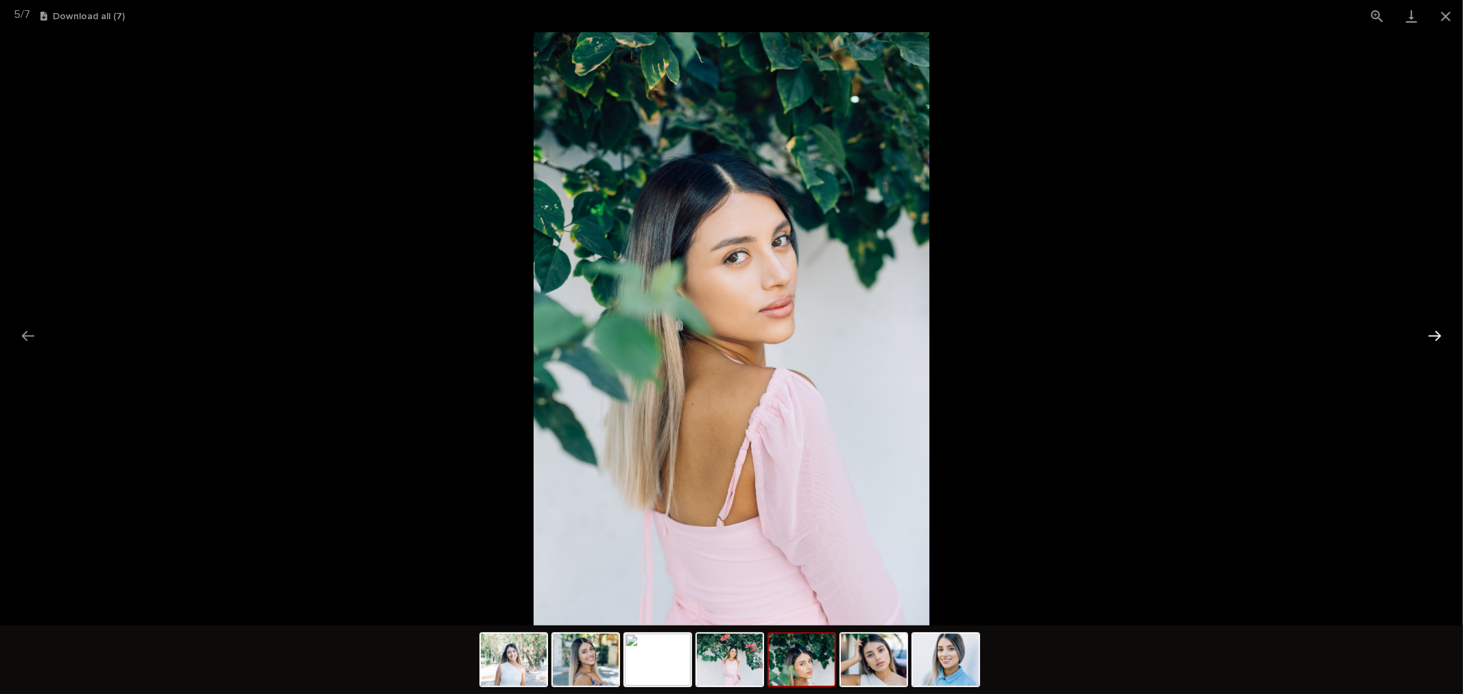
click at [1425, 331] on button "Next slide" at bounding box center [1434, 335] width 29 height 27
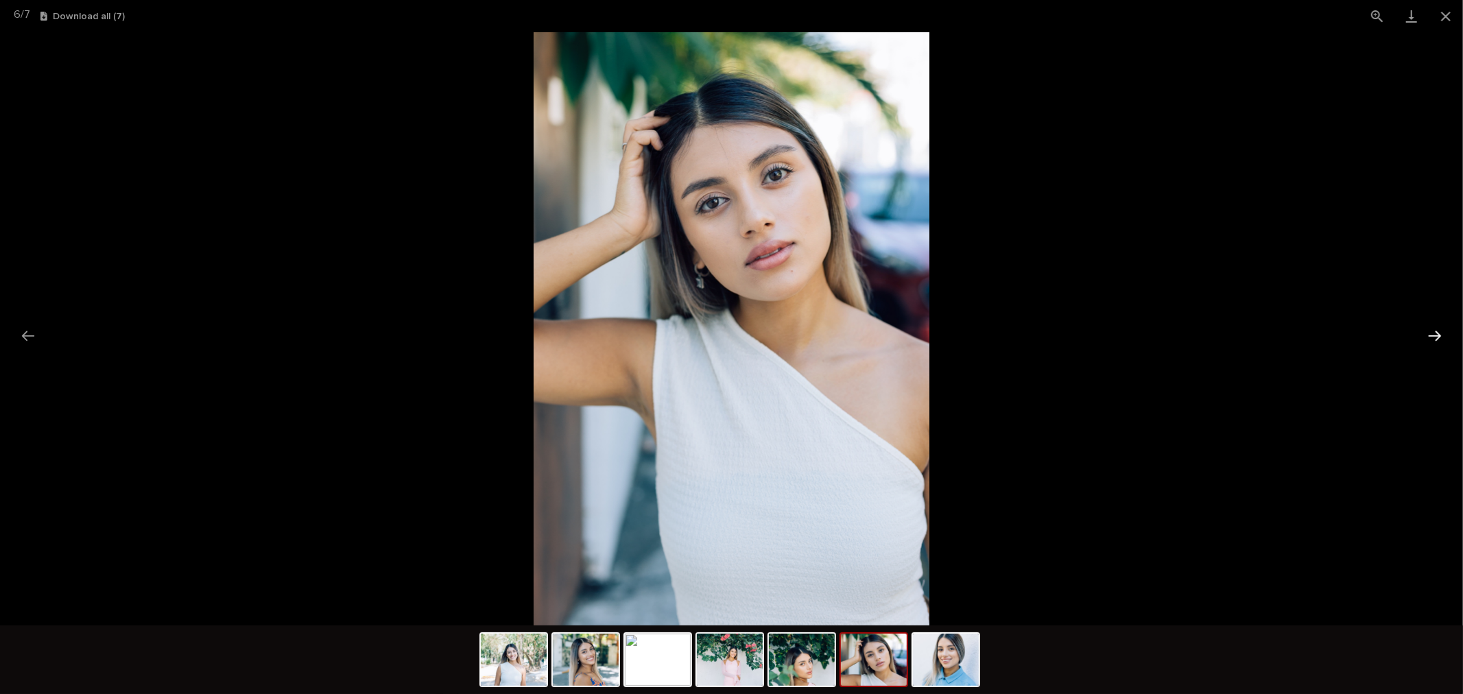
click at [1425, 331] on button "Next slide" at bounding box center [1434, 335] width 29 height 27
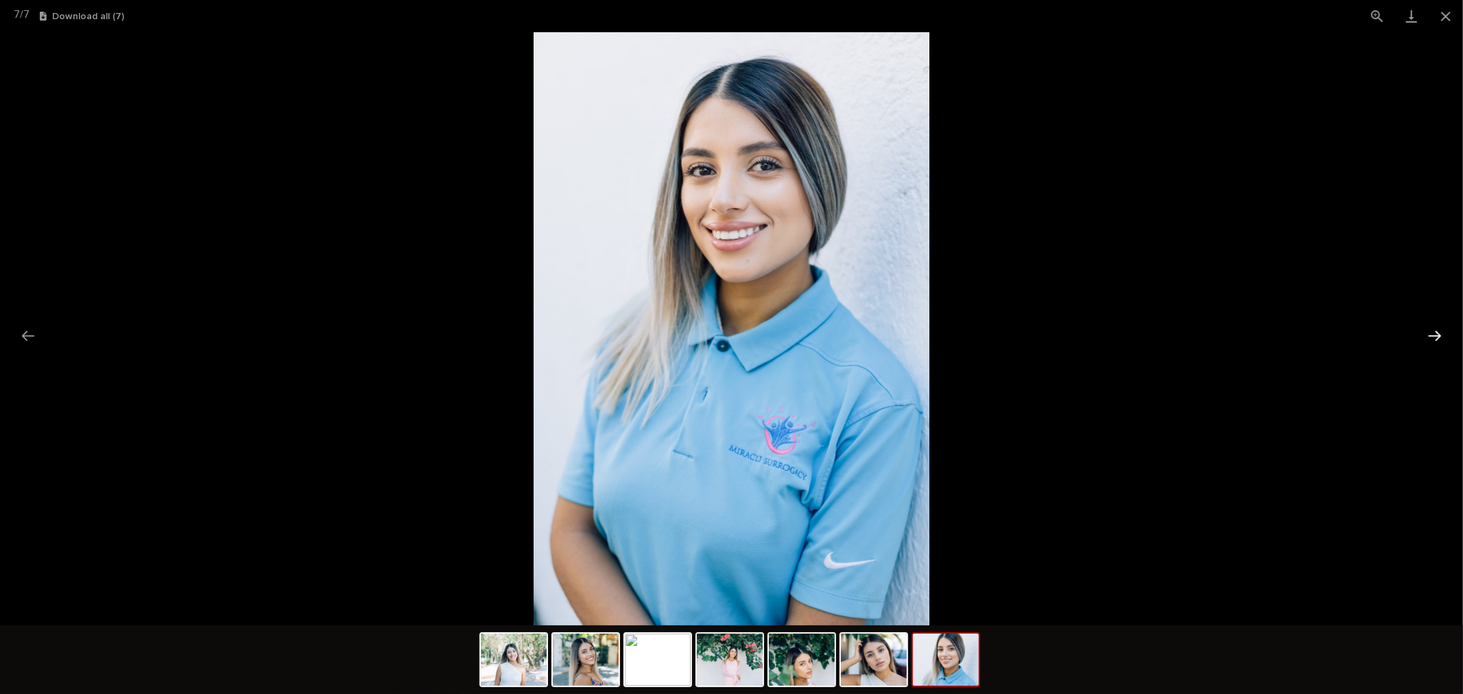
click at [1425, 331] on button "Next slide" at bounding box center [1434, 335] width 29 height 27
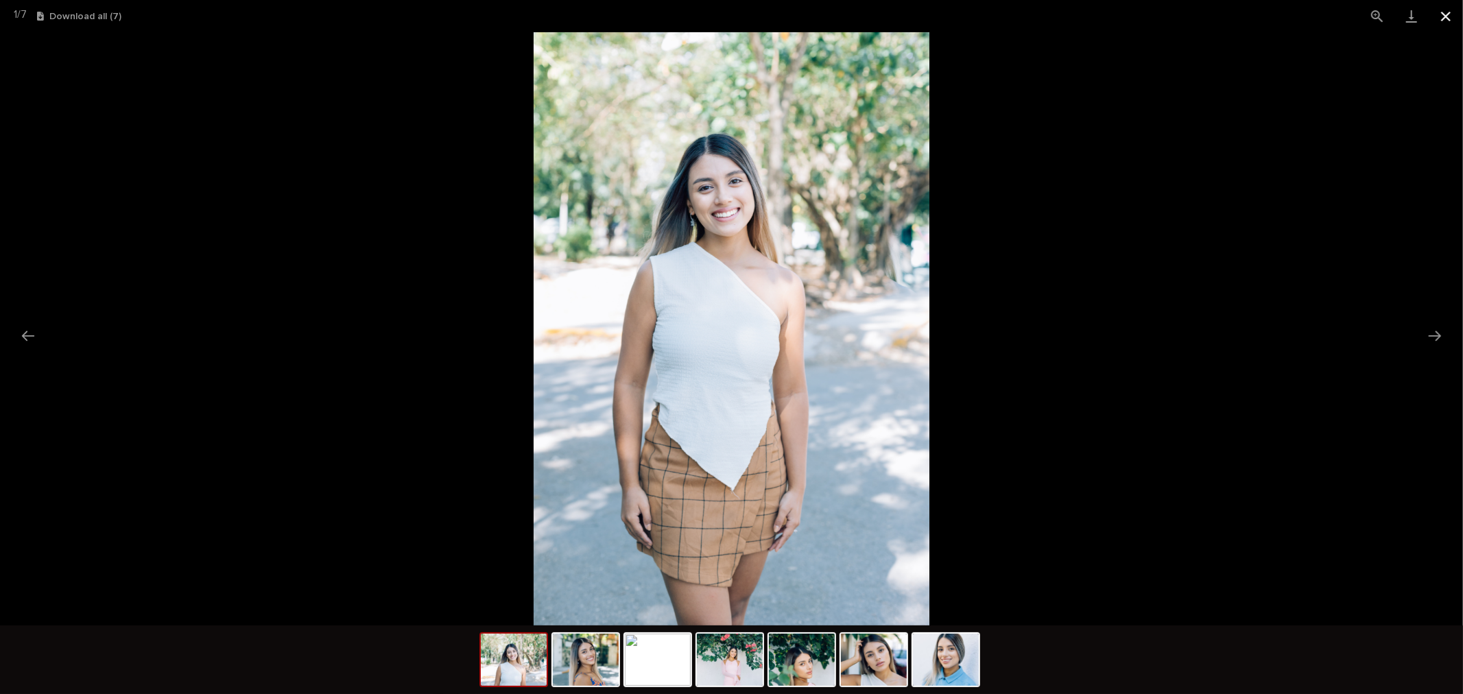
click at [1448, 16] on button "Close gallery" at bounding box center [1446, 16] width 34 height 32
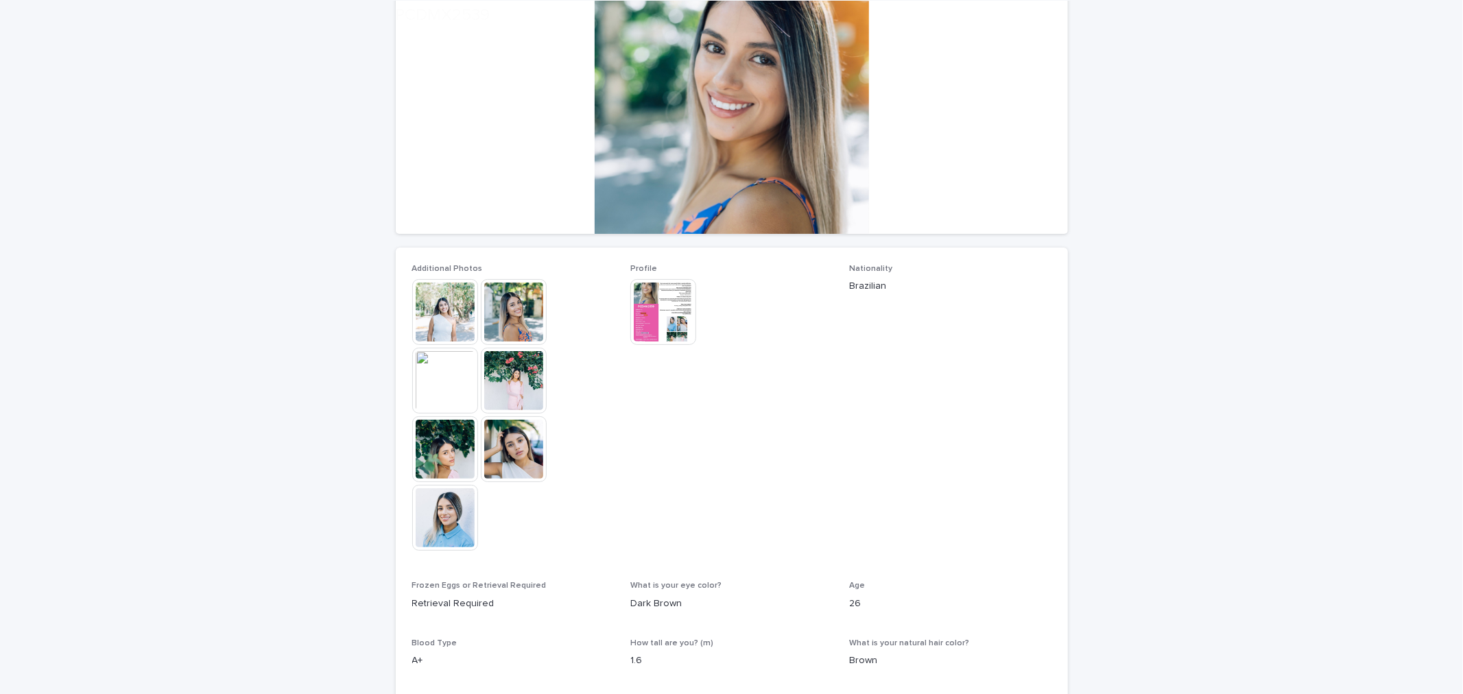
scroll to position [304, 0]
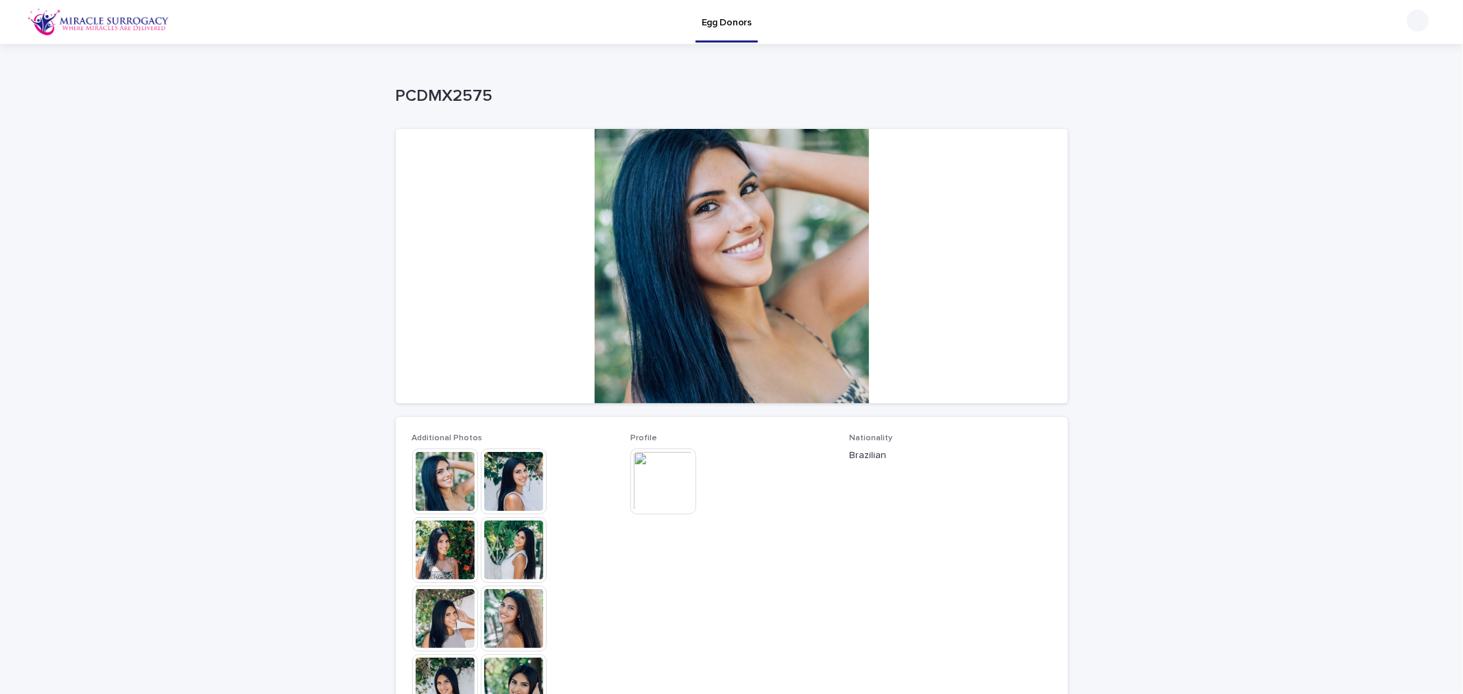
click at [429, 480] on img at bounding box center [445, 482] width 66 height 66
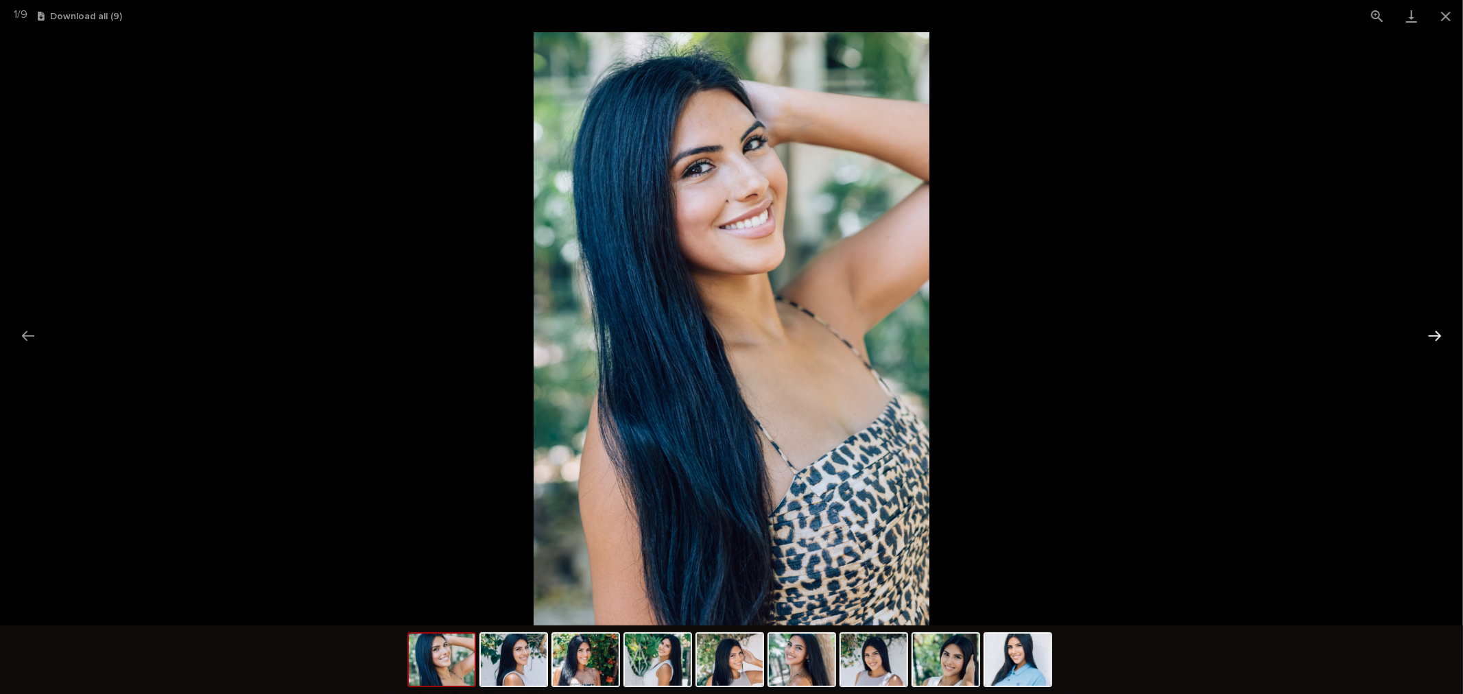
click at [1429, 330] on button "Next slide" at bounding box center [1434, 335] width 29 height 27
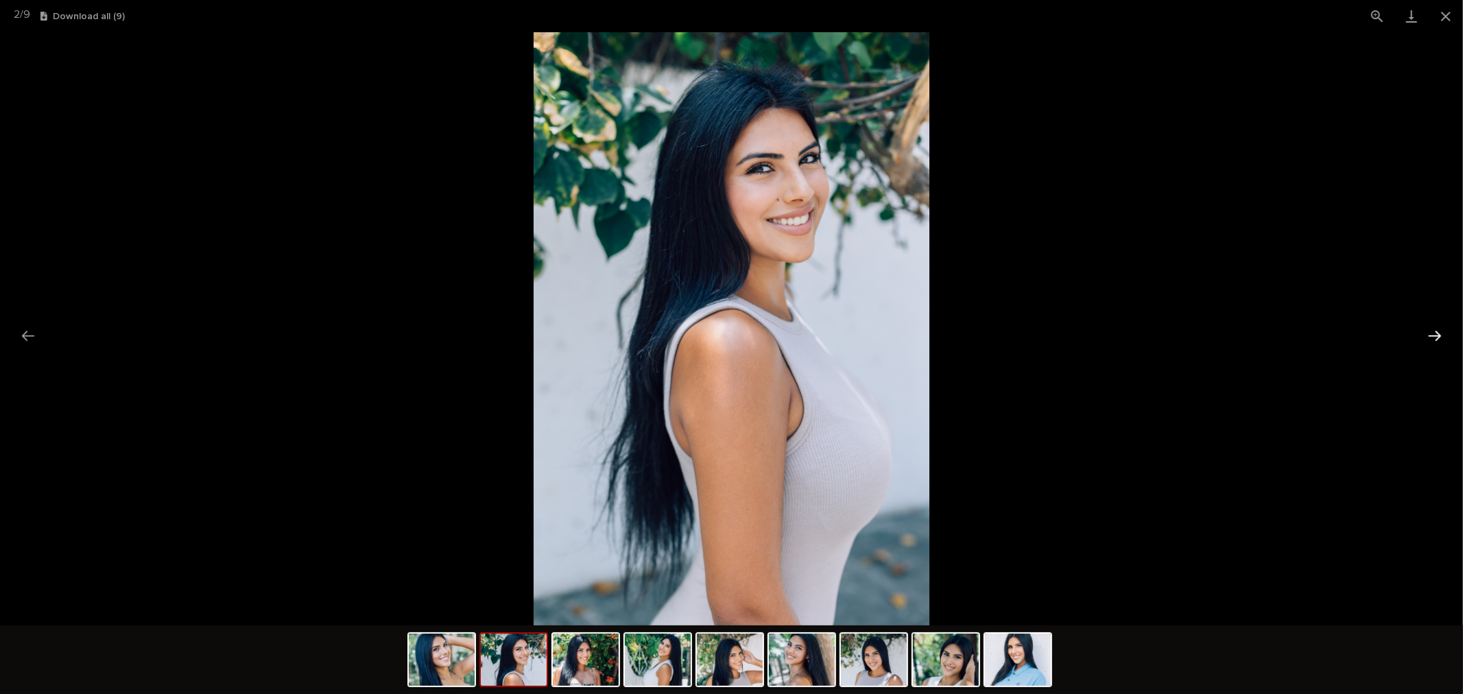
click at [1439, 337] on button "Next slide" at bounding box center [1434, 335] width 29 height 27
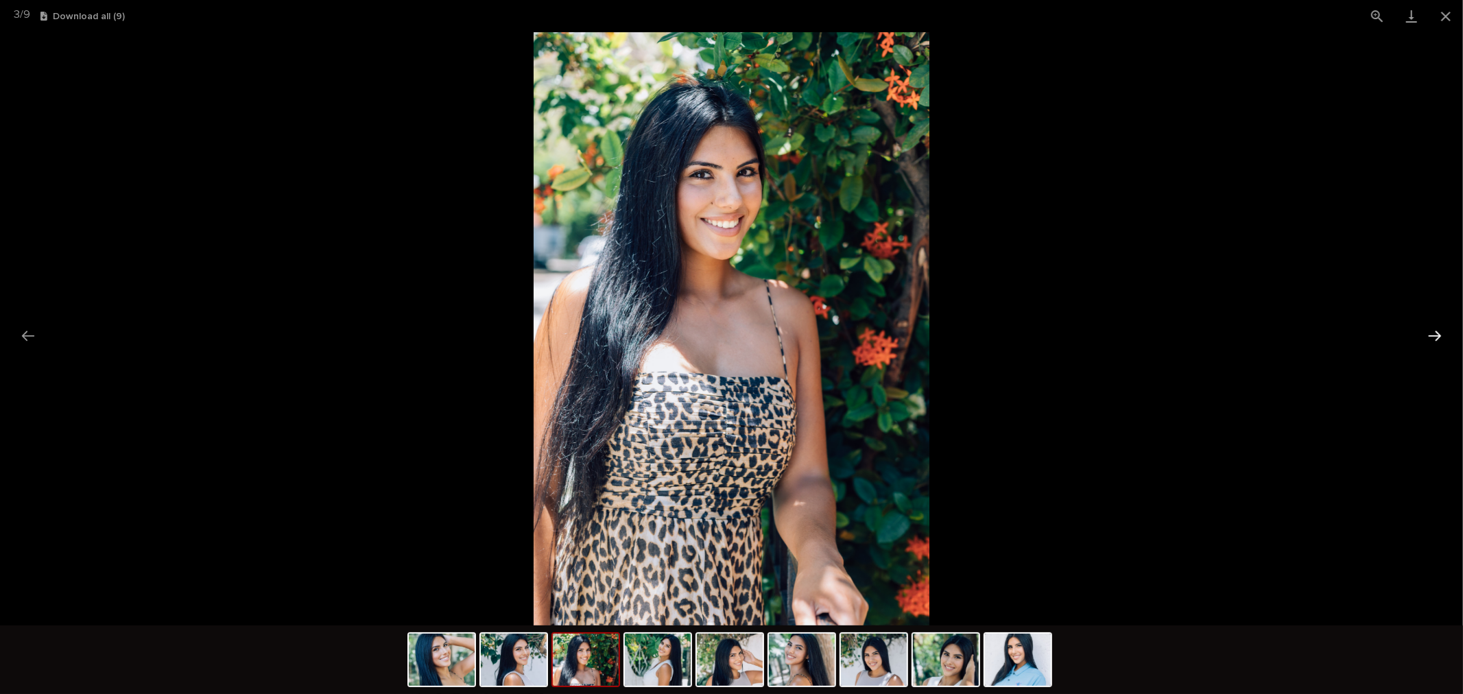
click at [1435, 332] on button "Next slide" at bounding box center [1434, 335] width 29 height 27
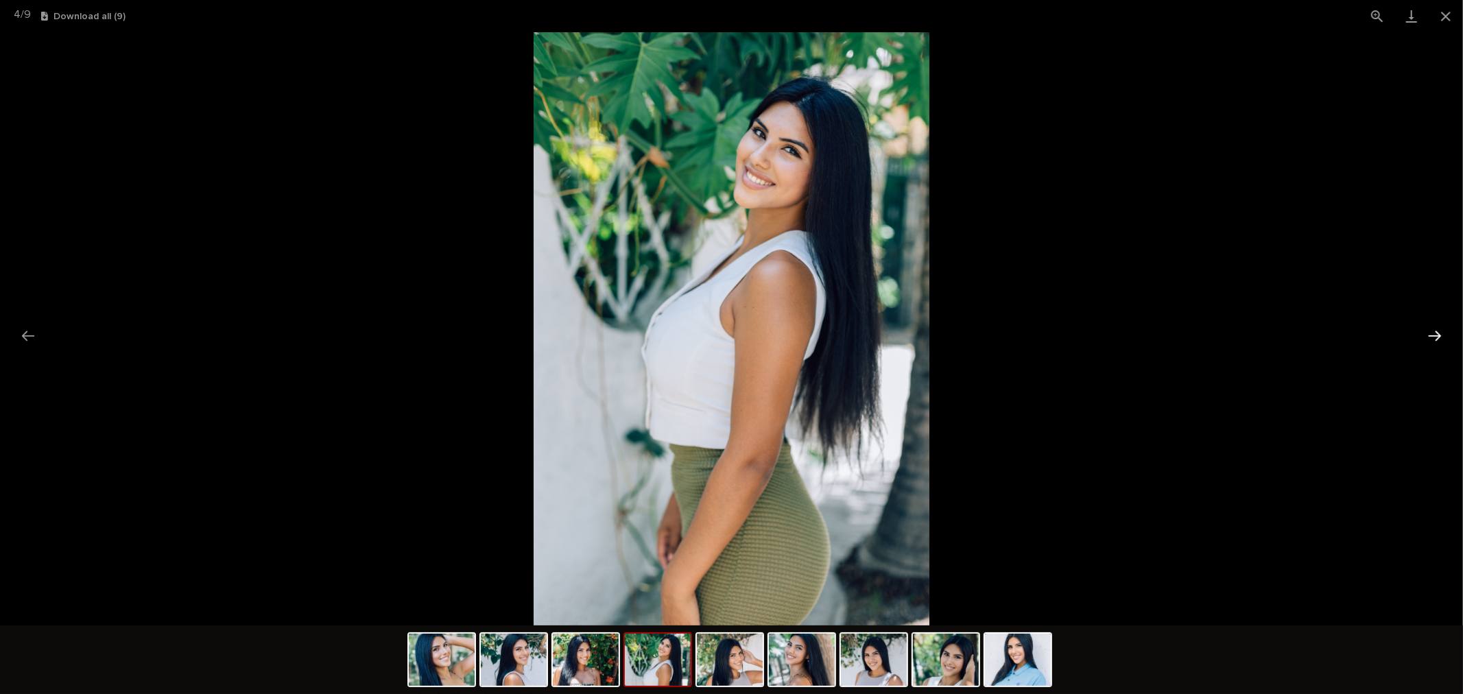
click at [1435, 332] on button "Next slide" at bounding box center [1434, 335] width 29 height 27
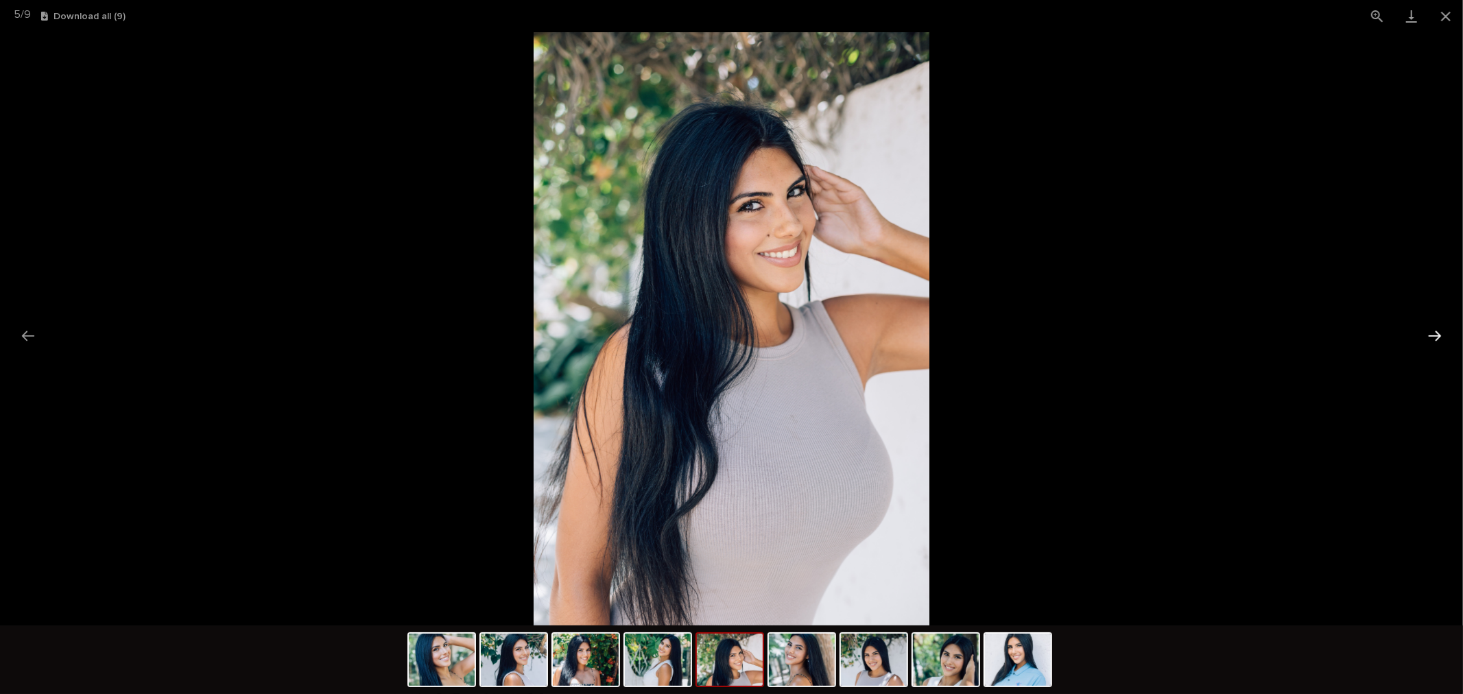
click at [1435, 332] on button "Next slide" at bounding box center [1434, 335] width 29 height 27
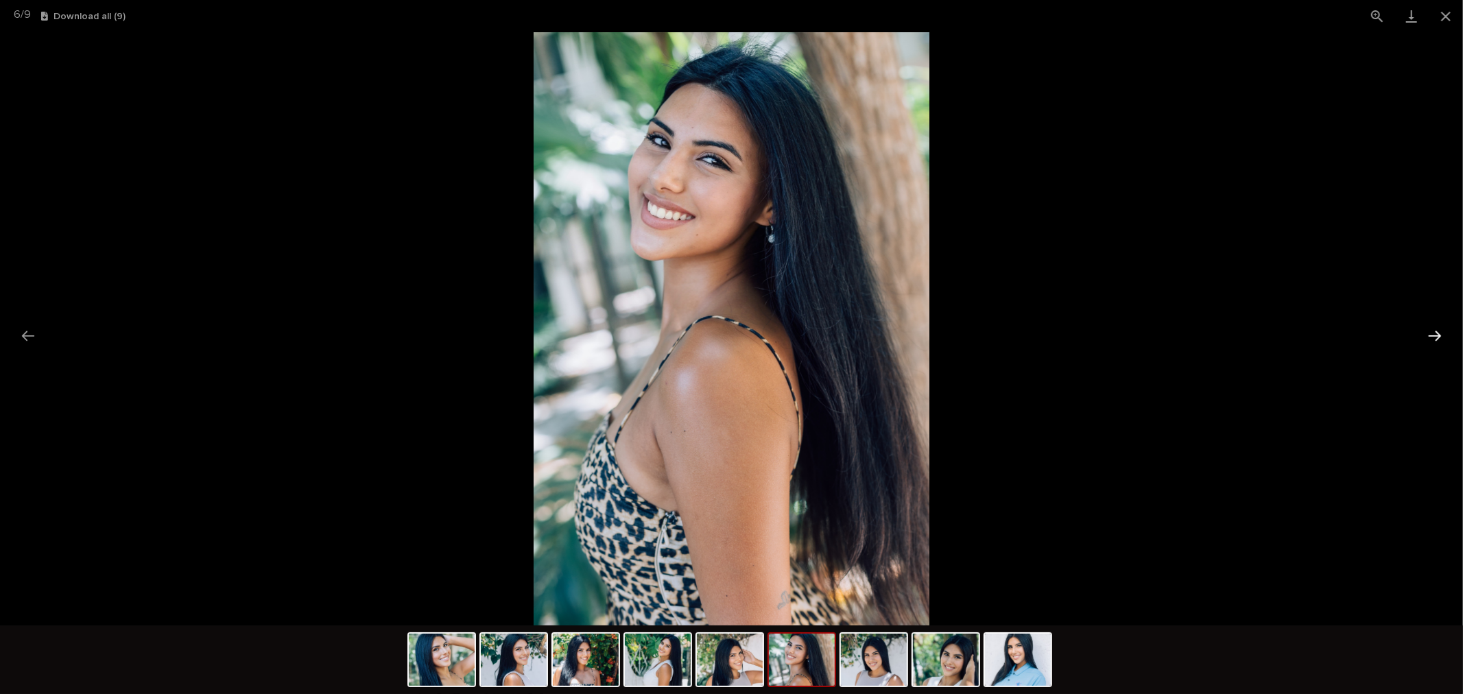
click at [1435, 332] on button "Next slide" at bounding box center [1434, 335] width 29 height 27
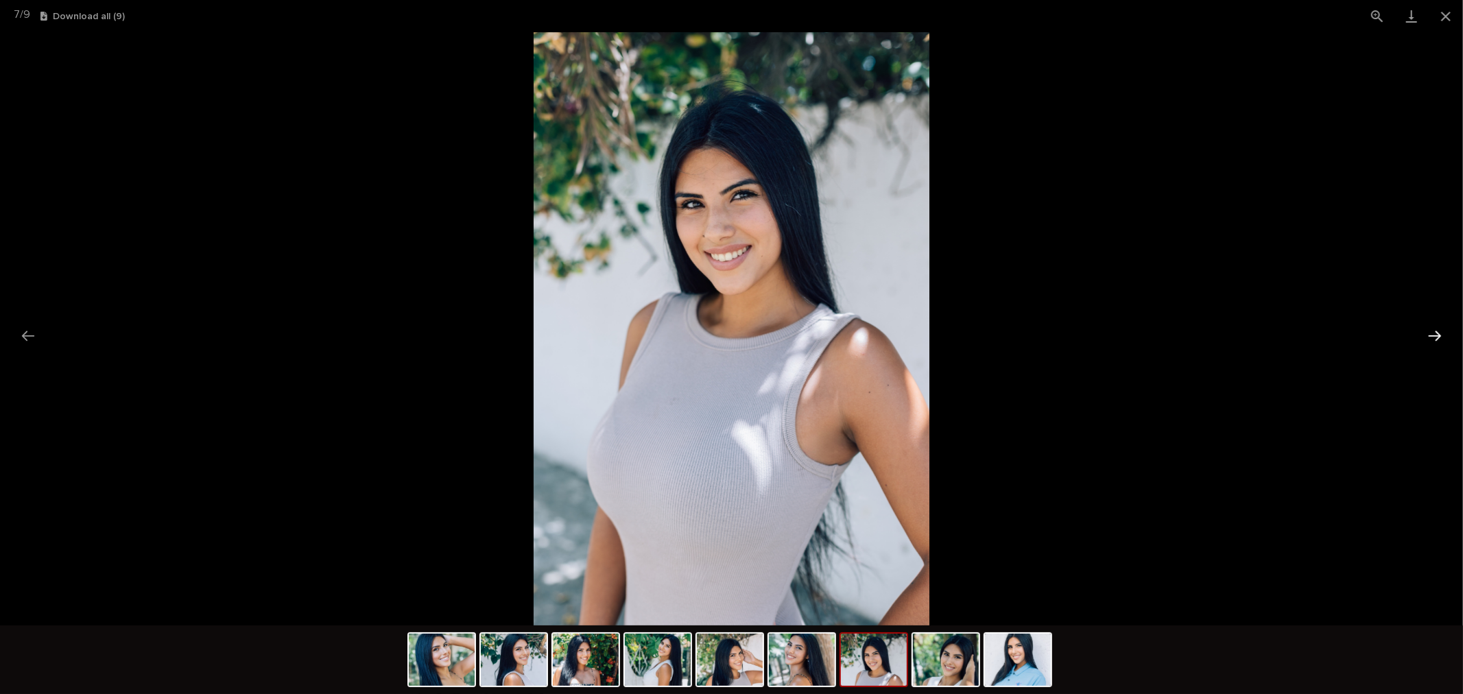
click at [1435, 332] on button "Next slide" at bounding box center [1434, 335] width 29 height 27
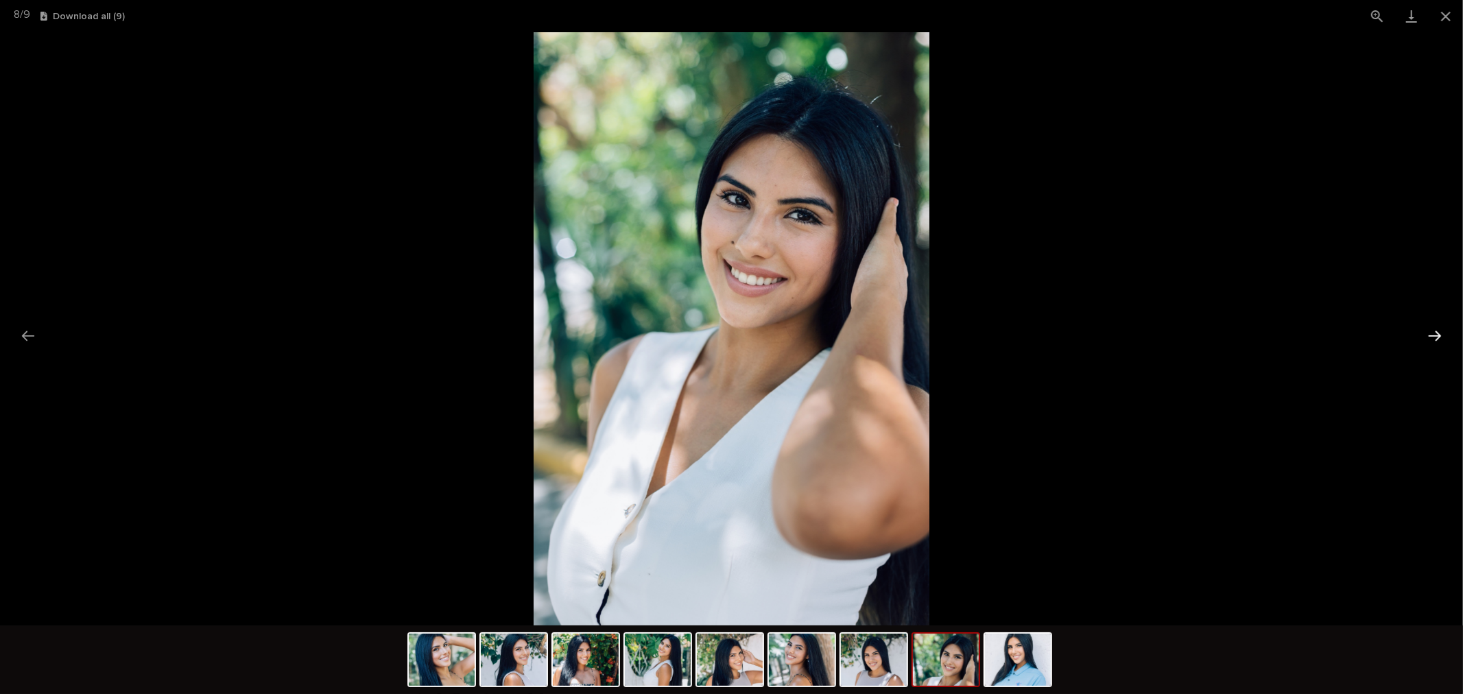
click at [1435, 332] on button "Next slide" at bounding box center [1434, 335] width 29 height 27
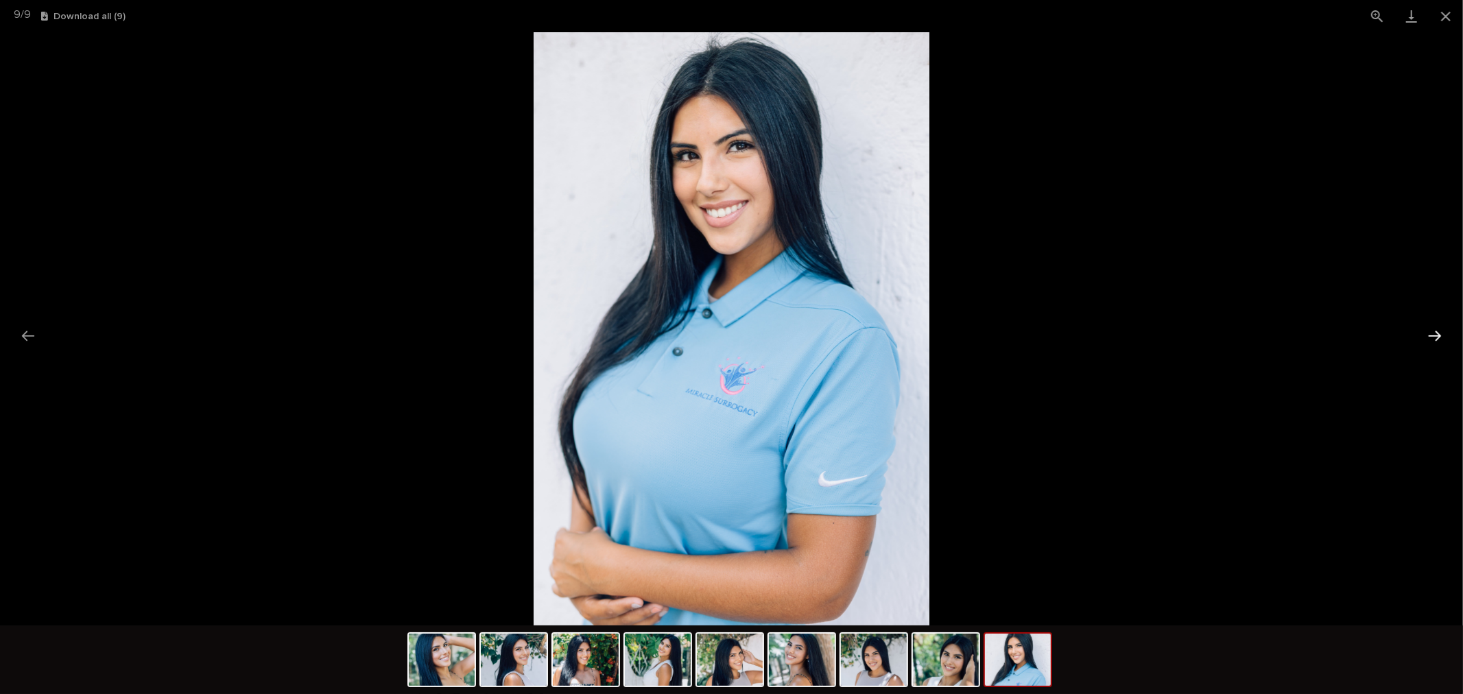
click at [1435, 332] on button "Next slide" at bounding box center [1434, 335] width 29 height 27
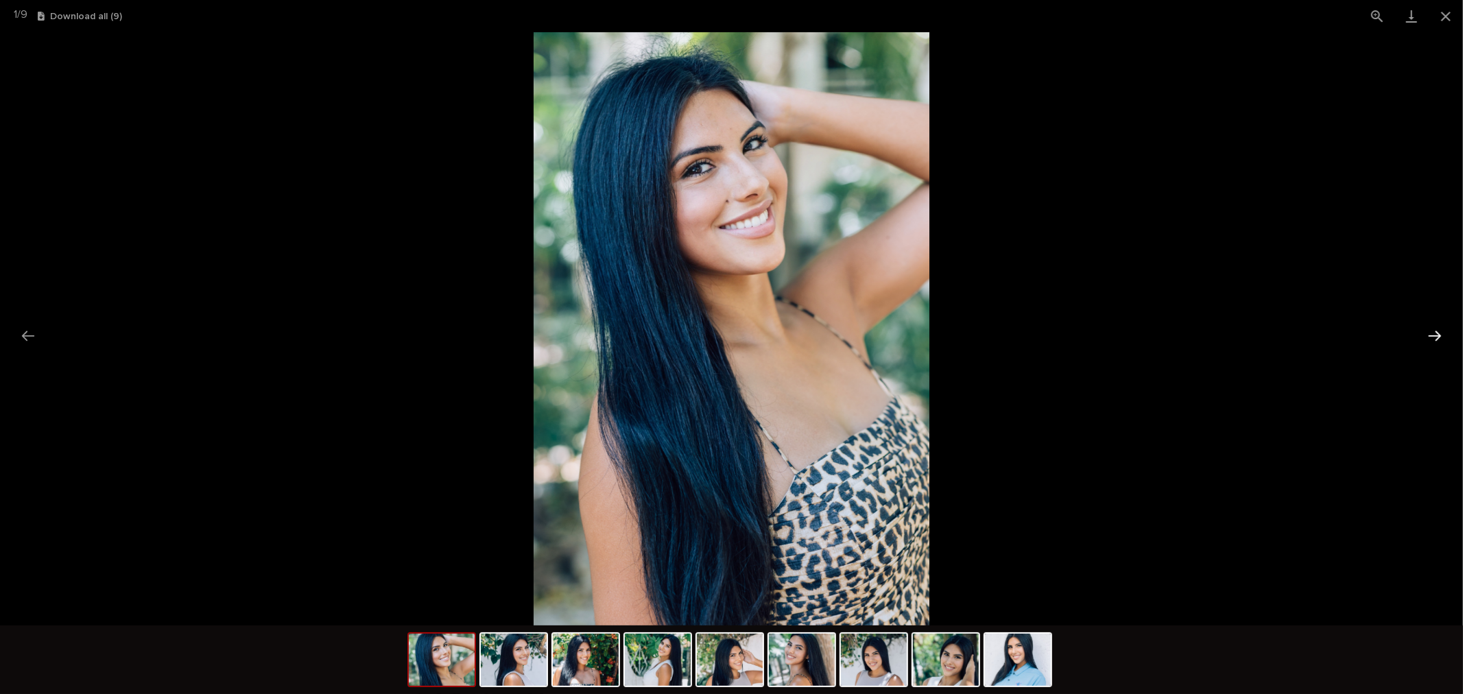
click at [1435, 332] on button "Next slide" at bounding box center [1434, 335] width 29 height 27
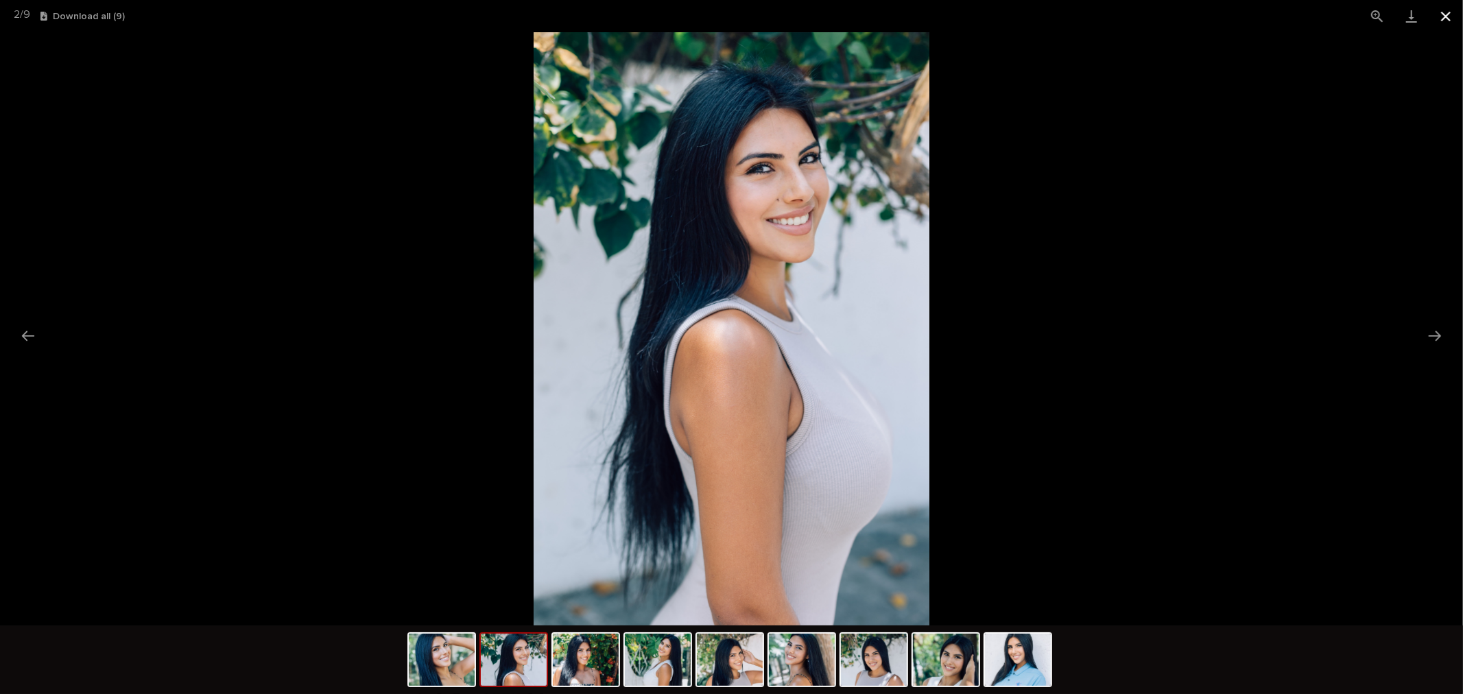
click at [1447, 12] on button "Close gallery" at bounding box center [1446, 16] width 34 height 32
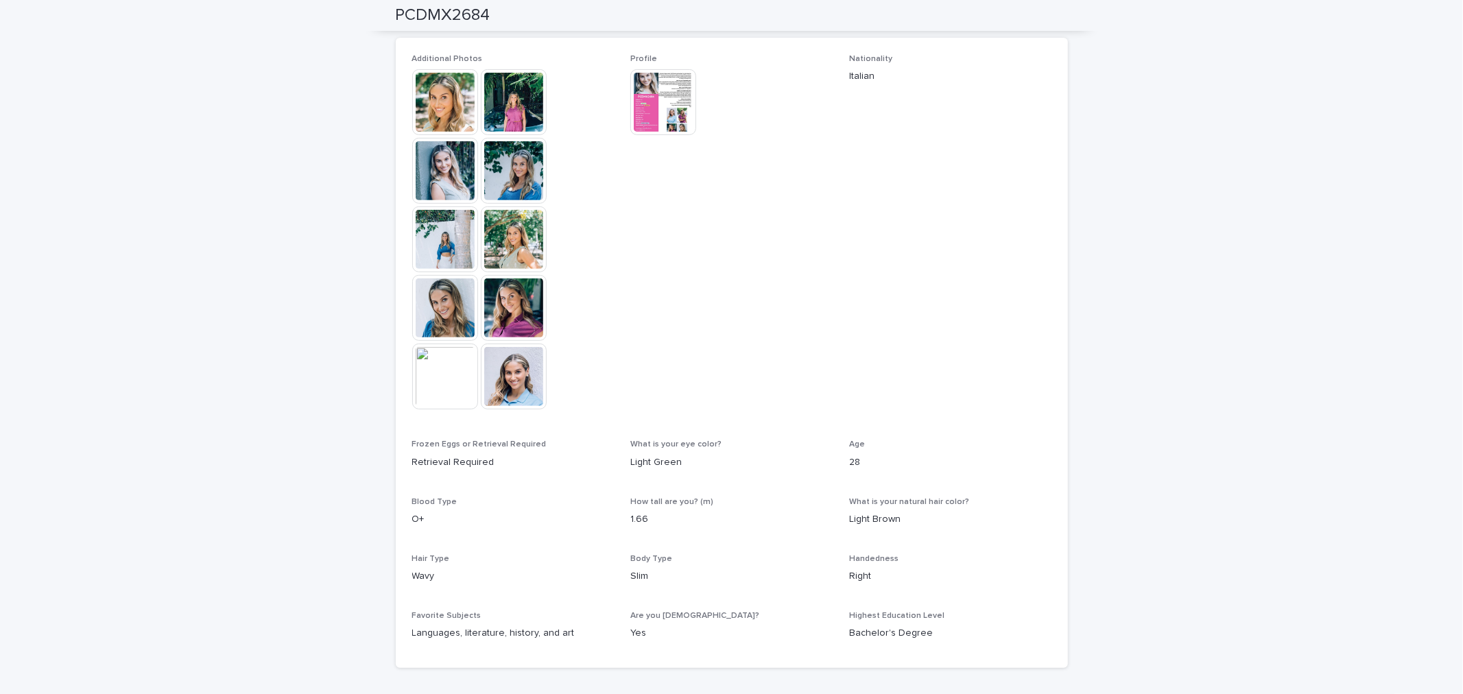
scroll to position [304, 0]
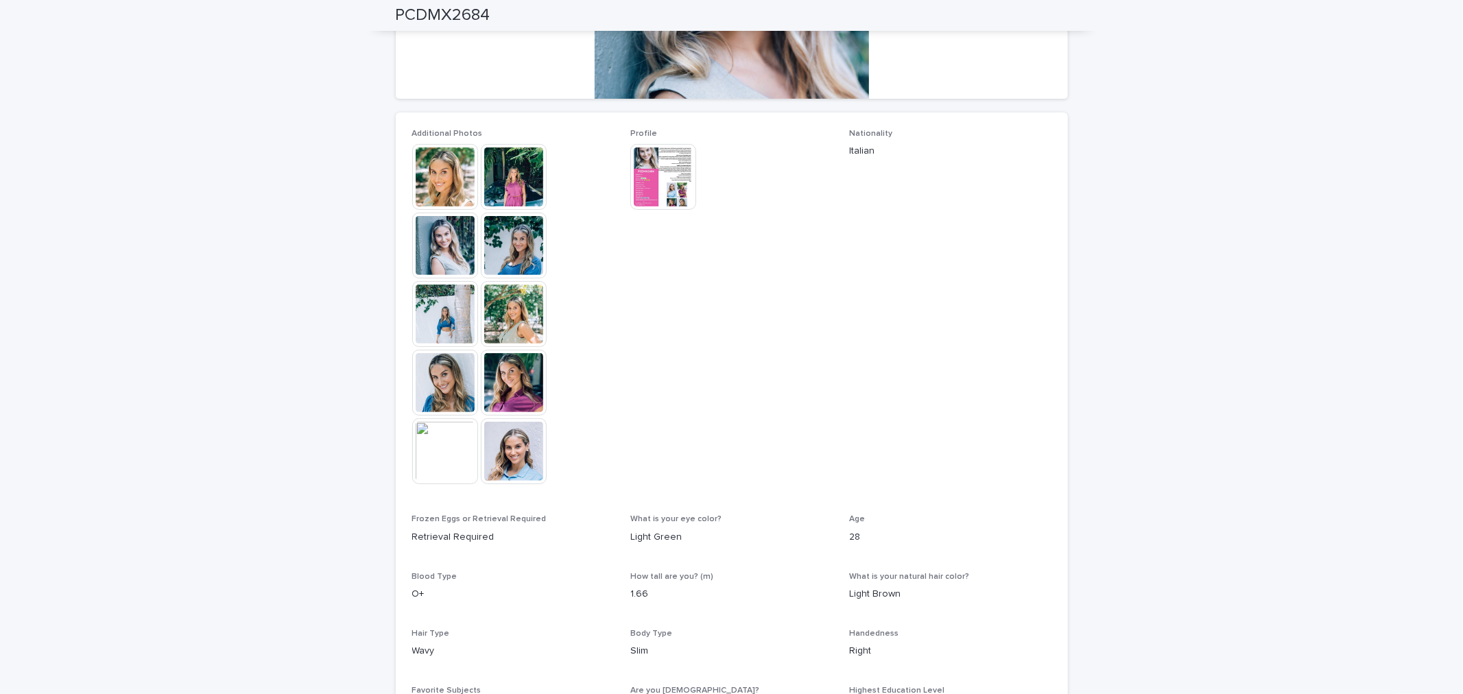
click at [433, 176] on img at bounding box center [445, 177] width 66 height 66
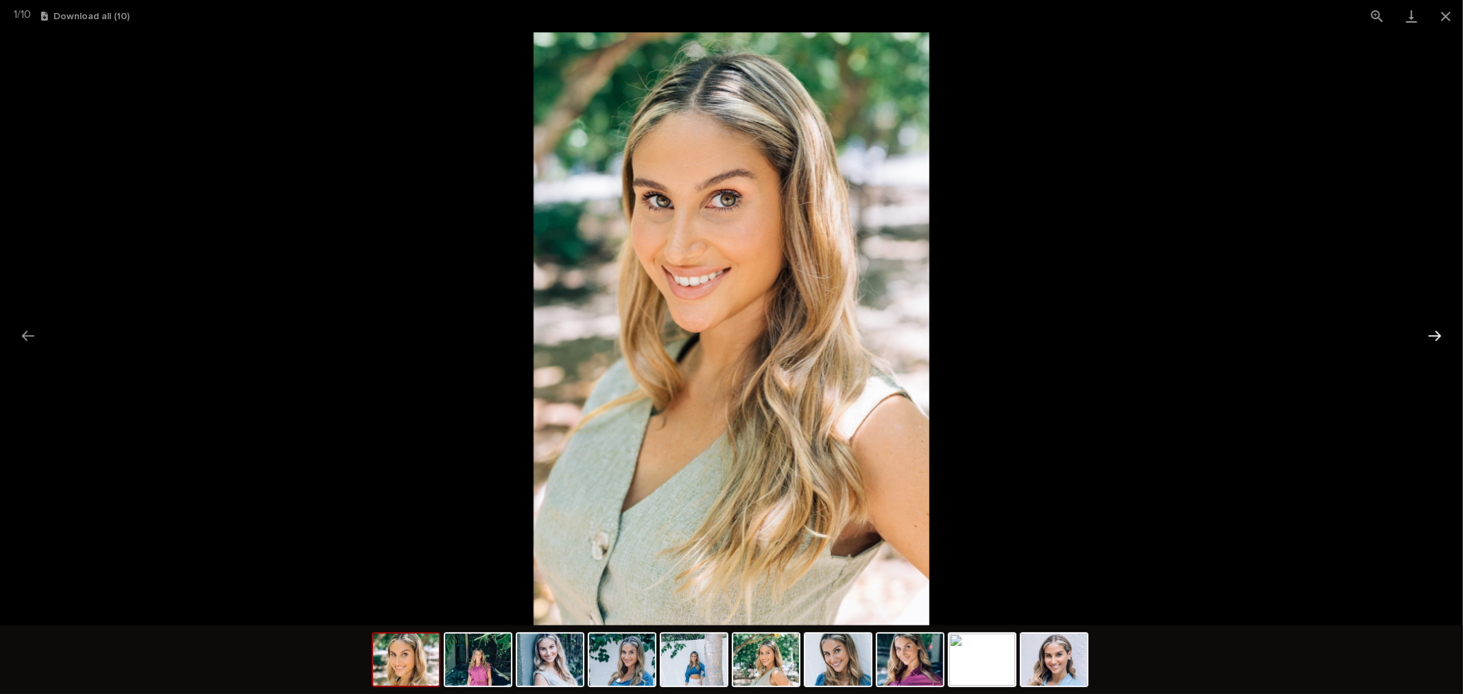
click at [1435, 339] on button "Next slide" at bounding box center [1434, 335] width 29 height 27
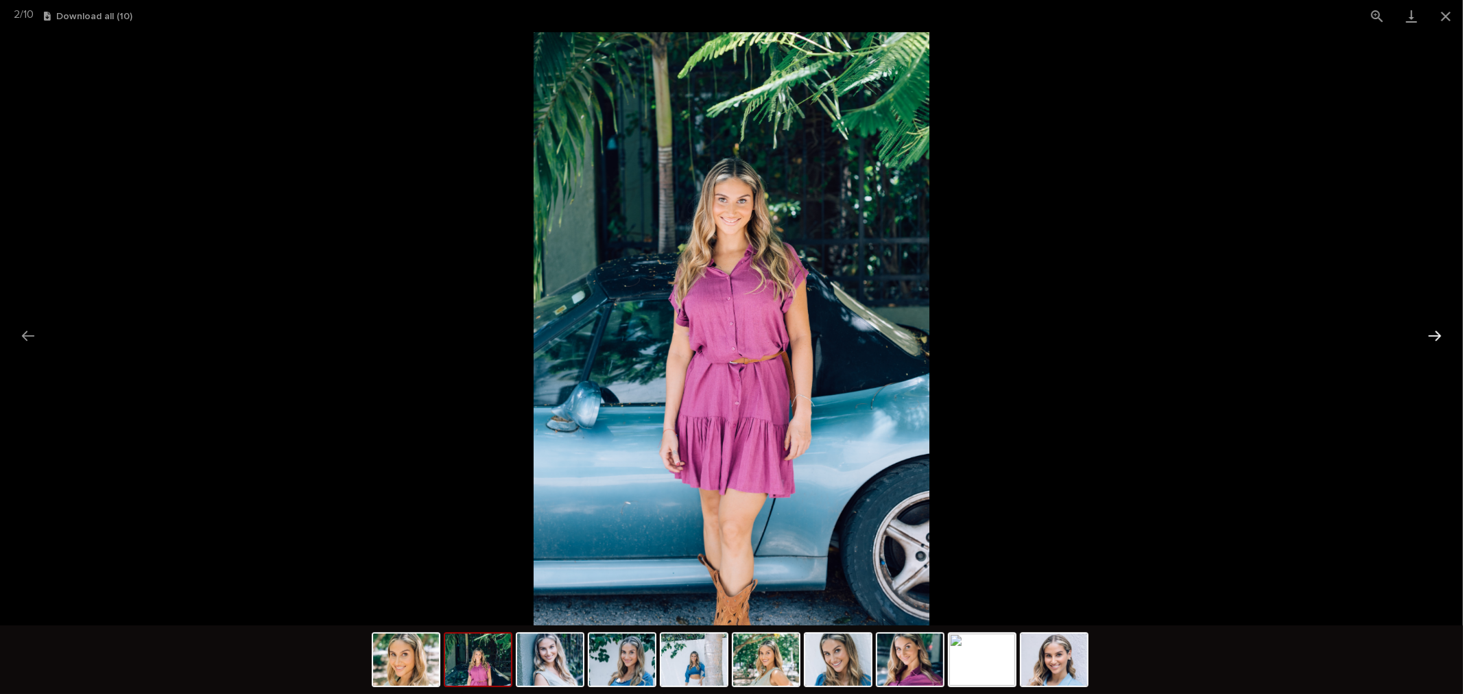
click at [1435, 339] on button "Next slide" at bounding box center [1434, 335] width 29 height 27
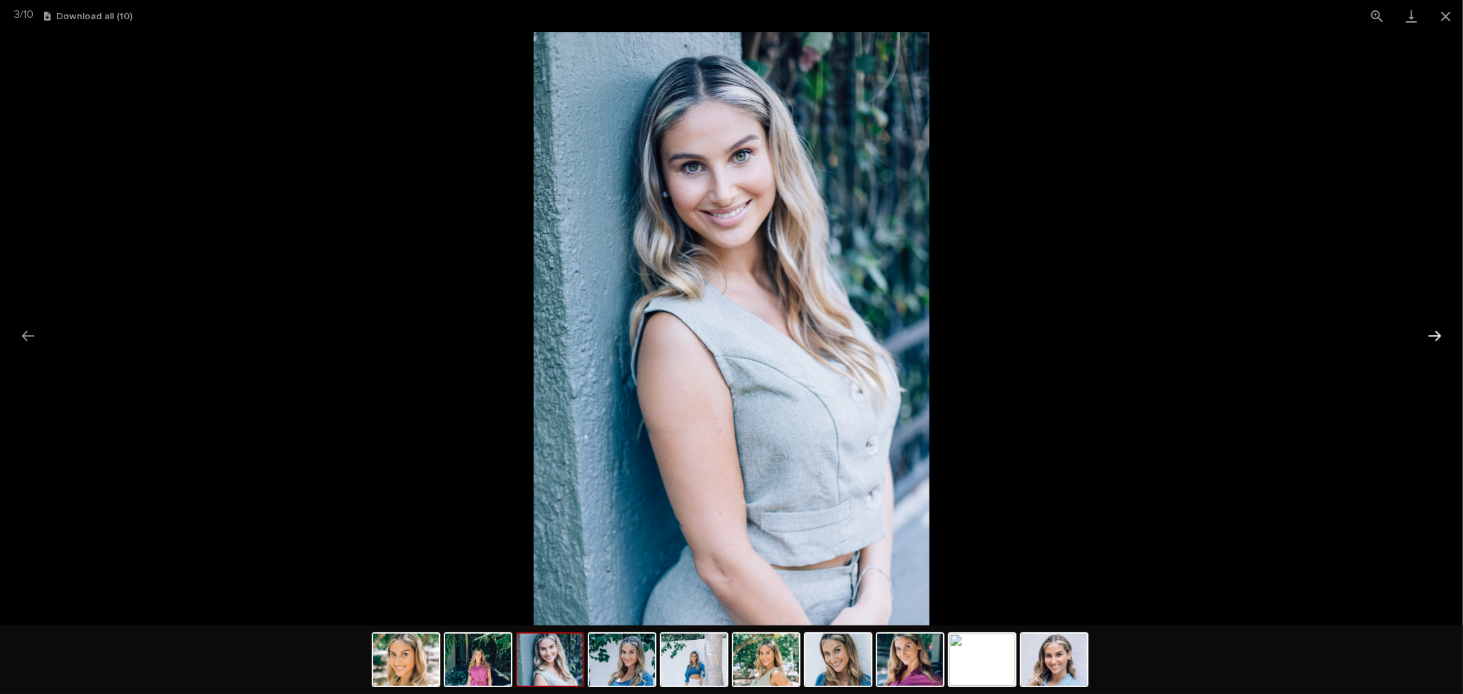
click at [1435, 339] on button "Next slide" at bounding box center [1434, 335] width 29 height 27
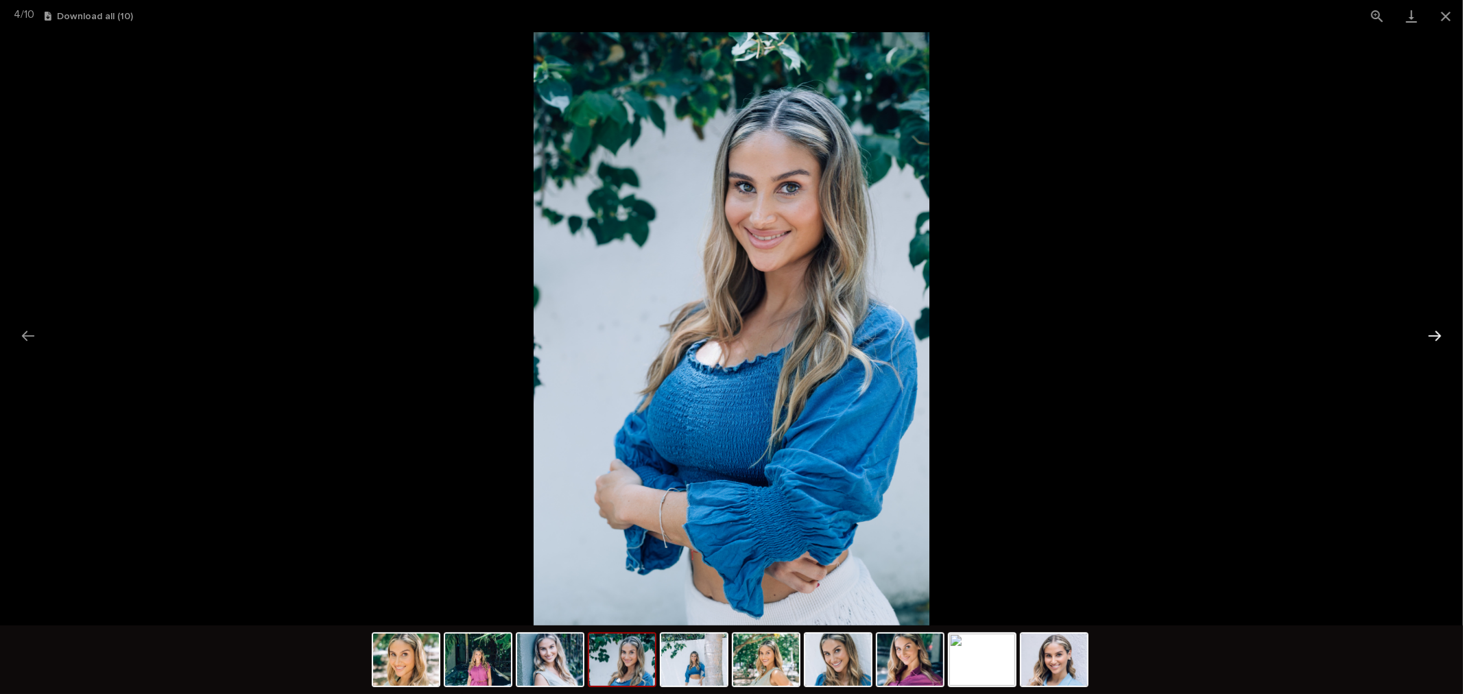
click at [1435, 339] on button "Next slide" at bounding box center [1434, 335] width 29 height 27
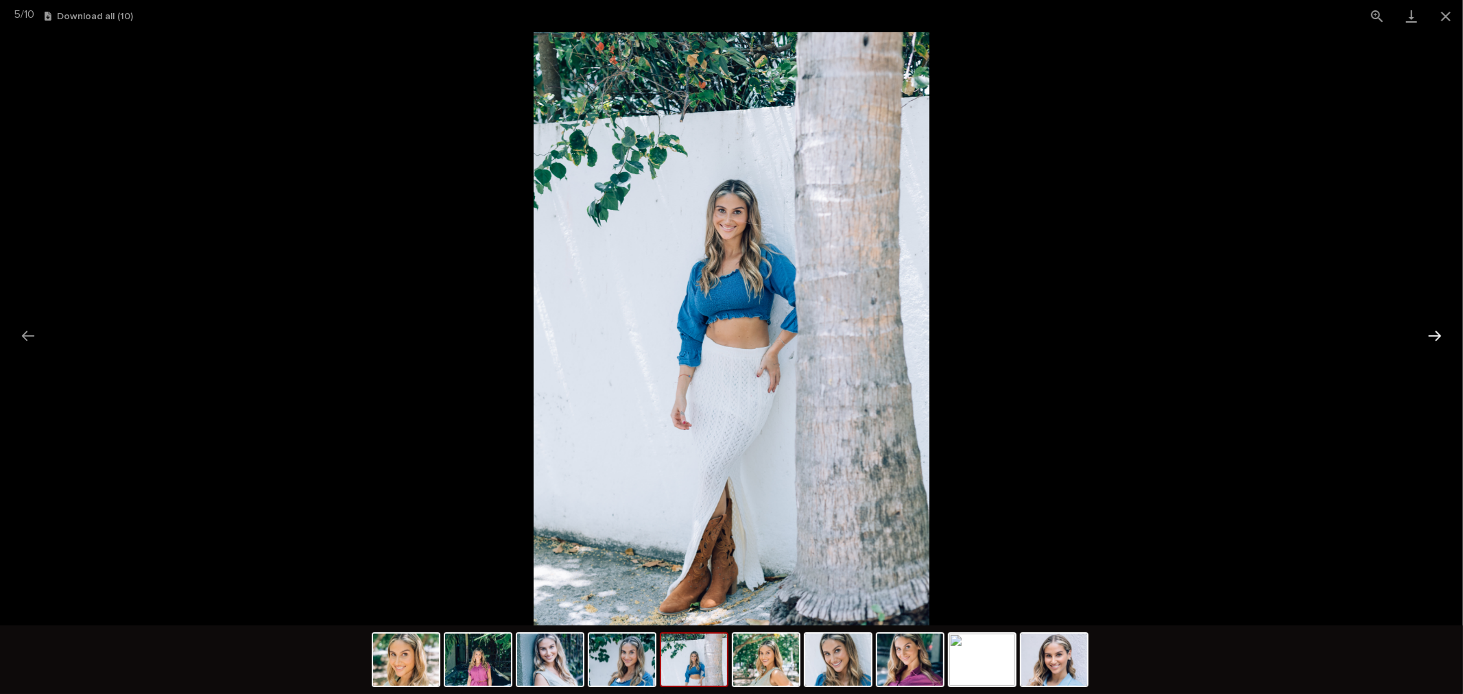
click at [1435, 339] on button "Next slide" at bounding box center [1434, 335] width 29 height 27
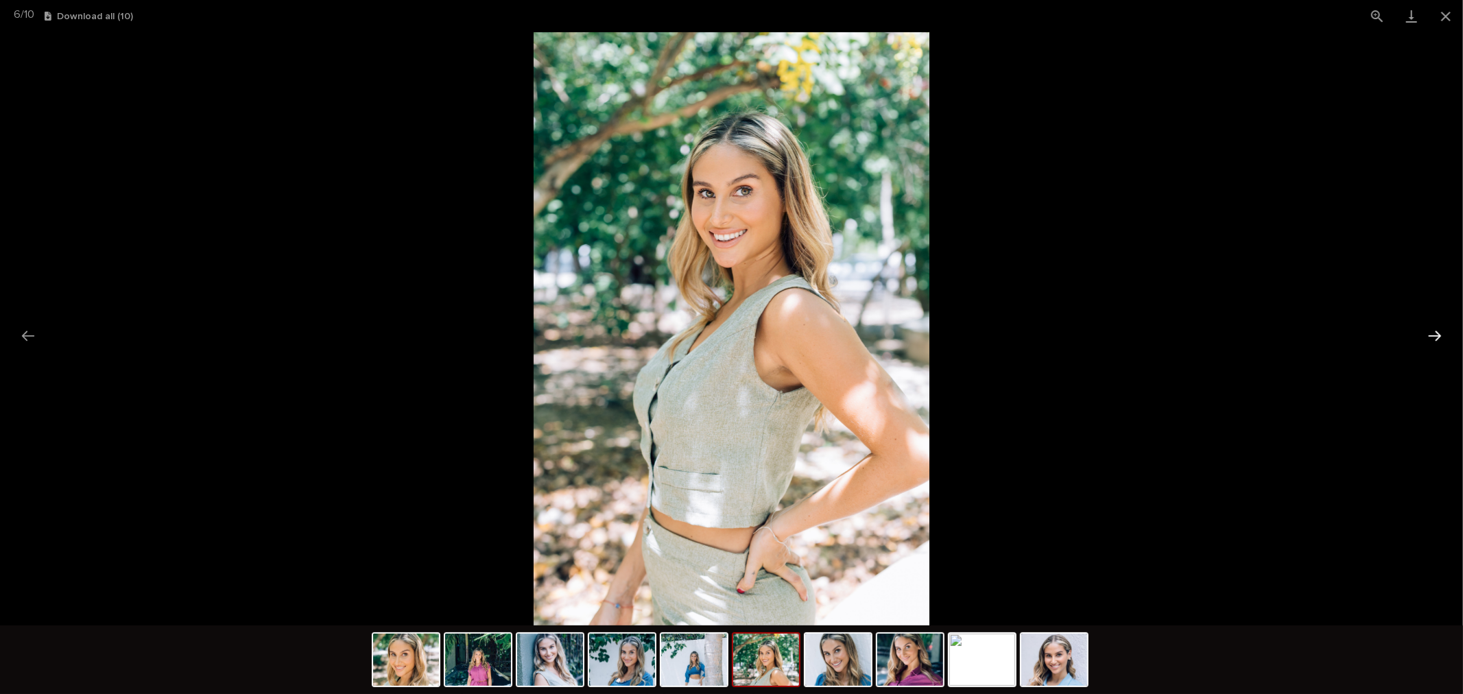
click at [1435, 339] on button "Next slide" at bounding box center [1434, 335] width 29 height 27
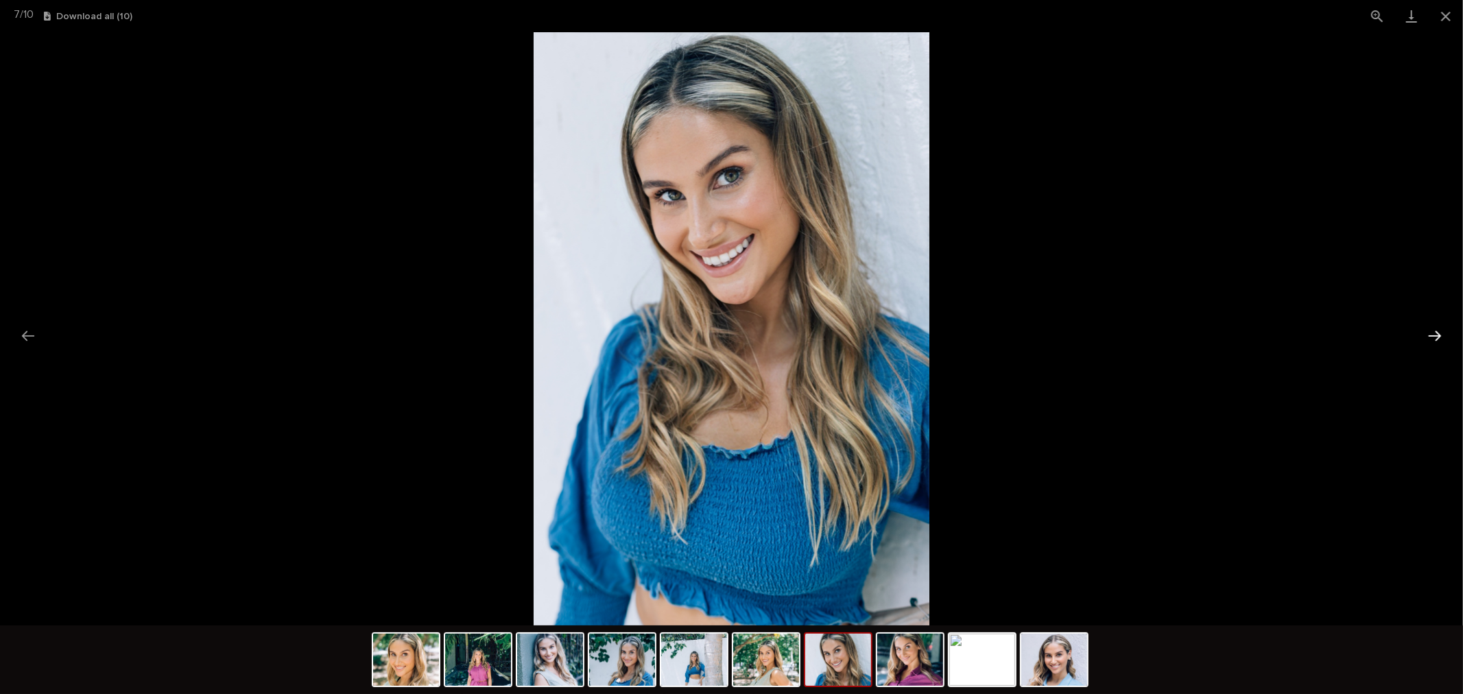
click at [1435, 339] on button "Next slide" at bounding box center [1434, 335] width 29 height 27
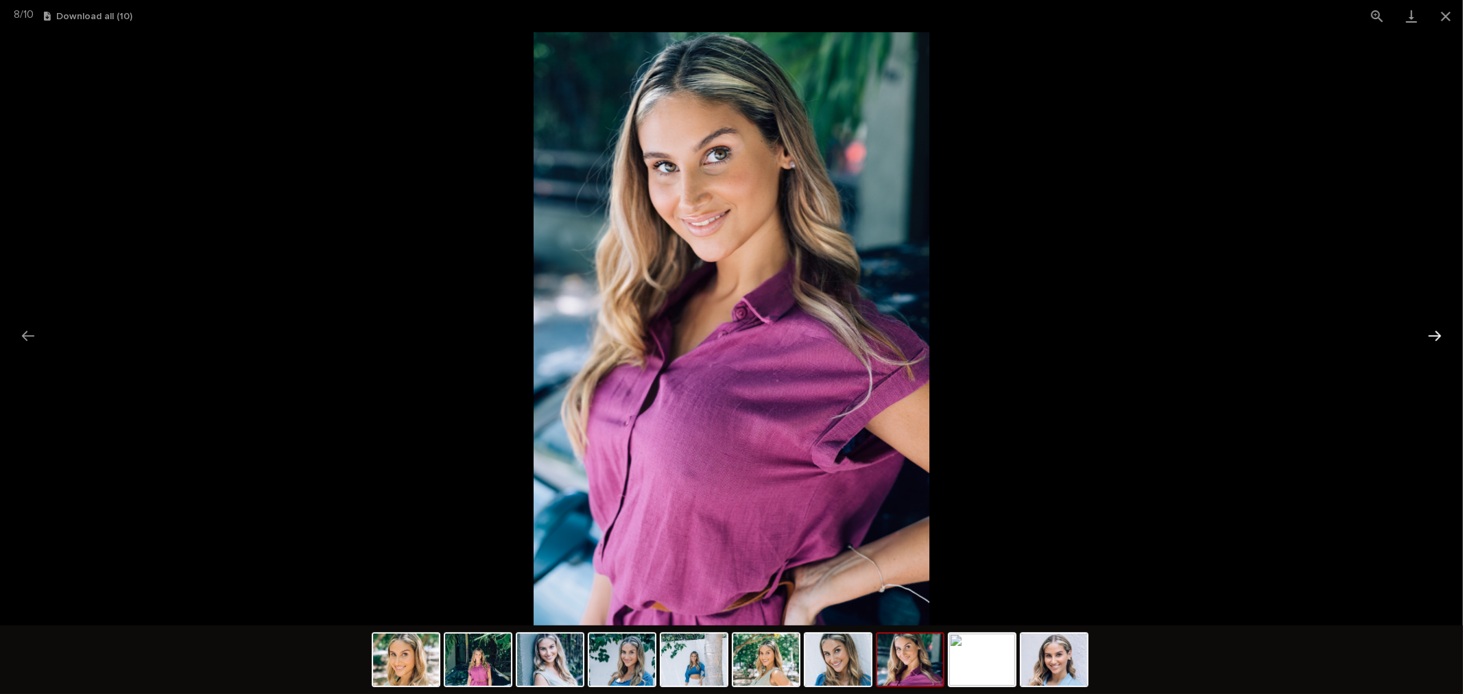
click at [1435, 339] on button "Next slide" at bounding box center [1434, 335] width 29 height 27
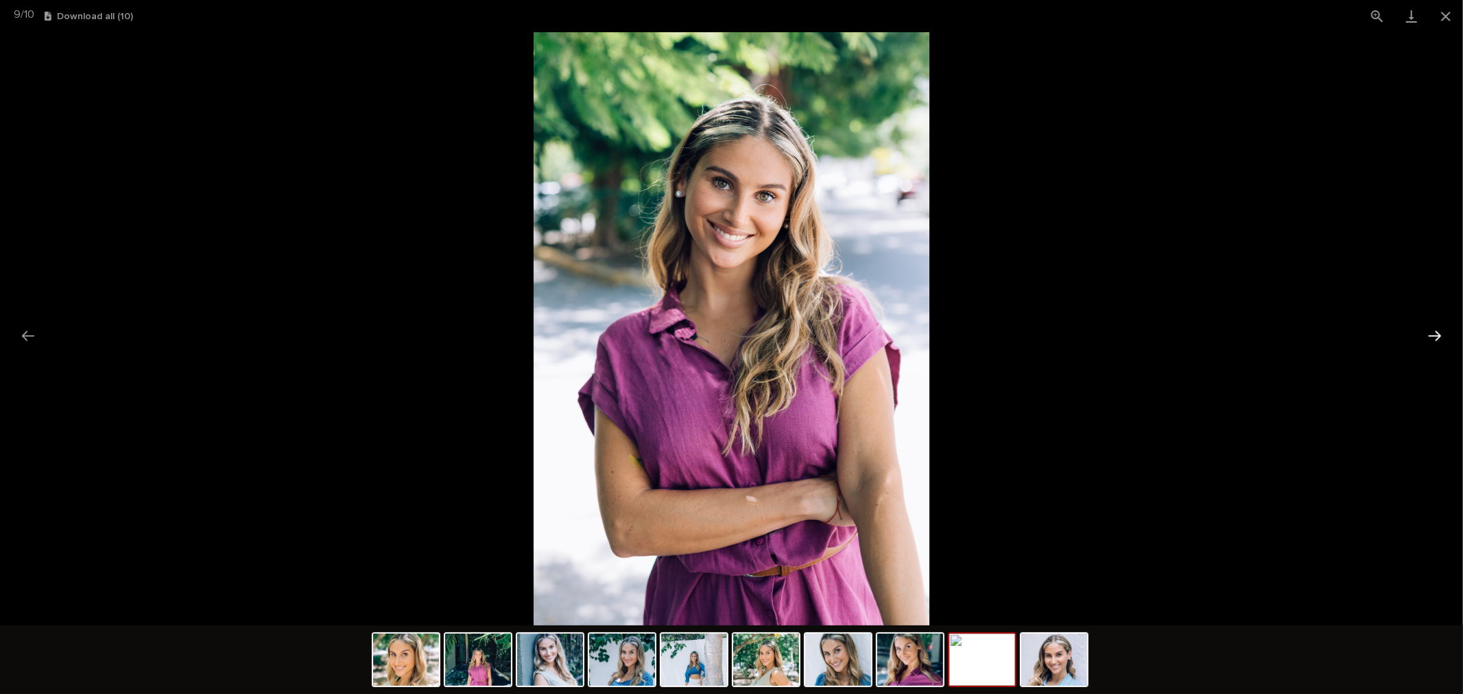
click at [1435, 339] on button "Next slide" at bounding box center [1434, 335] width 29 height 27
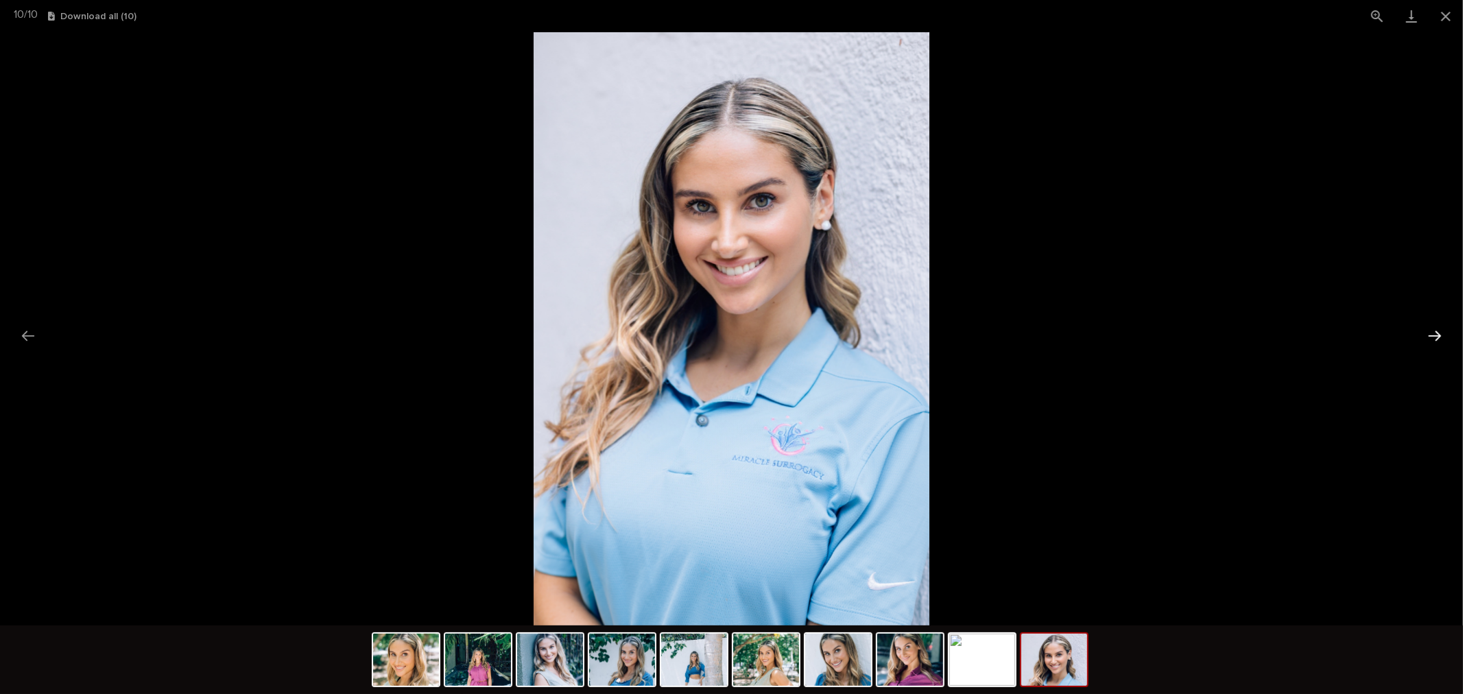
click at [1435, 339] on button "Next slide" at bounding box center [1434, 335] width 29 height 27
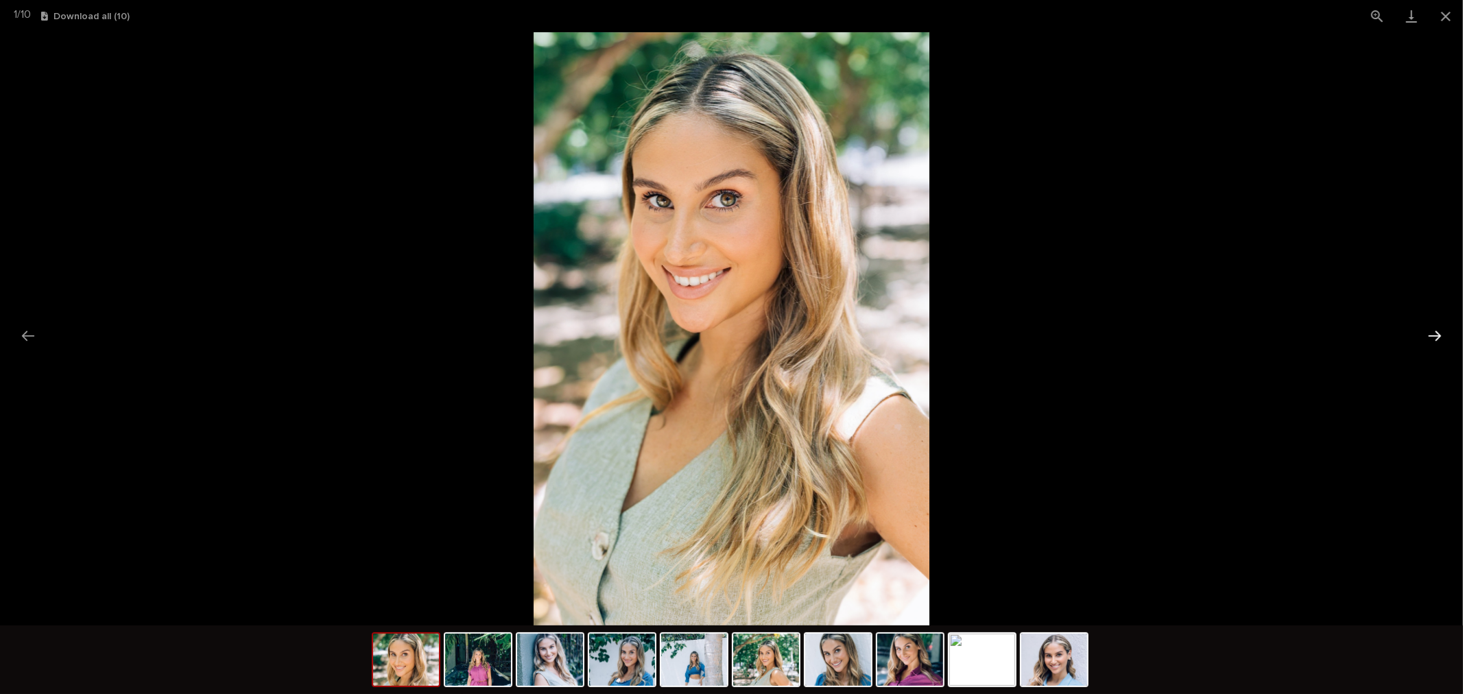
click at [1435, 339] on button "Next slide" at bounding box center [1434, 335] width 29 height 27
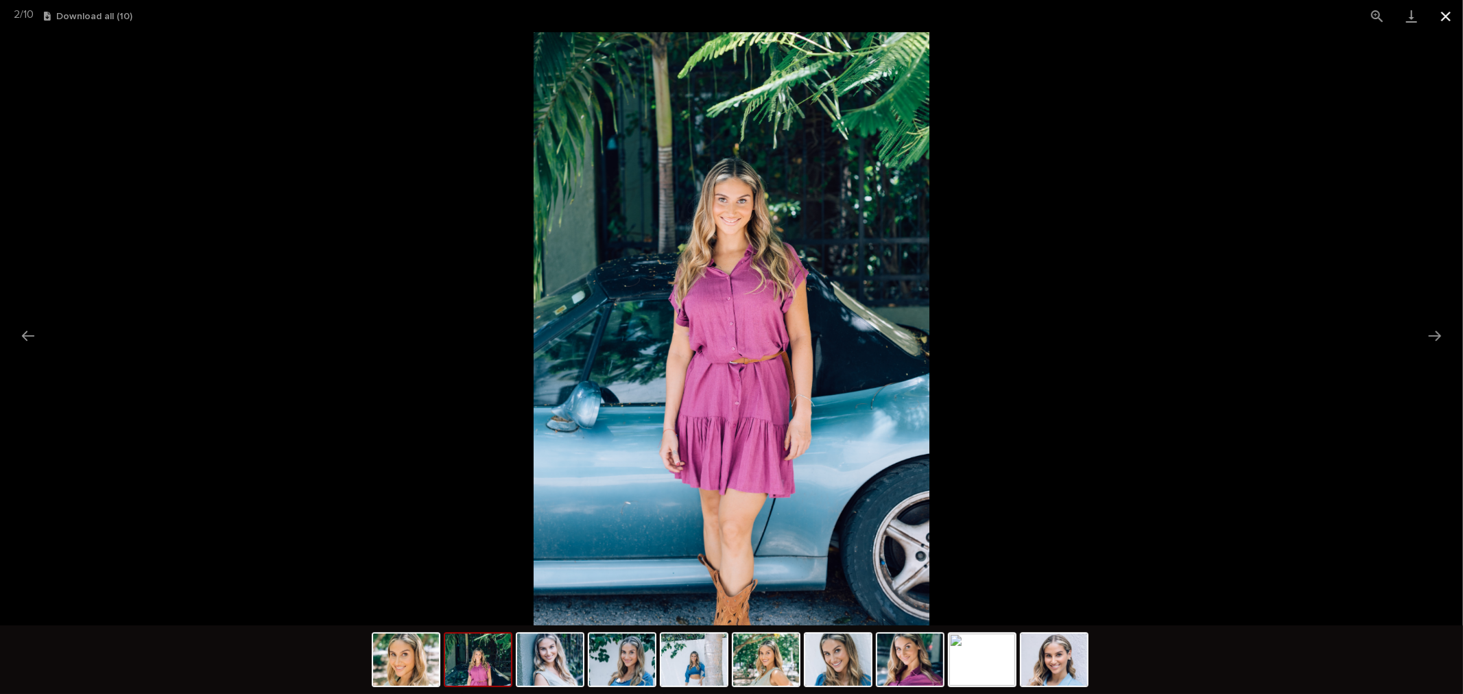
click at [1446, 19] on button "Close gallery" at bounding box center [1446, 16] width 34 height 32
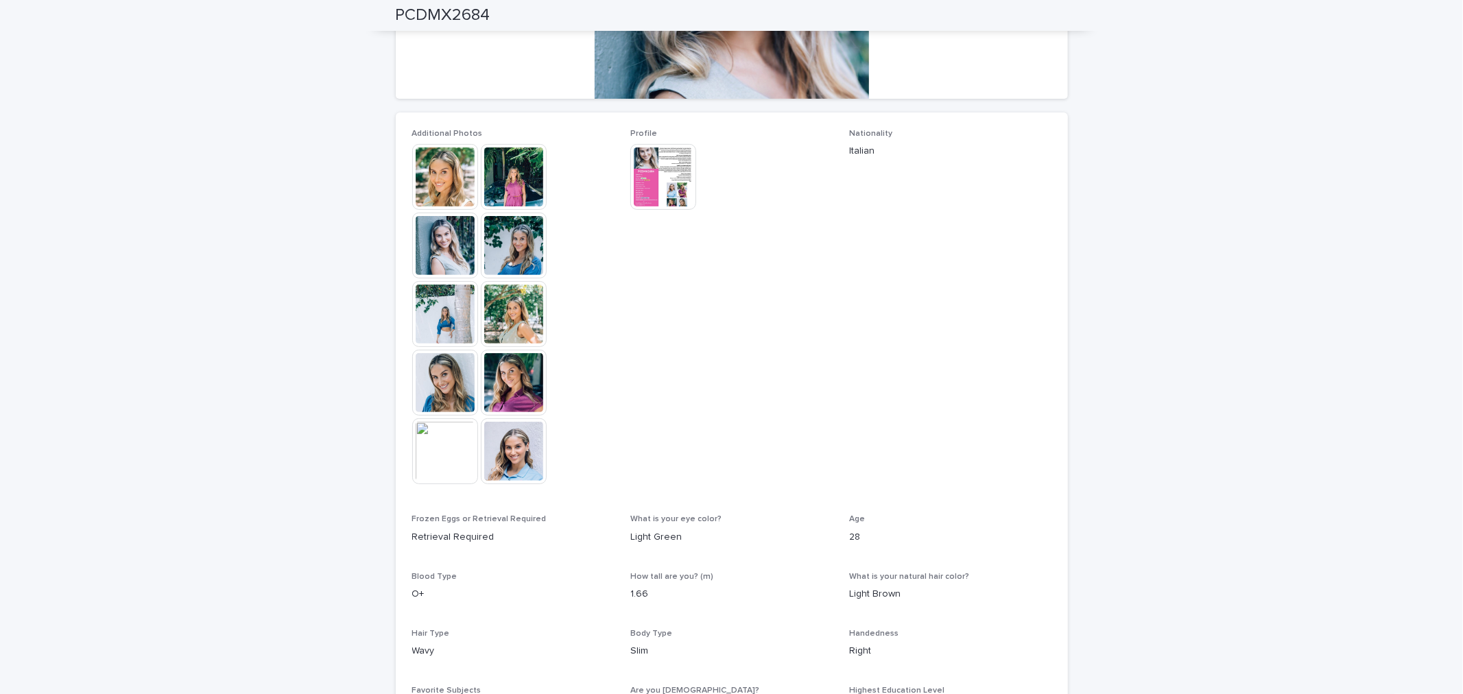
scroll to position [0, 0]
